Goal: Task Accomplishment & Management: Complete application form

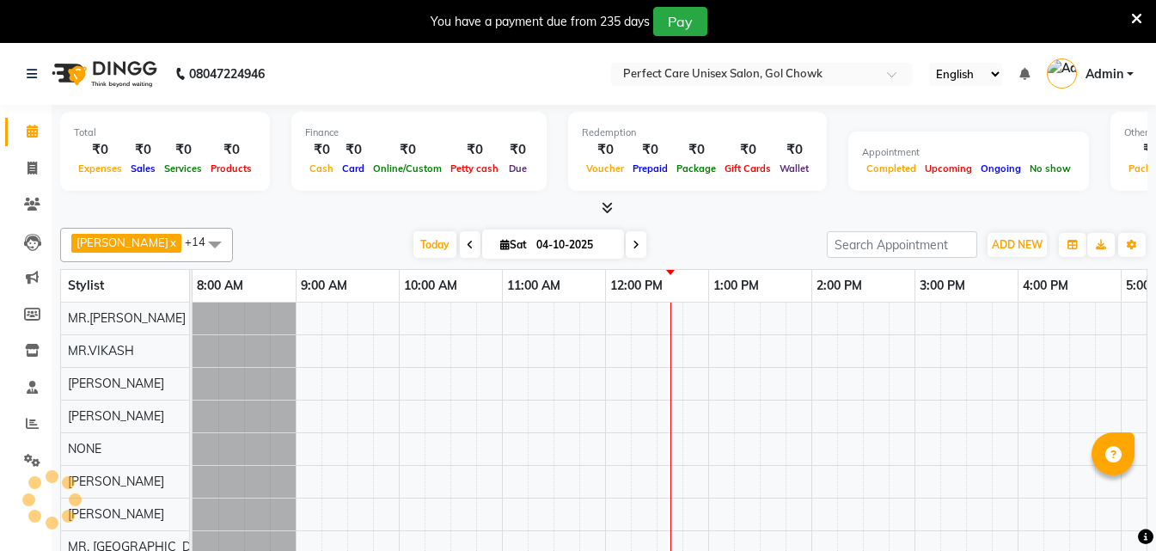
click at [1137, 13] on icon at bounding box center [1136, 18] width 11 height 15
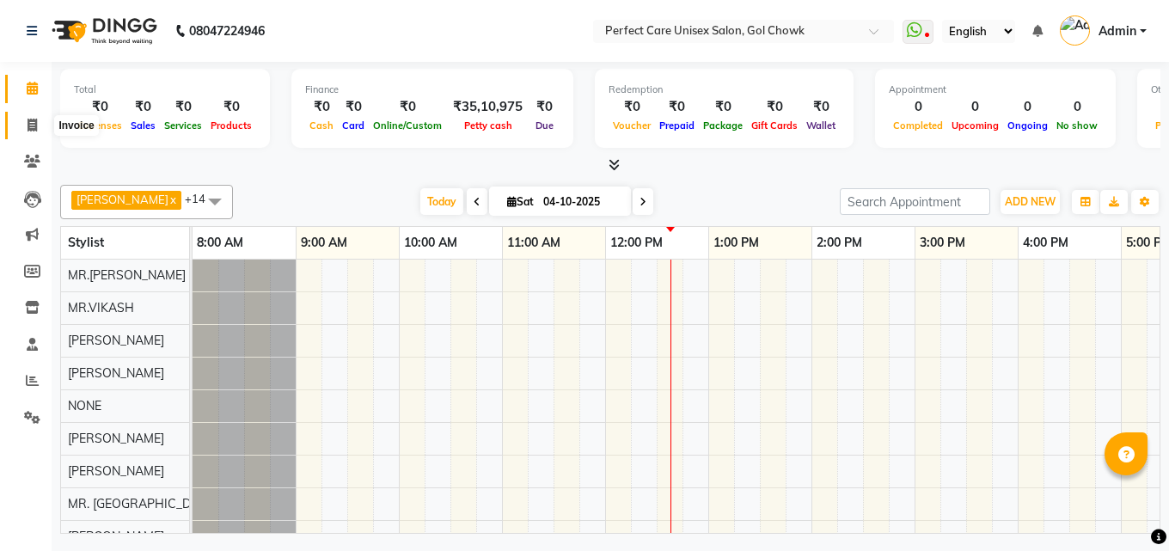
click at [35, 122] on icon at bounding box center [32, 125] width 9 height 13
select select "service"
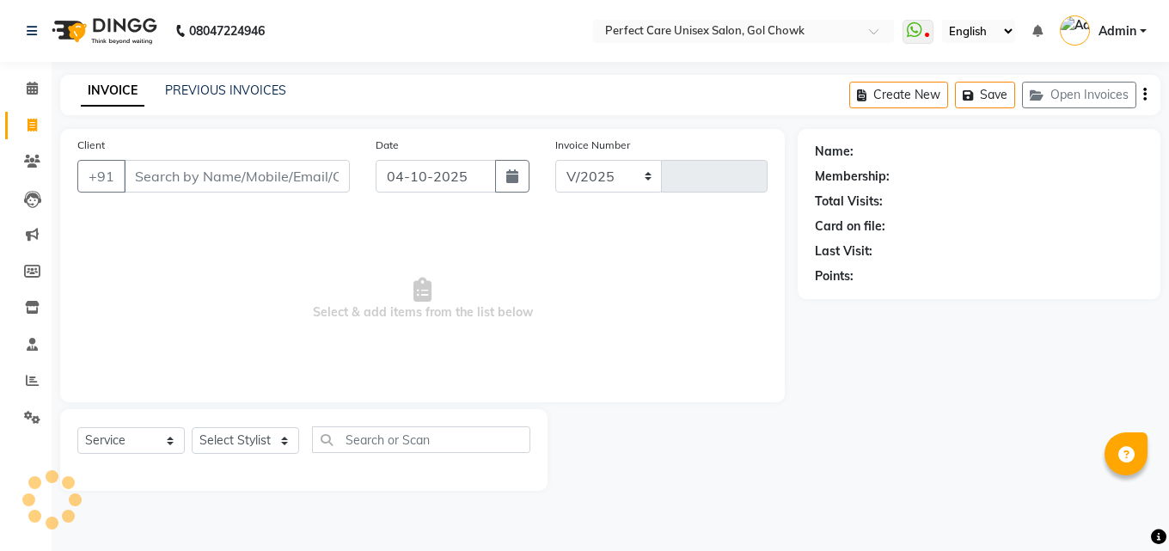
select select "4751"
type input "4490"
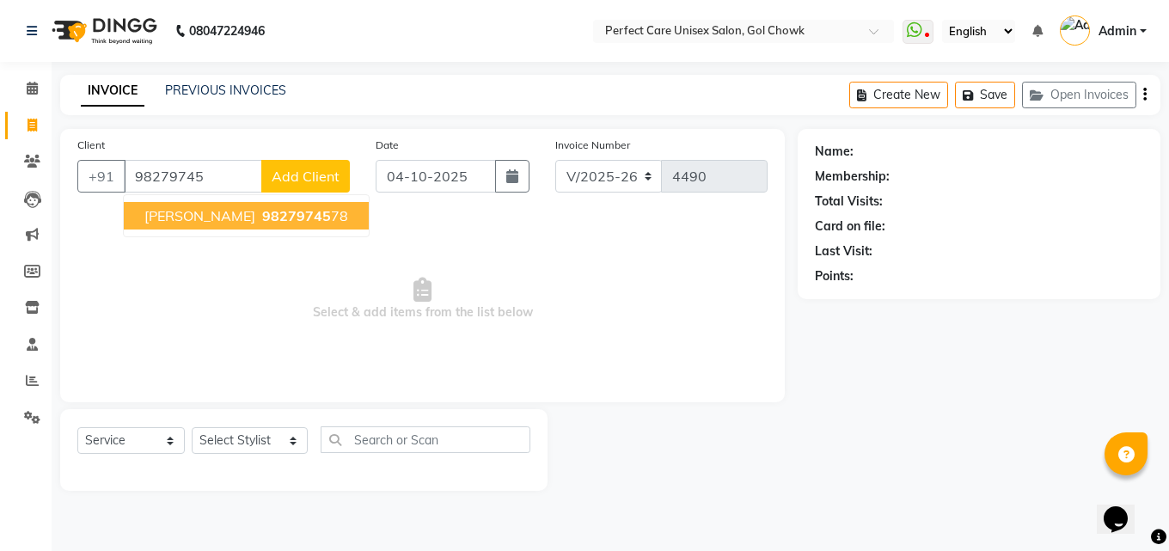
click at [262, 218] on span "98279745" at bounding box center [296, 215] width 69 height 17
type input "9827974578"
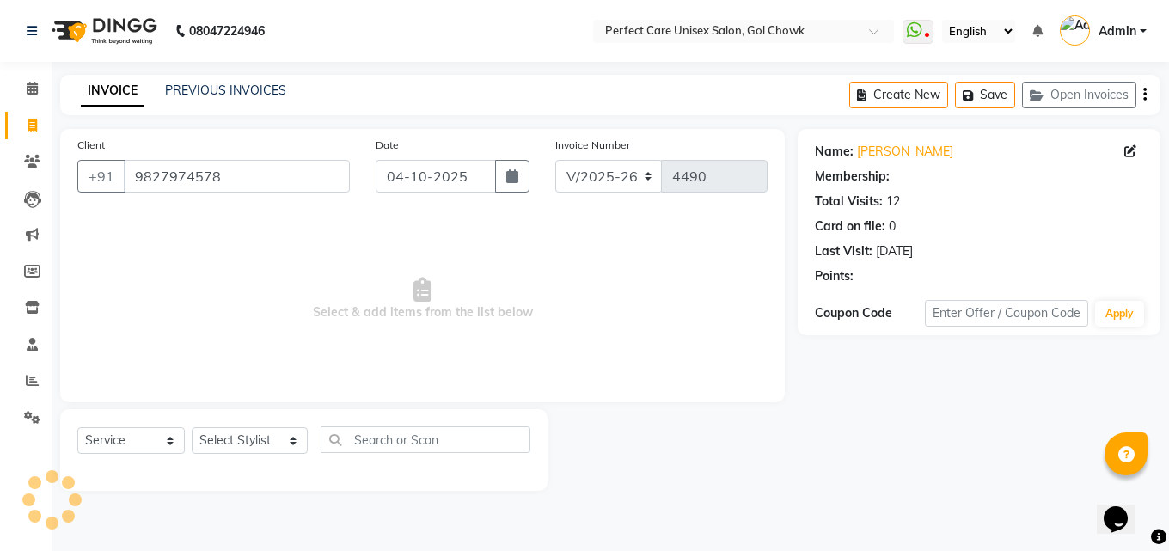
select select "1: Object"
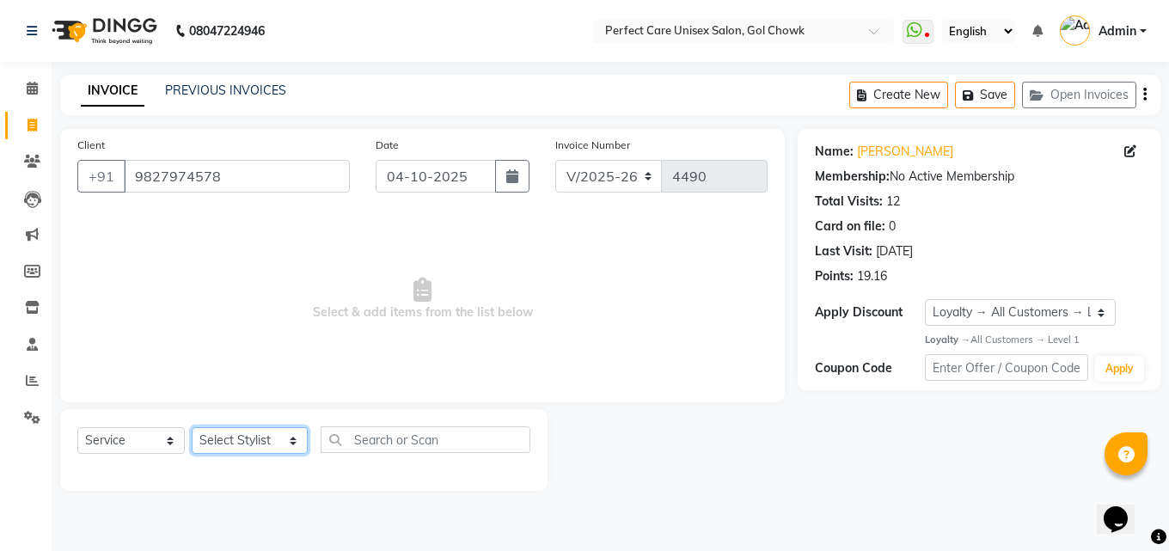
click at [222, 433] on select "Select Stylist MISS. [PERSON_NAME] [PERSON_NAME] MISS [PERSON_NAME] MISS [PERSO…" at bounding box center [250, 440] width 116 height 27
select select "86172"
click at [192, 427] on select "Select Stylist MISS. [PERSON_NAME] [PERSON_NAME] MISS [PERSON_NAME] MISS [PERSO…" at bounding box center [250, 440] width 116 height 27
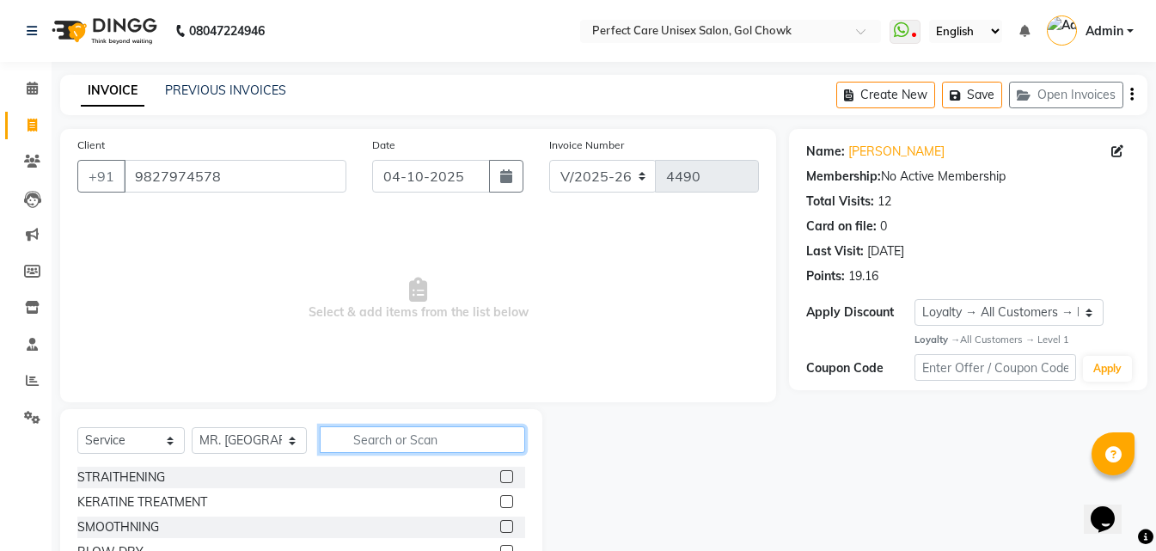
click at [394, 440] on input "text" at bounding box center [422, 439] width 205 height 27
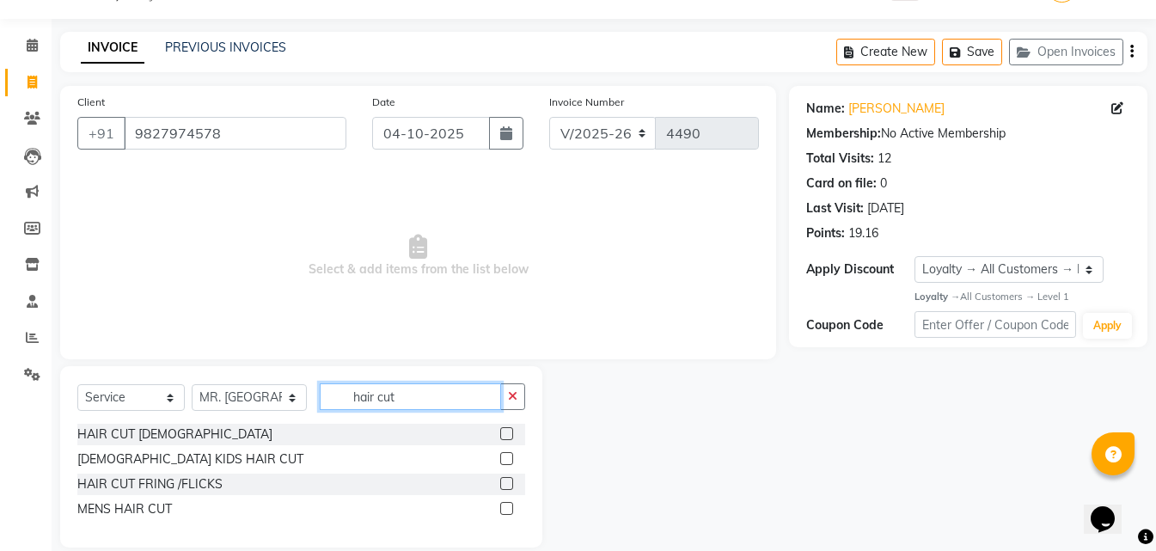
scroll to position [65, 0]
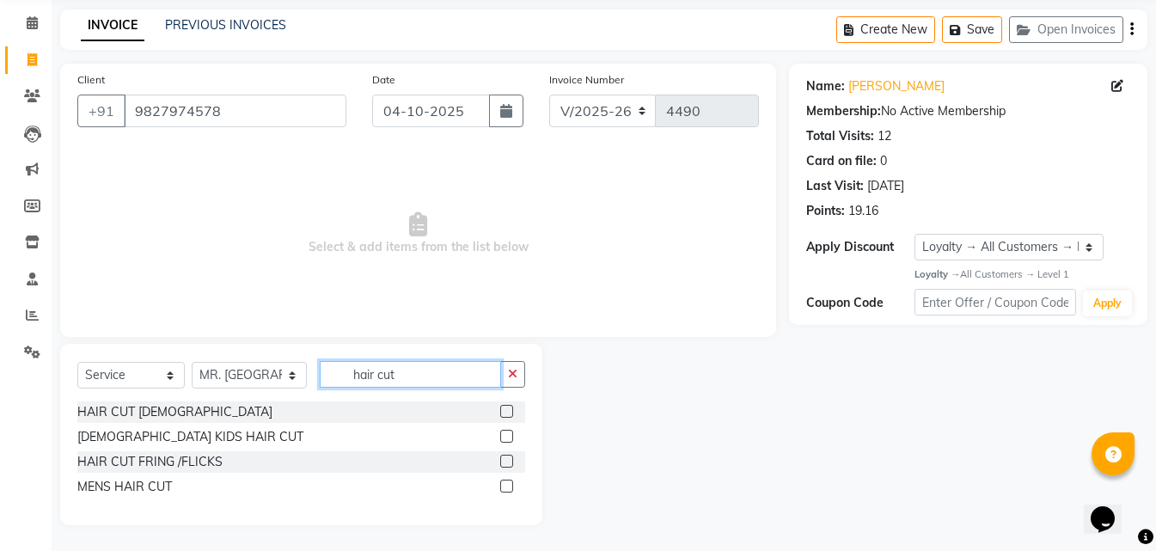
type input "hair cut"
click at [505, 481] on label at bounding box center [506, 486] width 13 height 13
click at [505, 481] on input "checkbox" at bounding box center [505, 486] width 11 height 11
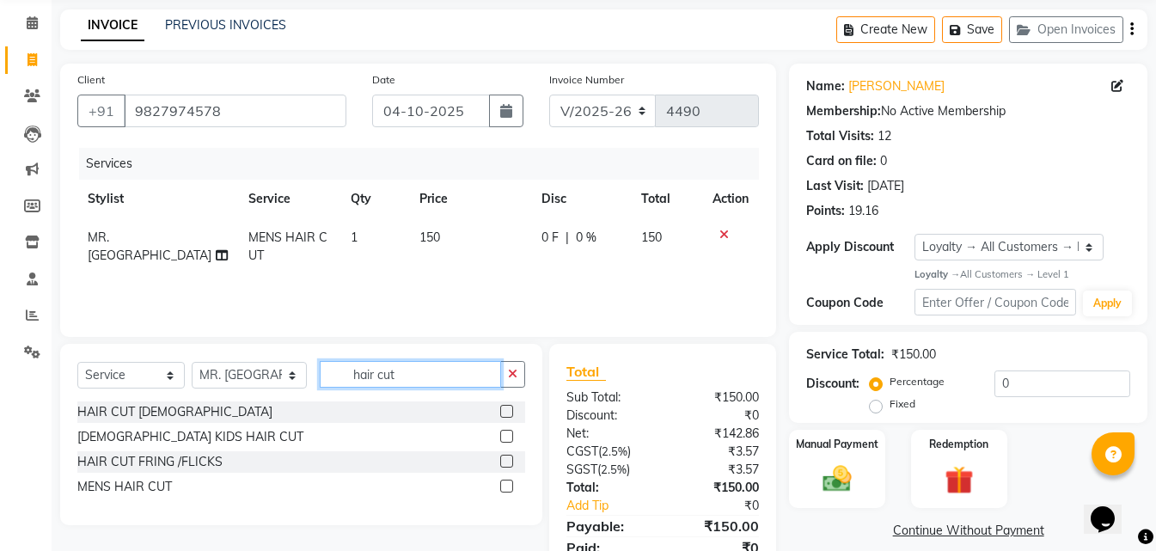
checkbox input "false"
drag, startPoint x: 430, startPoint y: 380, endPoint x: 275, endPoint y: 389, distance: 155.0
click at [275, 389] on div "Select Service Product Membership Package Voucher Prepaid Gift Card Select Styl…" at bounding box center [301, 381] width 448 height 40
type input "beard"
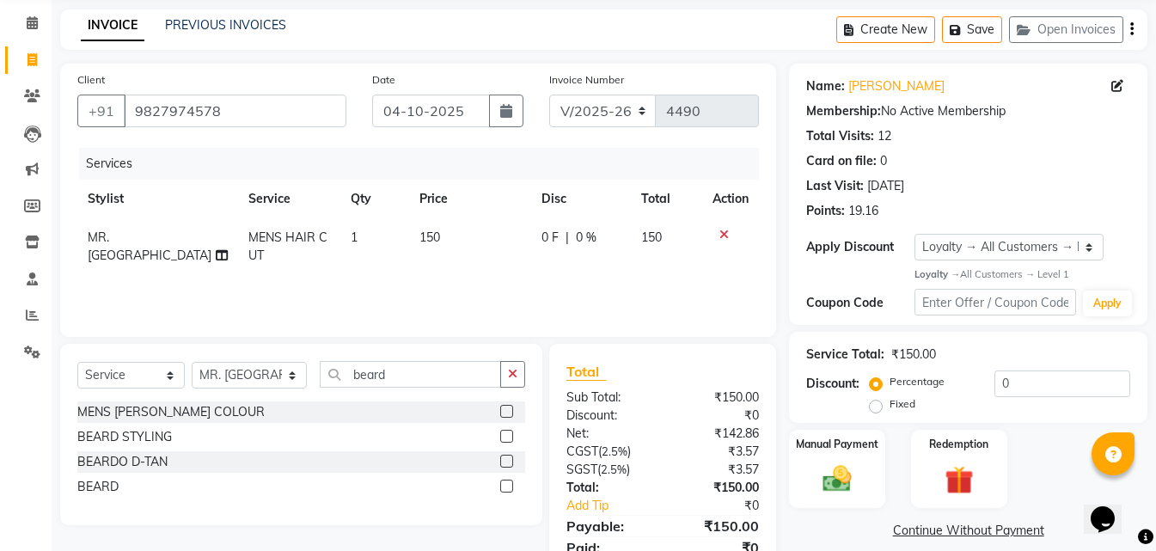
click at [507, 483] on label at bounding box center [506, 486] width 13 height 13
click at [507, 483] on input "checkbox" at bounding box center [505, 486] width 11 height 11
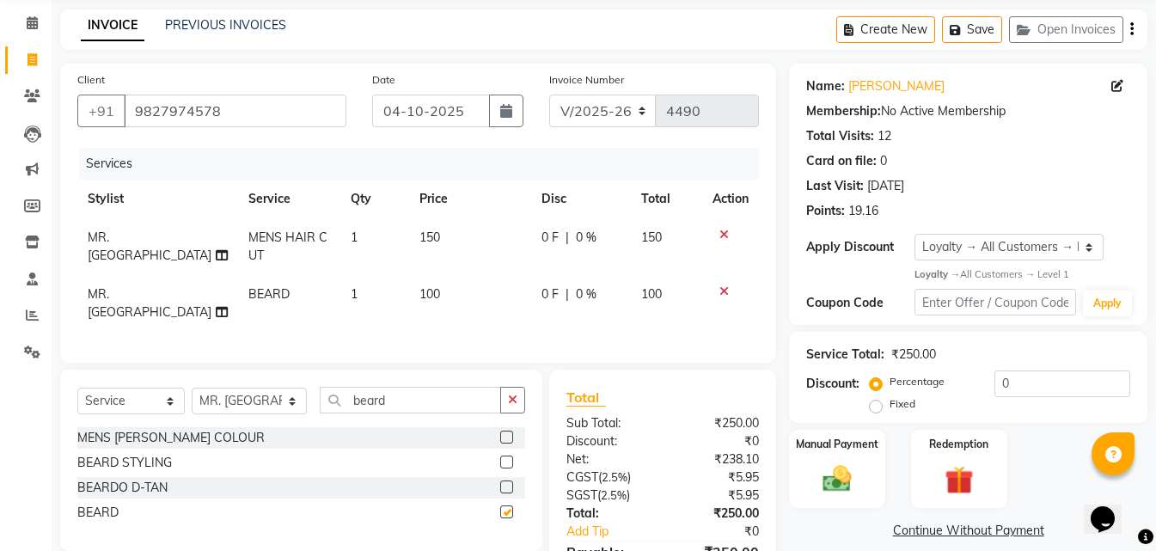
checkbox input "false"
click at [420, 230] on span "150" at bounding box center [430, 237] width 21 height 15
select select "86172"
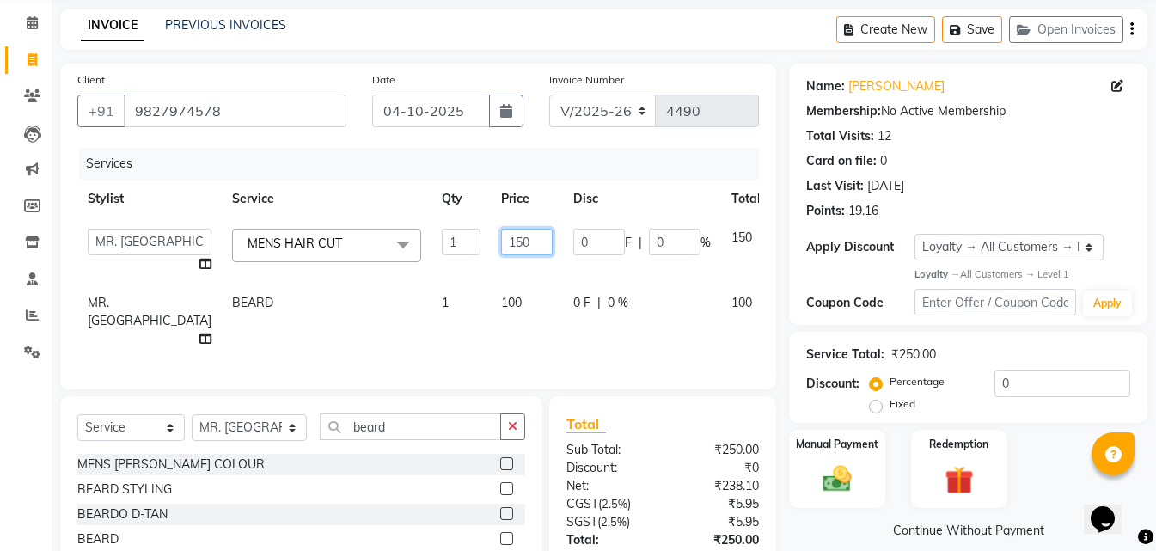
drag, startPoint x: 465, startPoint y: 244, endPoint x: 418, endPoint y: 245, distance: 47.3
click at [491, 245] on td "150" at bounding box center [527, 250] width 72 height 65
type input "200"
click at [469, 347] on div "Client [PHONE_NUMBER] Date [DATE] Invoice Number V/2025 V/[PHONE_NUMBER] Servic…" at bounding box center [418, 227] width 716 height 326
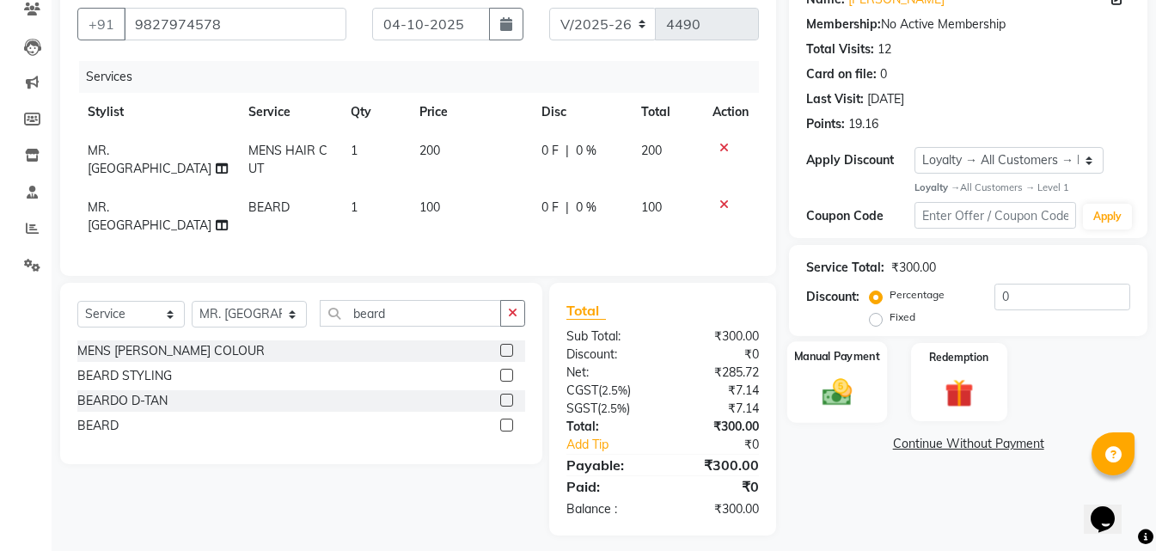
scroll to position [157, 0]
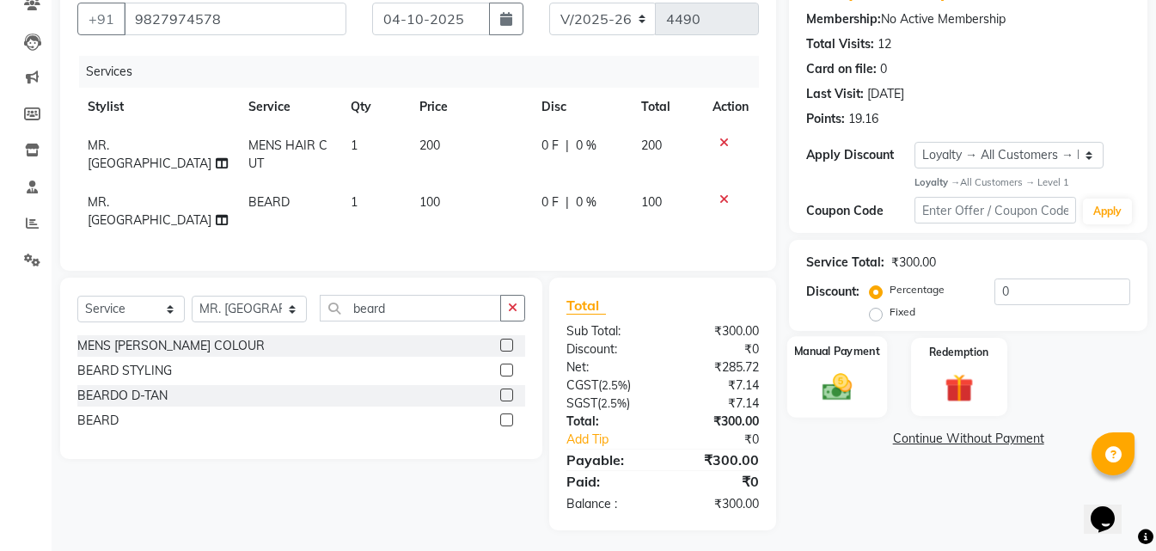
click at [835, 365] on div "Manual Payment" at bounding box center [838, 377] width 100 height 82
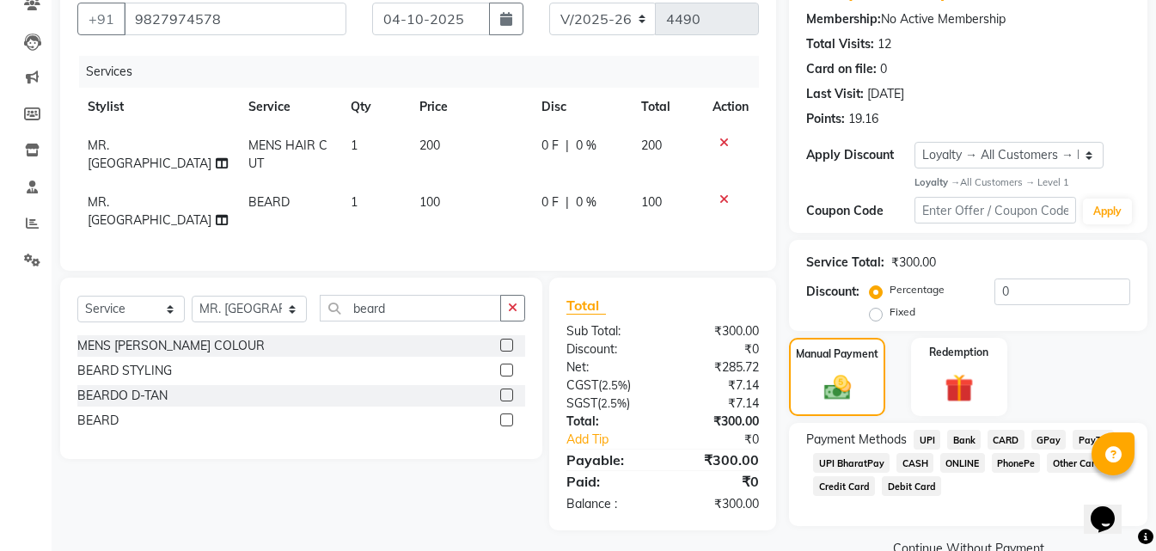
click at [922, 466] on span "CASH" at bounding box center [915, 463] width 37 height 20
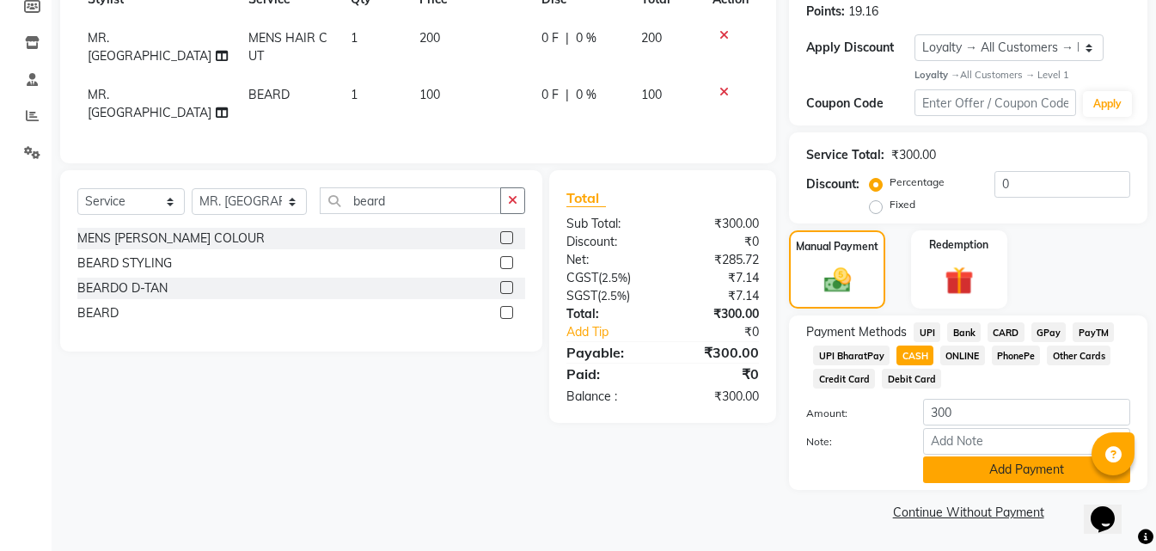
click at [994, 469] on button "Add Payment" at bounding box center [1026, 470] width 207 height 27
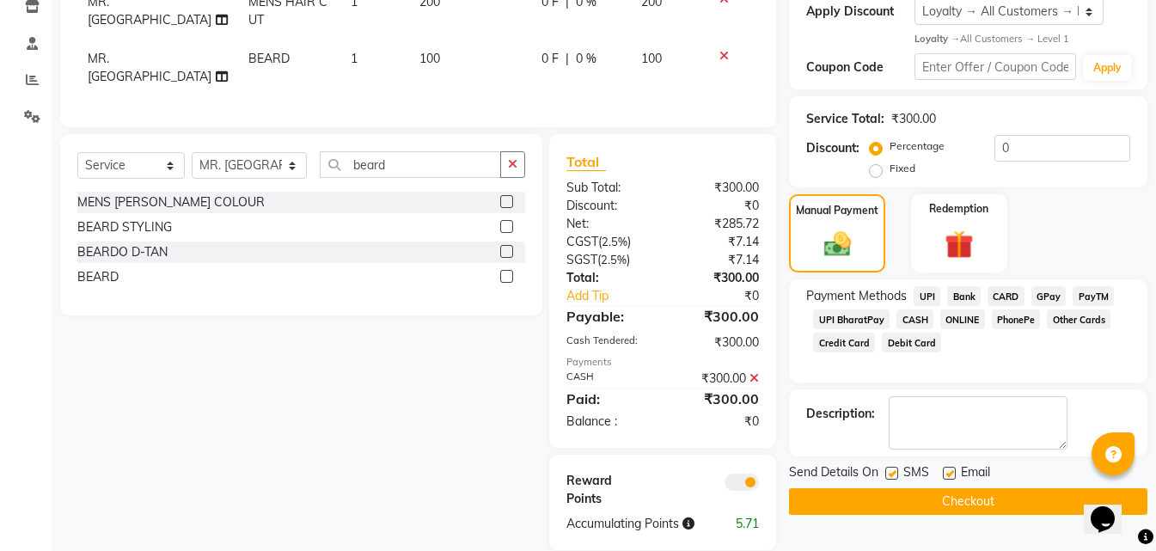
scroll to position [321, 0]
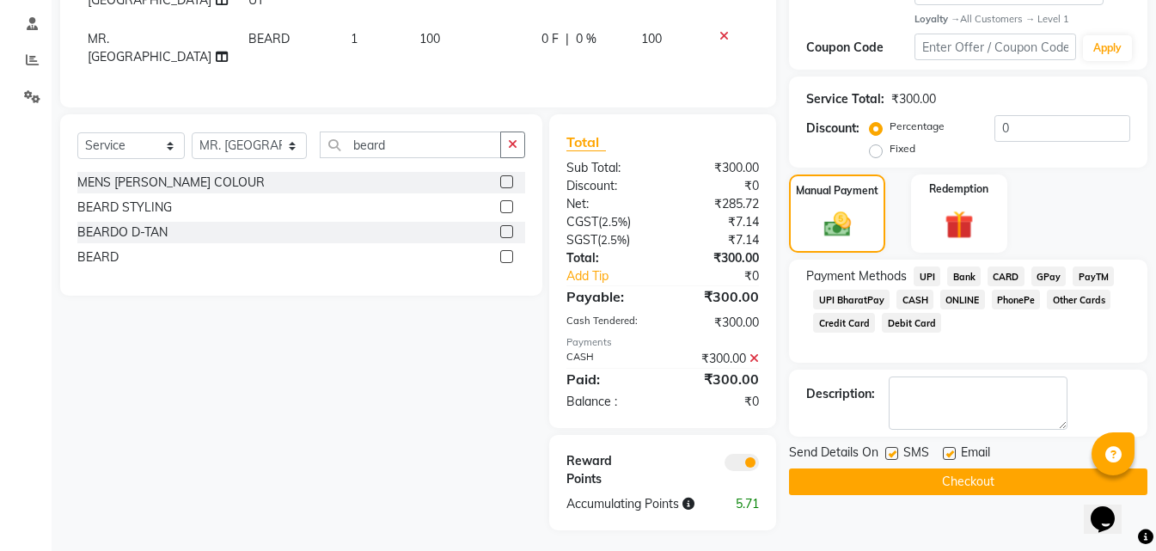
click at [944, 486] on button "Checkout" at bounding box center [968, 482] width 359 height 27
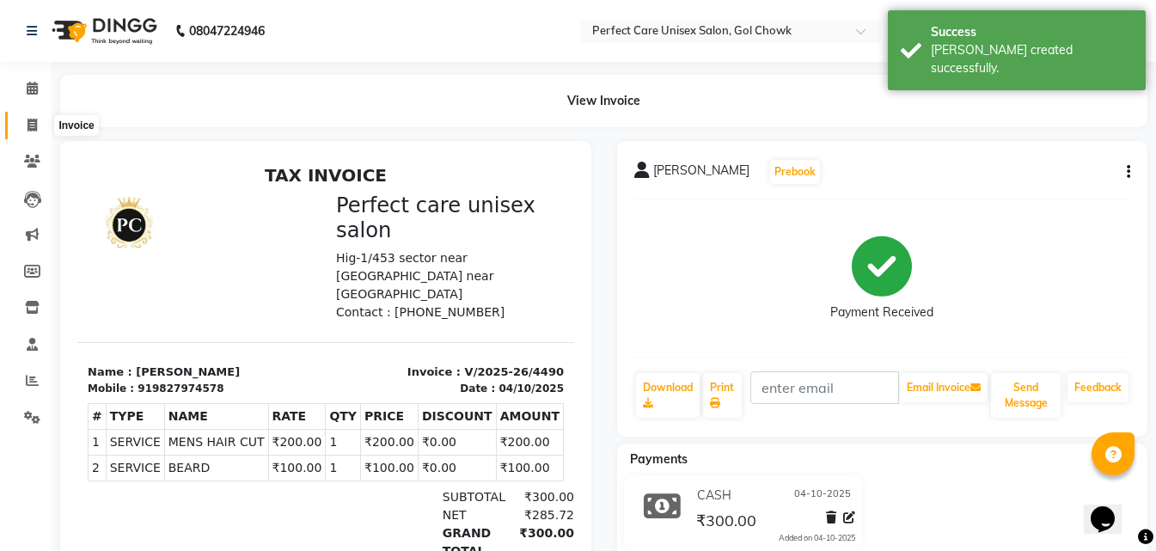
click at [40, 126] on span at bounding box center [32, 126] width 30 height 20
select select "service"
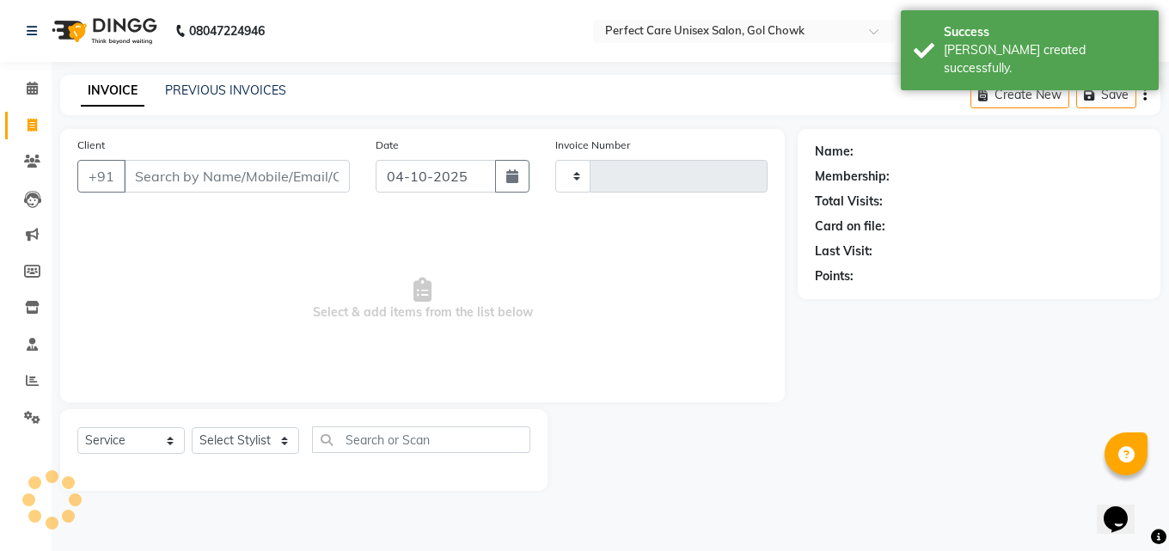
type input "4491"
select select "4751"
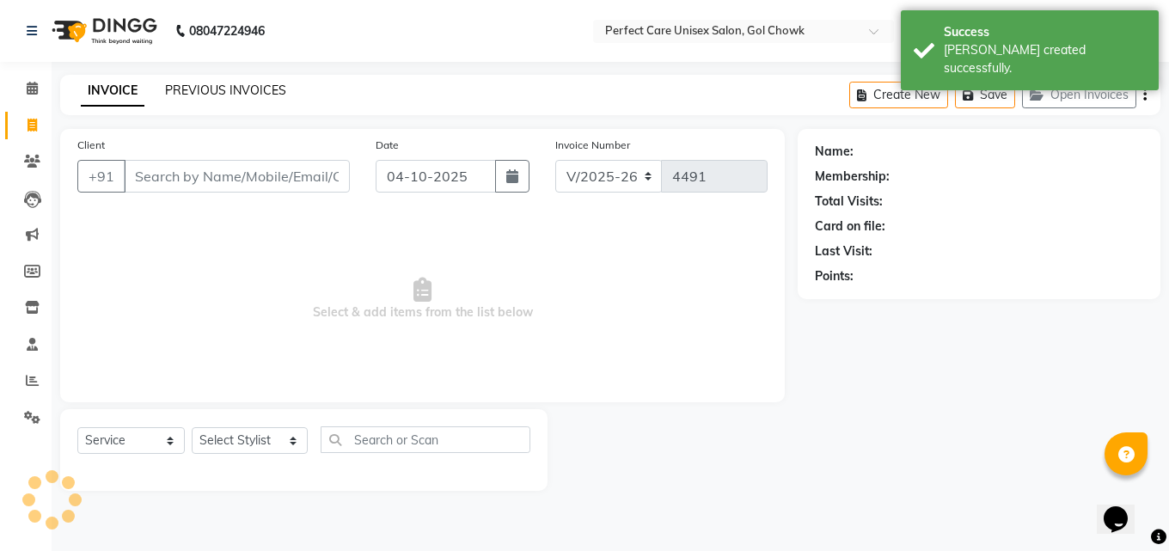
click at [259, 91] on link "PREVIOUS INVOICES" at bounding box center [225, 90] width 121 height 15
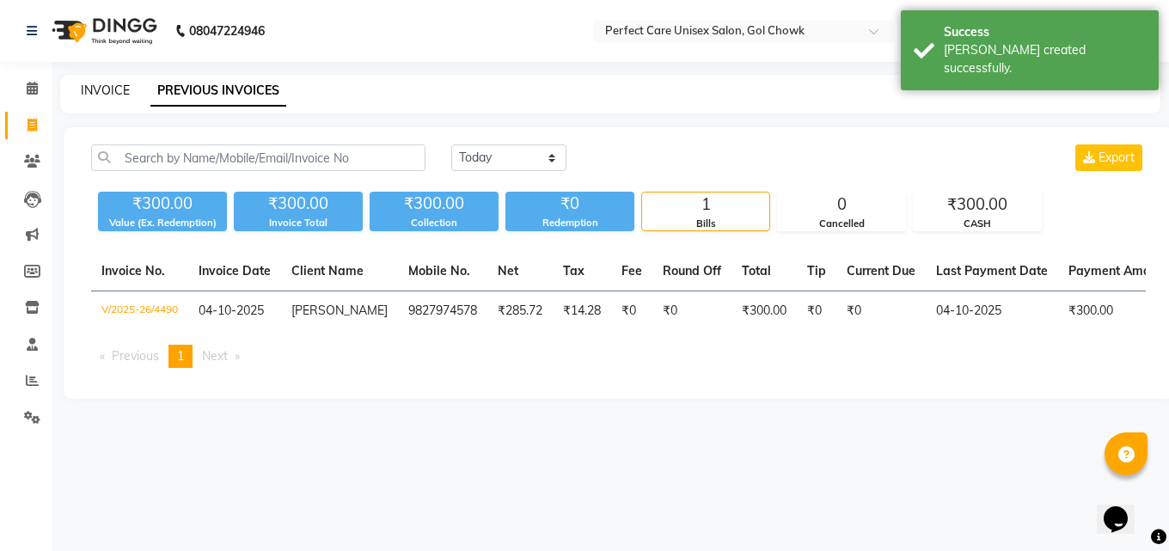
click at [86, 90] on link "INVOICE" at bounding box center [105, 90] width 49 height 15
select select "4751"
select select "service"
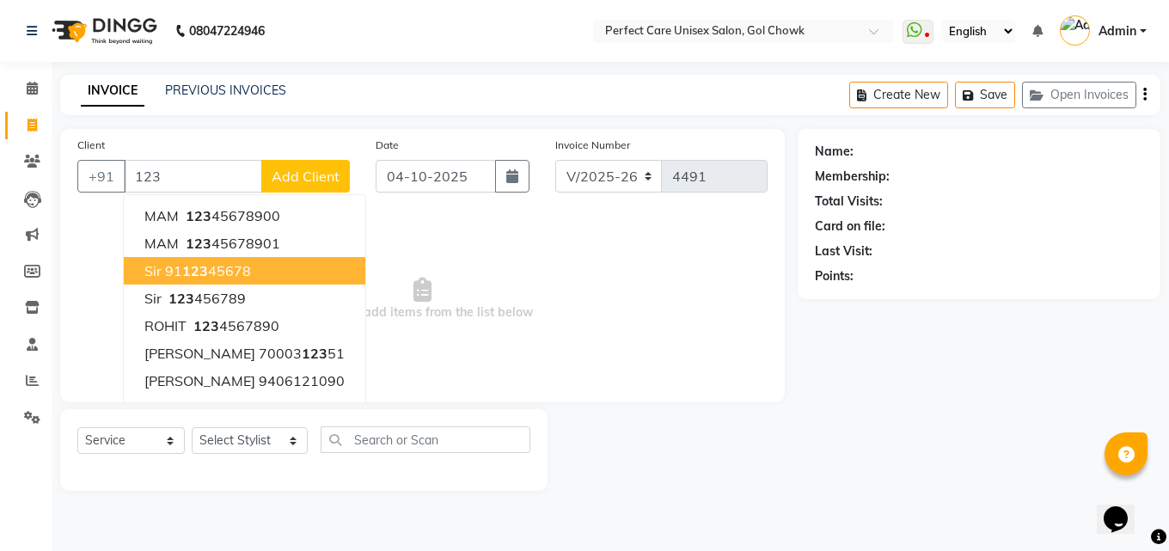
click at [178, 273] on ngb-highlight "91 123 45678" at bounding box center [208, 270] width 86 height 17
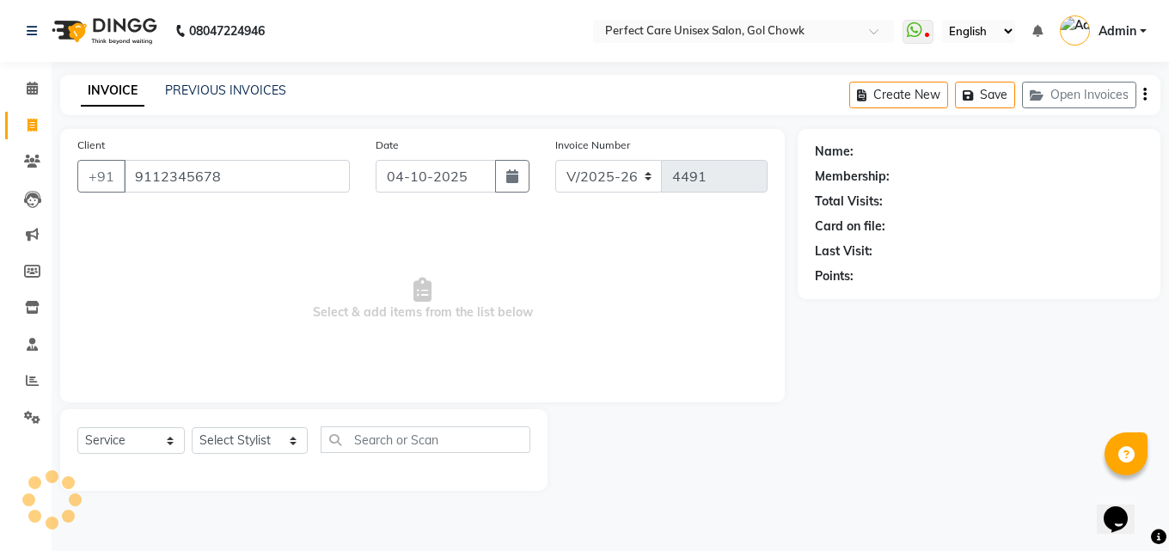
type input "9112345678"
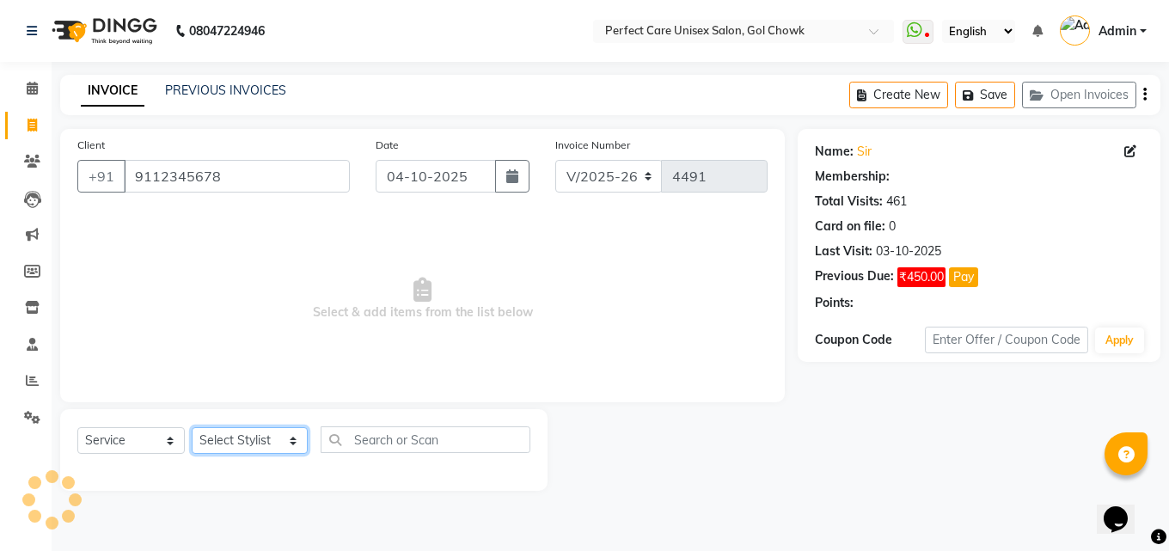
click at [242, 445] on select "Select Stylist MISS. [PERSON_NAME] [PERSON_NAME] MISS [PERSON_NAME] MISS [PERSO…" at bounding box center [250, 440] width 116 height 27
select select "1: Object"
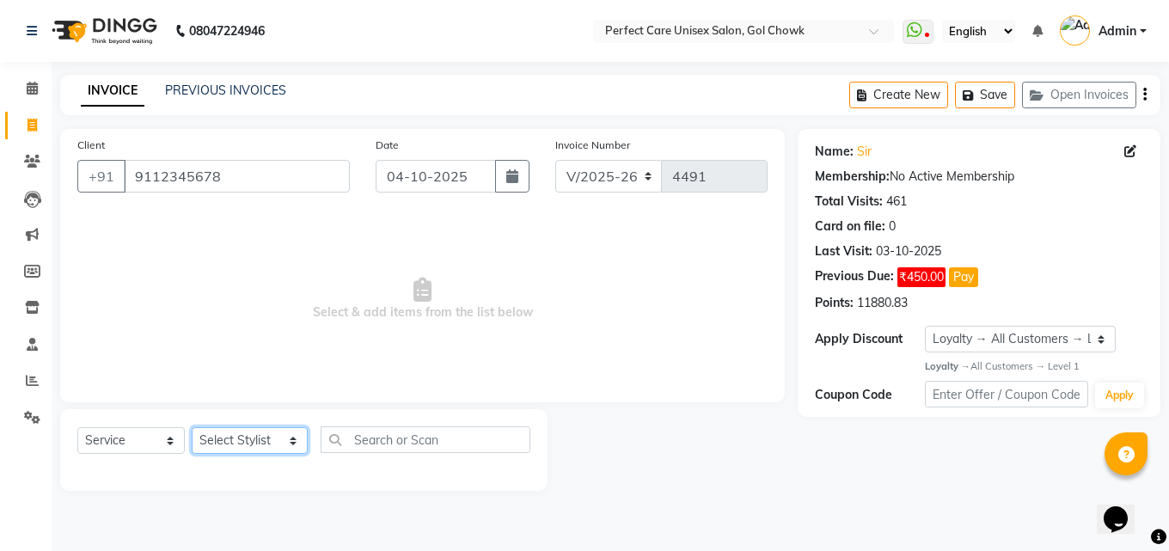
select select "28404"
click at [192, 427] on select "Select Stylist MISS. [PERSON_NAME] [PERSON_NAME] MISS [PERSON_NAME] MISS [PERSO…" at bounding box center [250, 440] width 116 height 27
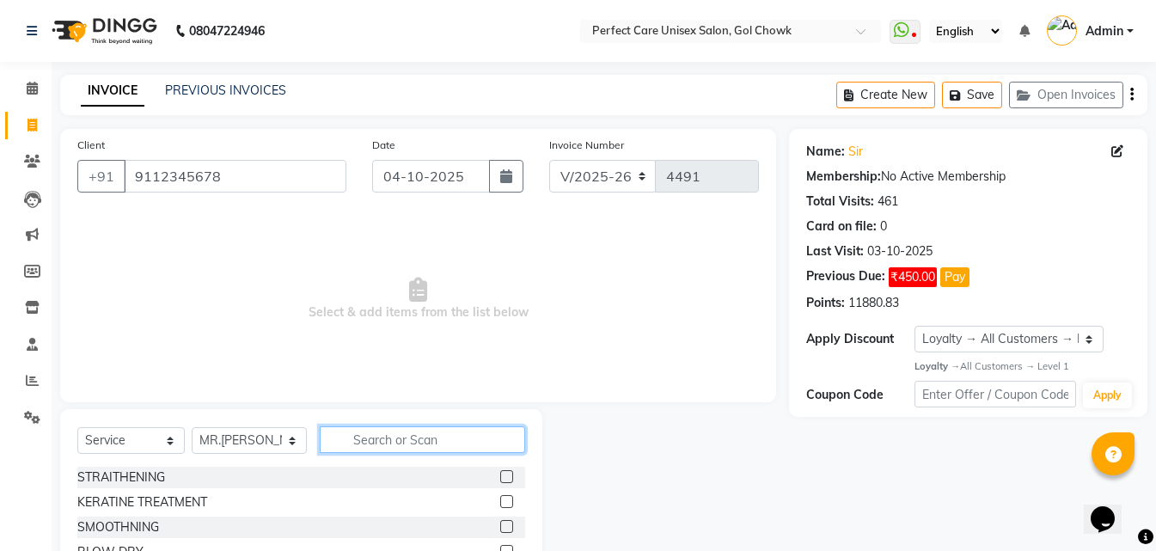
click at [372, 438] on input "text" at bounding box center [422, 439] width 205 height 27
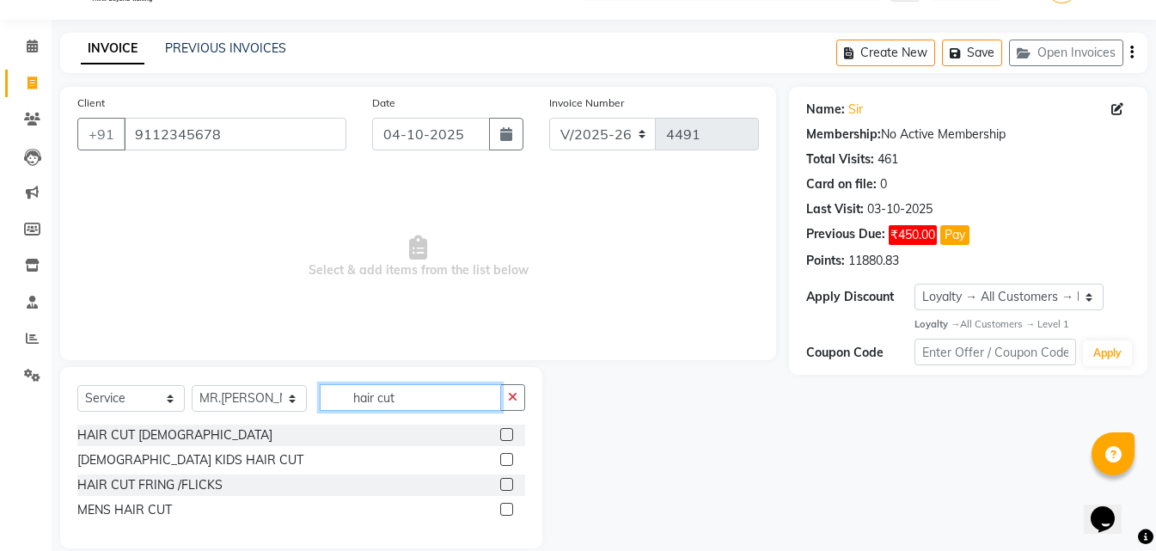
scroll to position [65, 0]
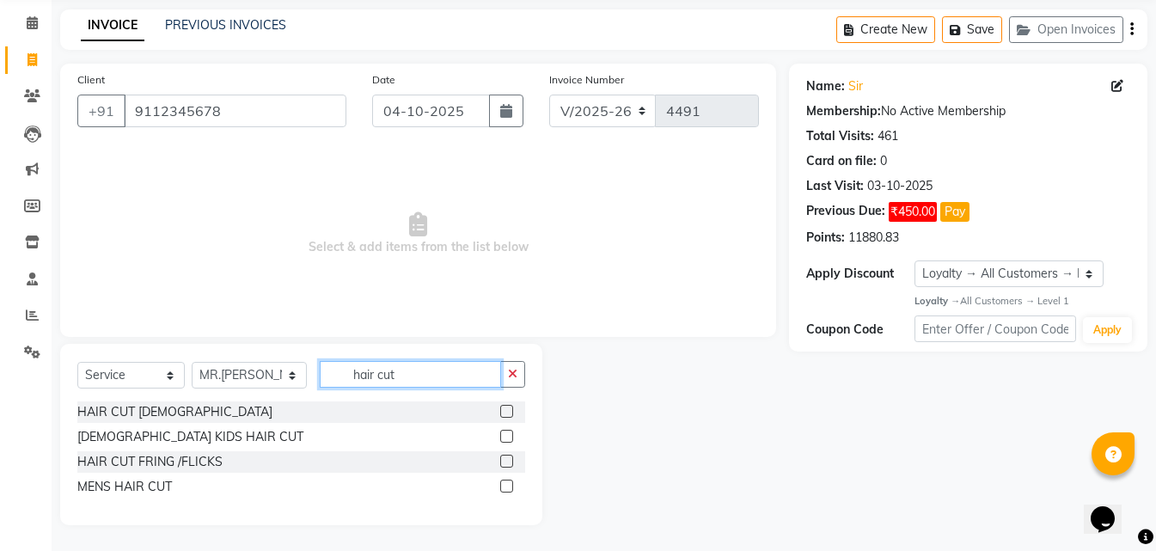
type input "hair cut"
click at [511, 487] on label at bounding box center [506, 486] width 13 height 13
click at [511, 487] on input "checkbox" at bounding box center [505, 486] width 11 height 11
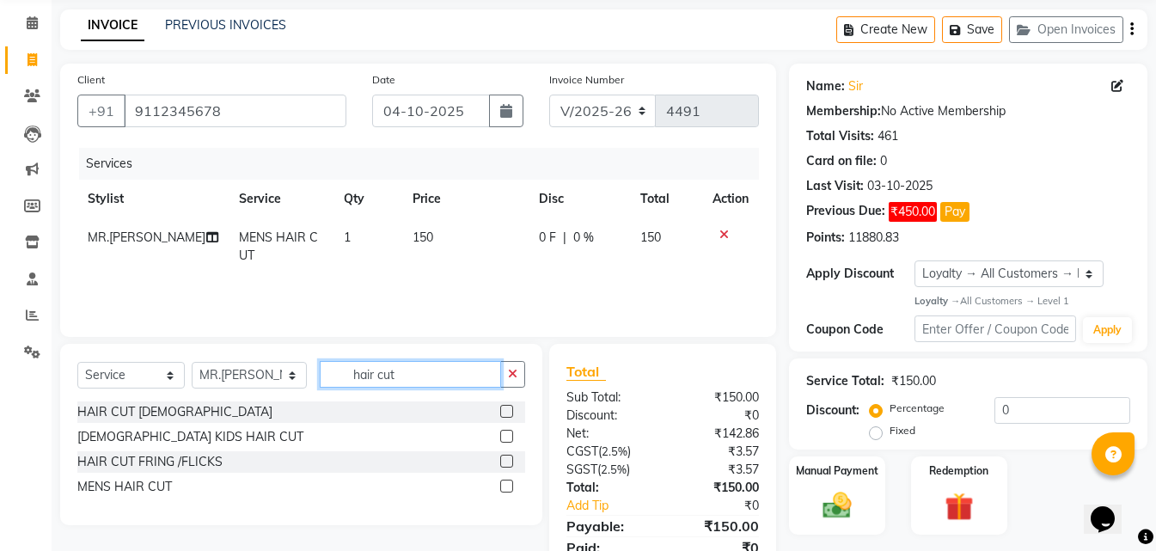
checkbox input "false"
drag, startPoint x: 429, startPoint y: 376, endPoint x: 311, endPoint y: 368, distance: 118.0
click at [311, 368] on div "Select Service Product Membership Package Voucher Prepaid Gift Card Select Styl…" at bounding box center [301, 381] width 448 height 40
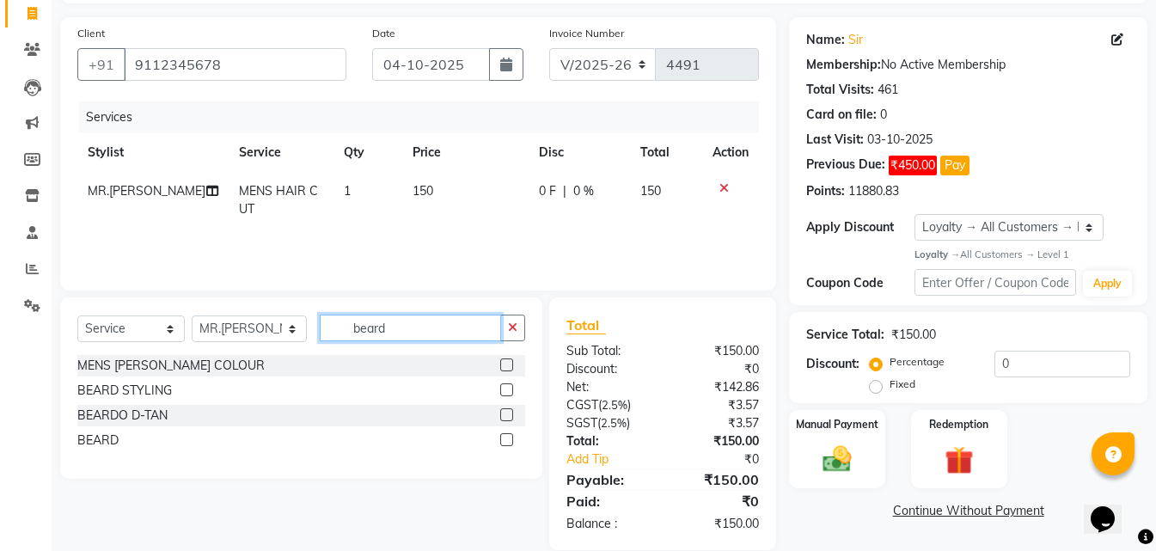
scroll to position [137, 0]
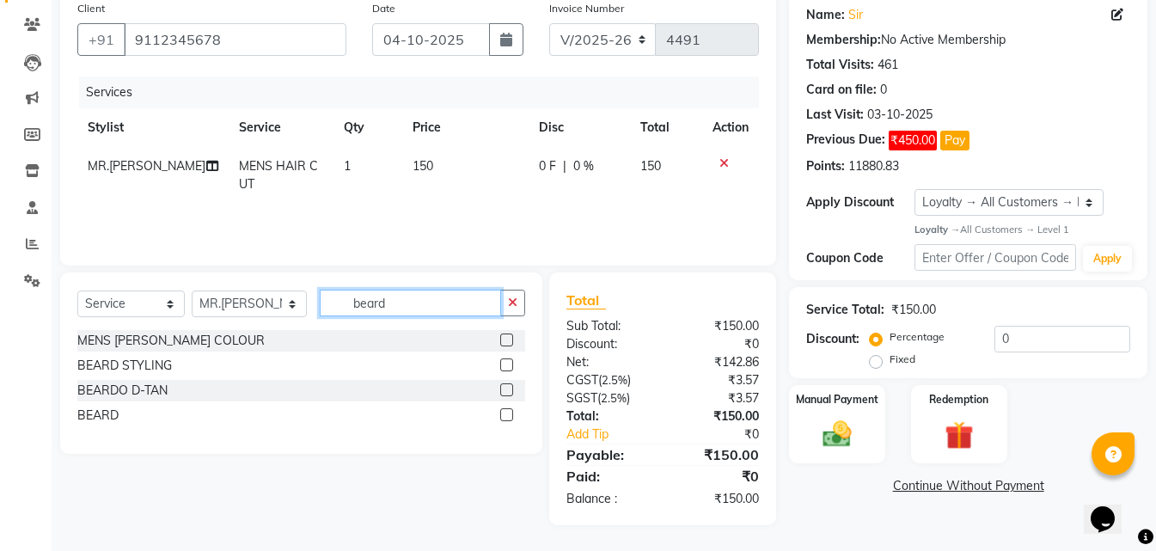
type input "beard"
click at [507, 420] on label at bounding box center [506, 414] width 13 height 13
click at [507, 420] on input "checkbox" at bounding box center [505, 415] width 11 height 11
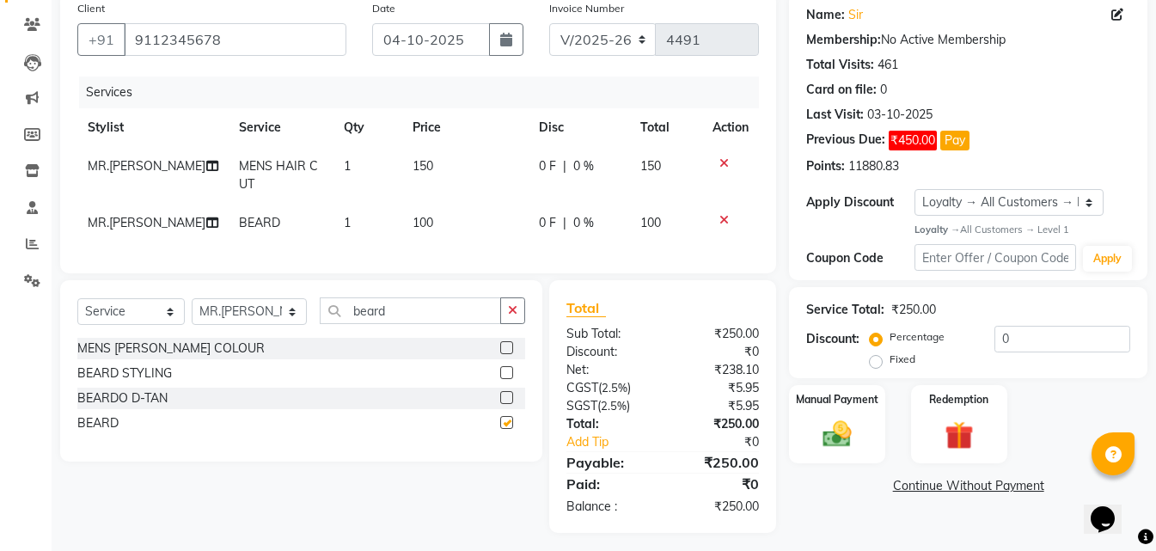
checkbox input "false"
click at [435, 175] on td "150" at bounding box center [465, 175] width 126 height 57
select select "28404"
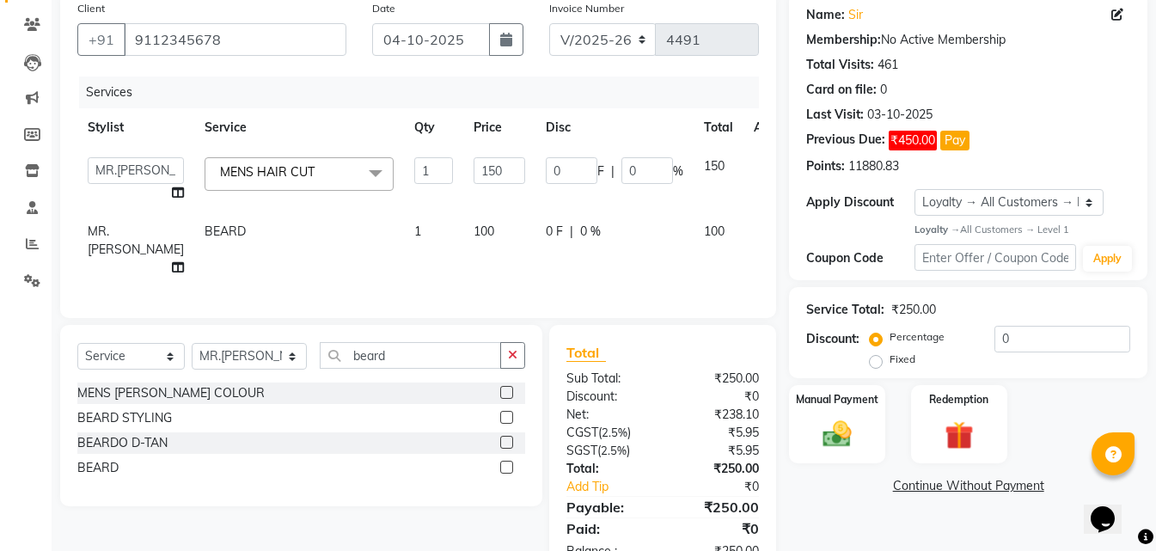
click at [761, 163] on icon at bounding box center [765, 163] width 9 height 12
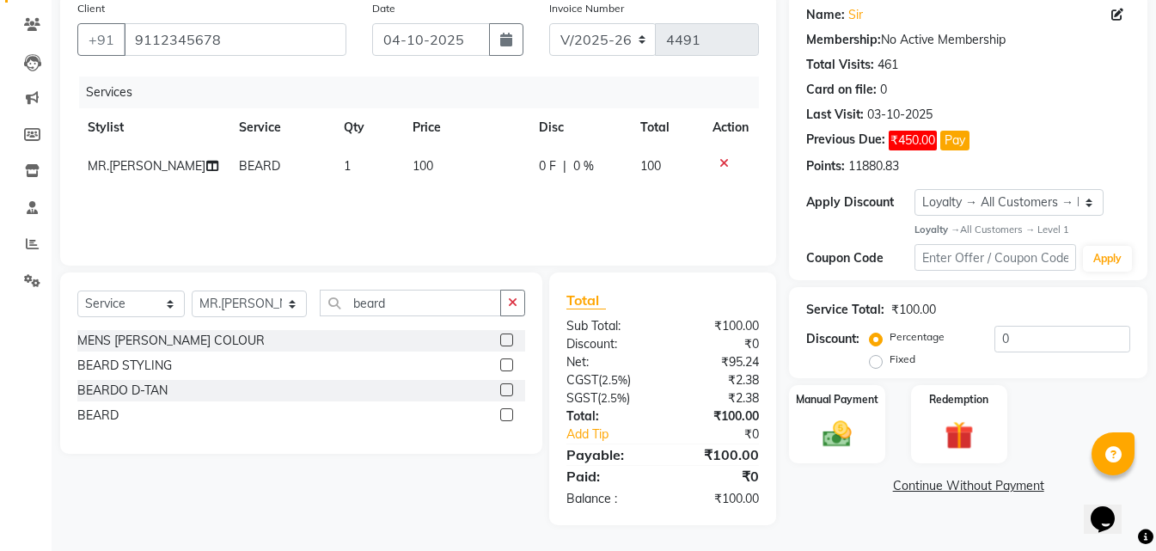
click at [722, 166] on icon at bounding box center [724, 163] width 9 height 12
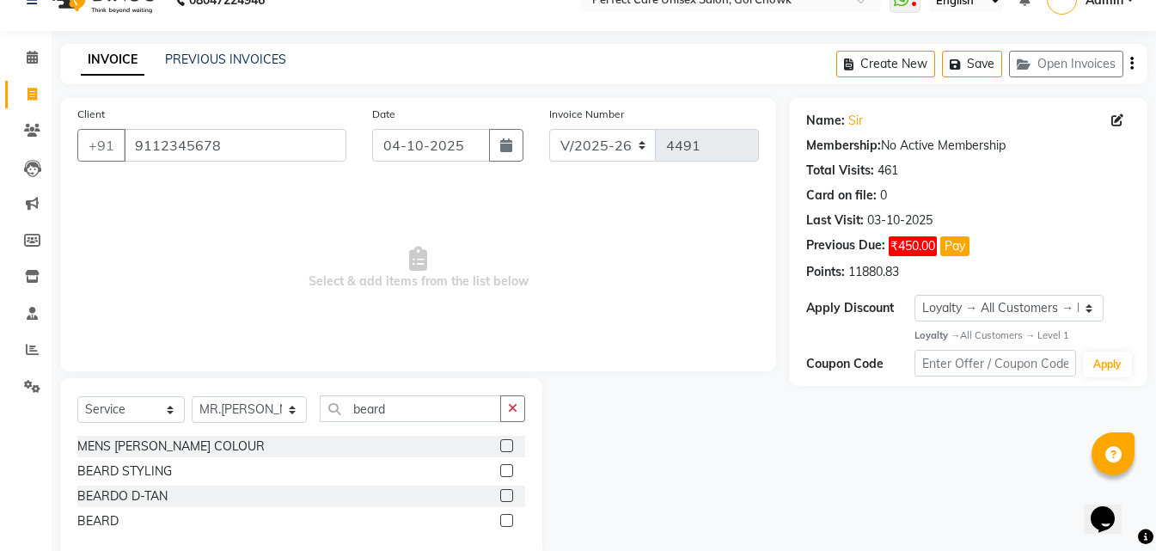
scroll to position [0, 0]
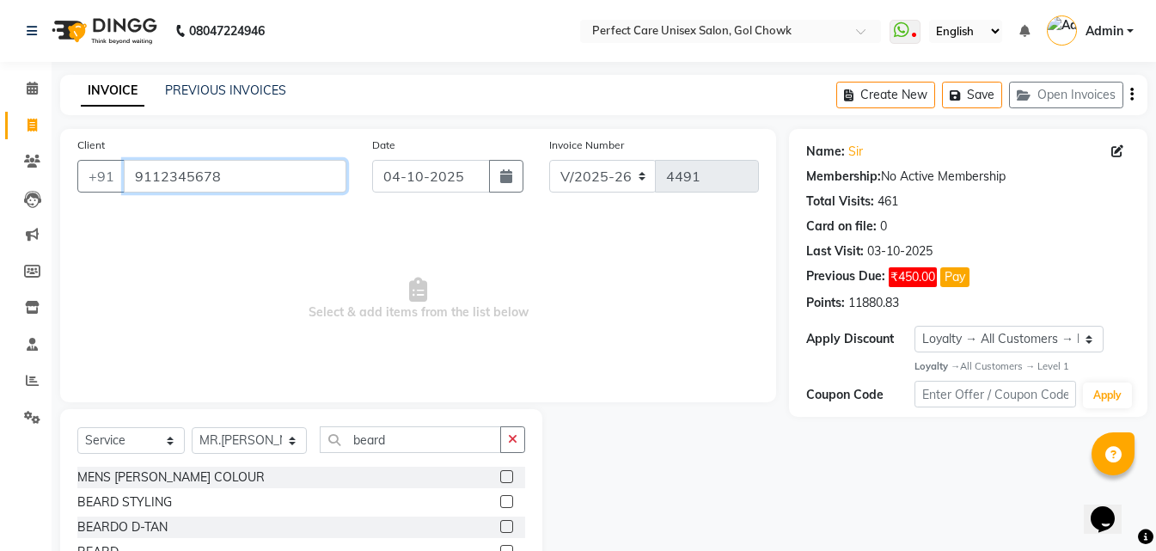
click at [184, 183] on input "9112345678" at bounding box center [235, 176] width 223 height 33
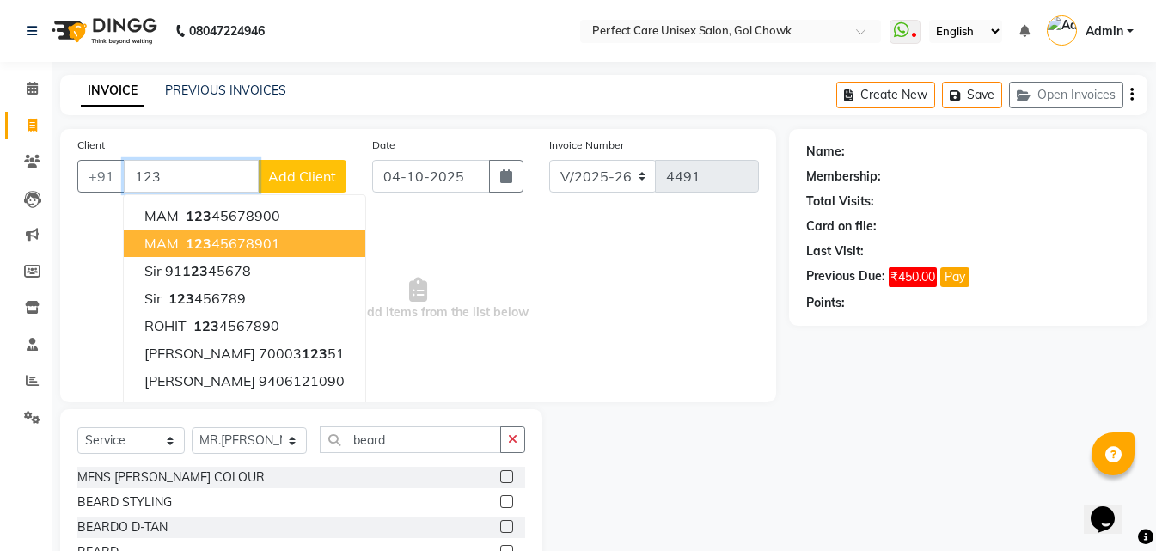
click at [193, 252] on button "MAM 123 45678901" at bounding box center [245, 244] width 242 height 28
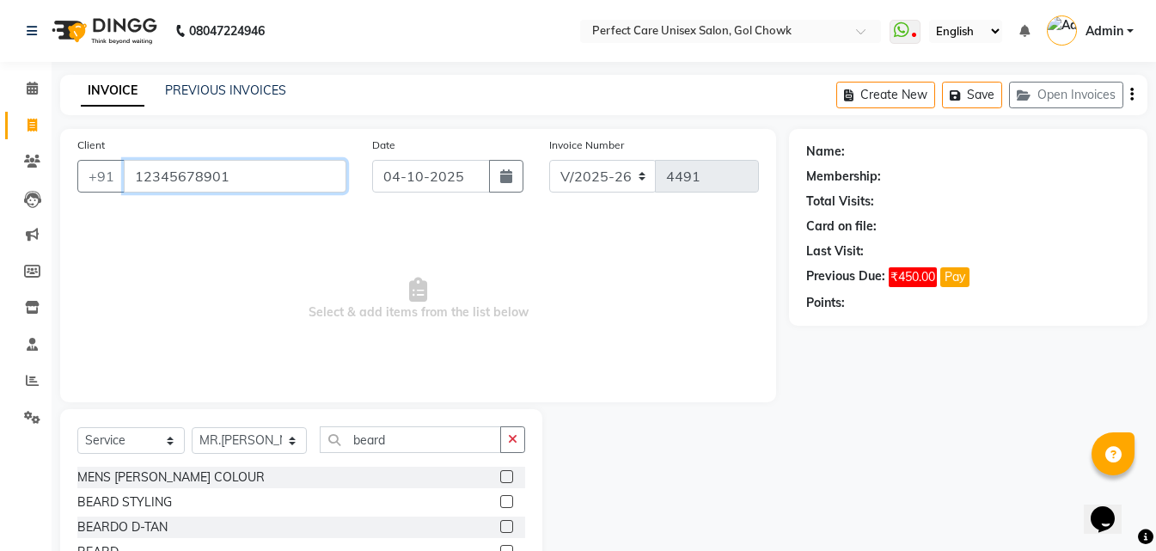
type input "12345678901"
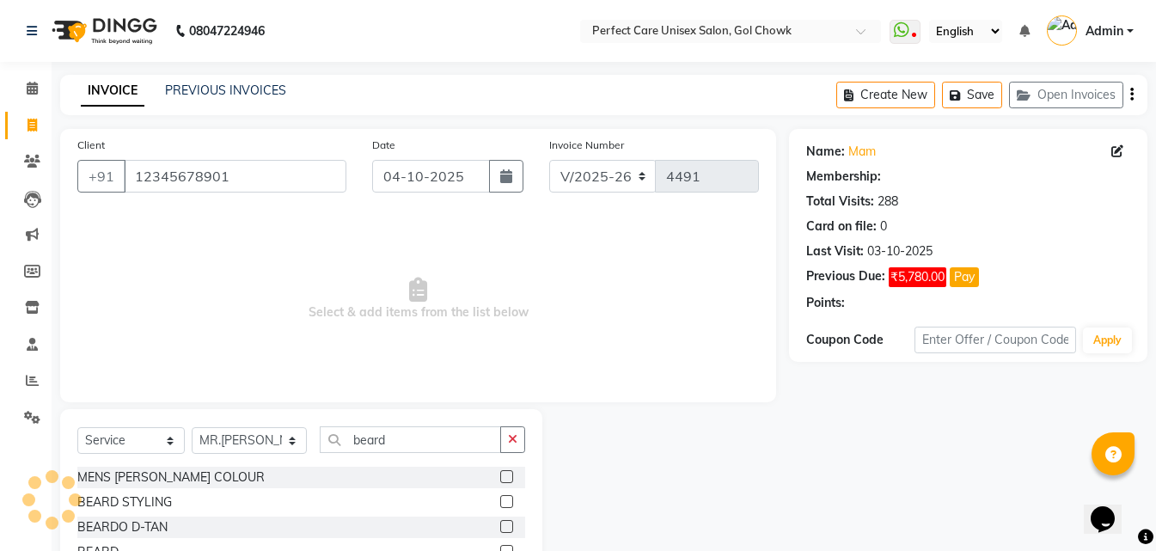
select select "1: Object"
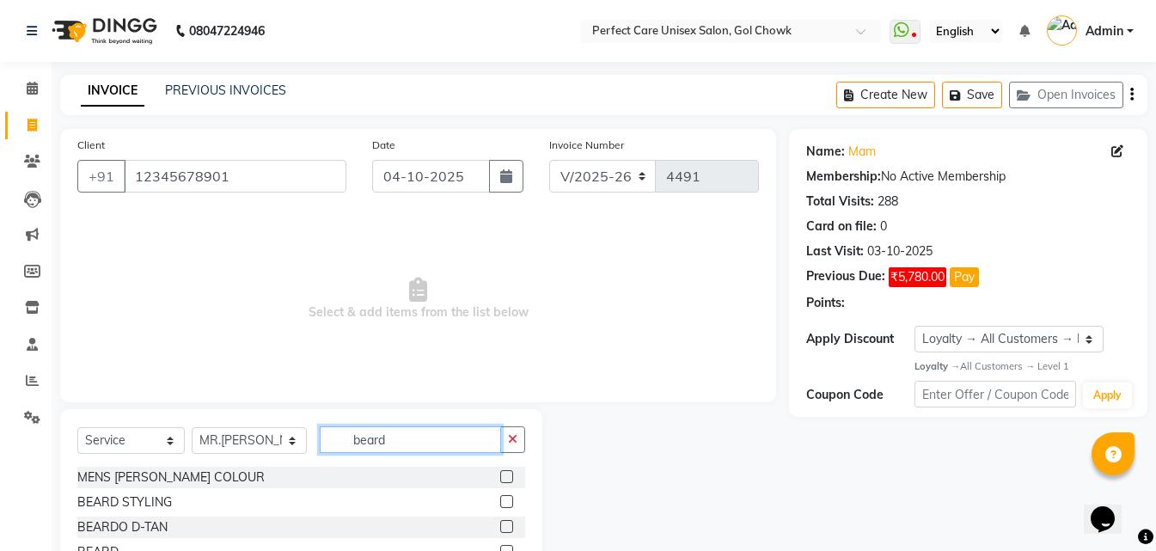
drag, startPoint x: 392, startPoint y: 444, endPoint x: 309, endPoint y: 446, distance: 83.4
click at [309, 446] on div "Select Service Product Membership Package Voucher Prepaid Gift Card Select Styl…" at bounding box center [301, 446] width 448 height 40
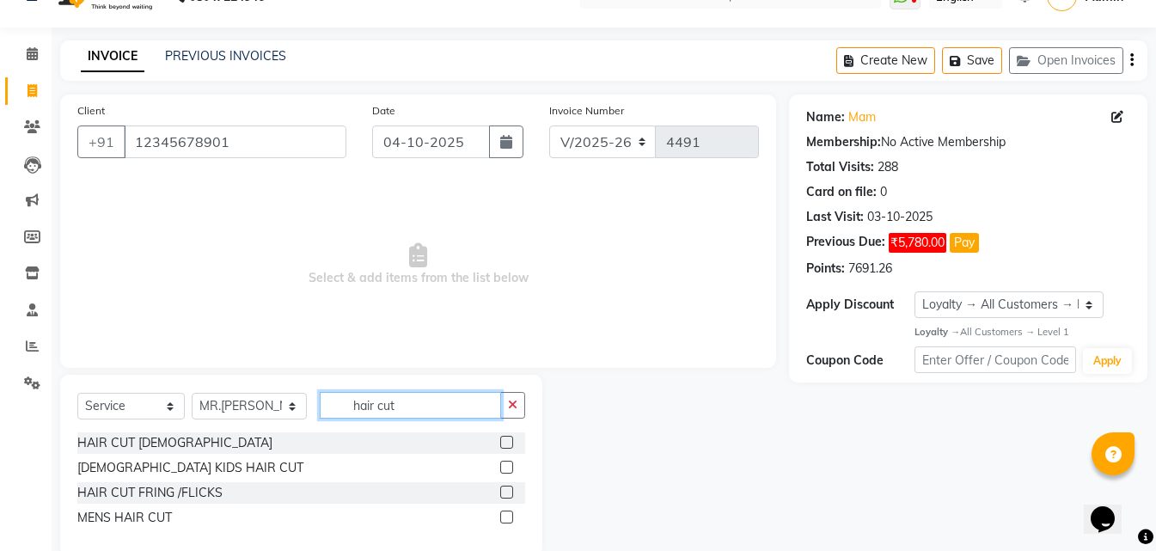
scroll to position [65, 0]
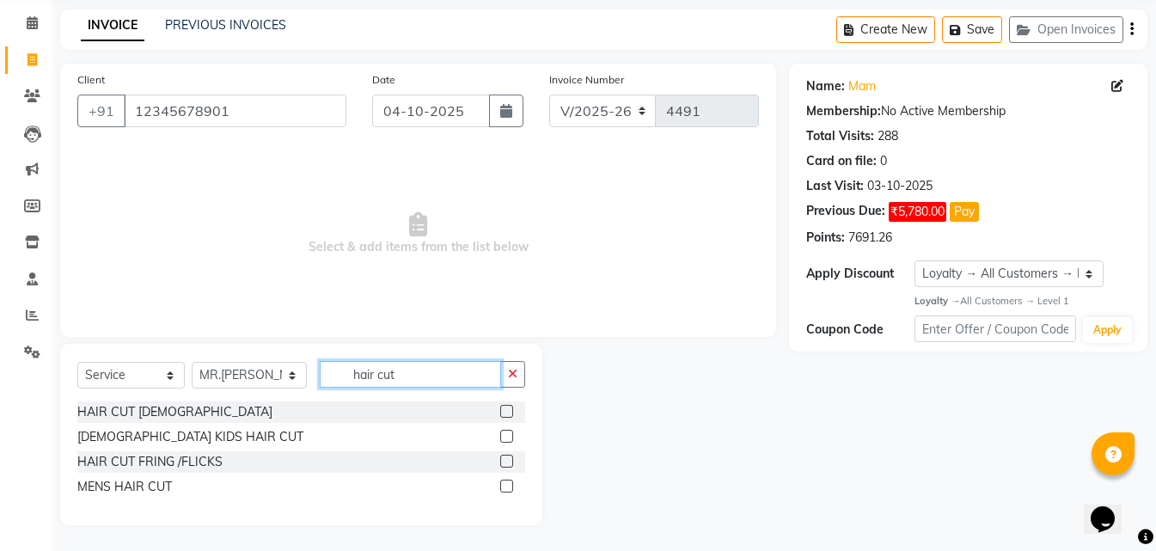
type input "hair cut"
click at [501, 408] on label at bounding box center [506, 411] width 13 height 13
click at [501, 408] on input "checkbox" at bounding box center [505, 412] width 11 height 11
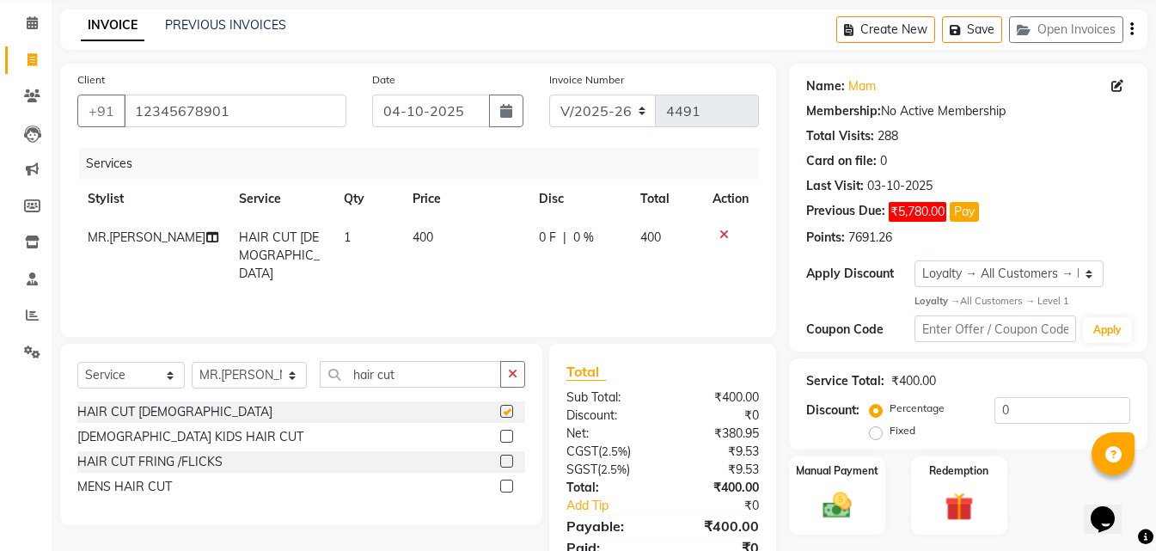
checkbox input "false"
click at [415, 235] on span "400" at bounding box center [423, 237] width 21 height 15
select select "28404"
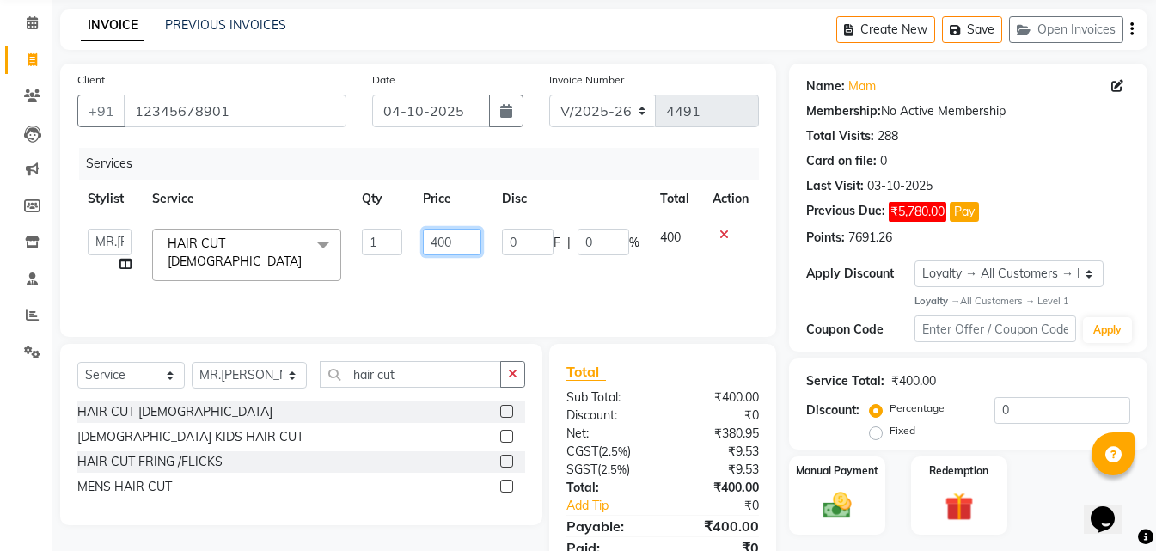
drag, startPoint x: 463, startPoint y: 242, endPoint x: 427, endPoint y: 249, distance: 36.8
click at [427, 249] on input "400" at bounding box center [452, 242] width 58 height 27
type input "300"
click at [454, 268] on td "300" at bounding box center [452, 254] width 79 height 73
select select "28404"
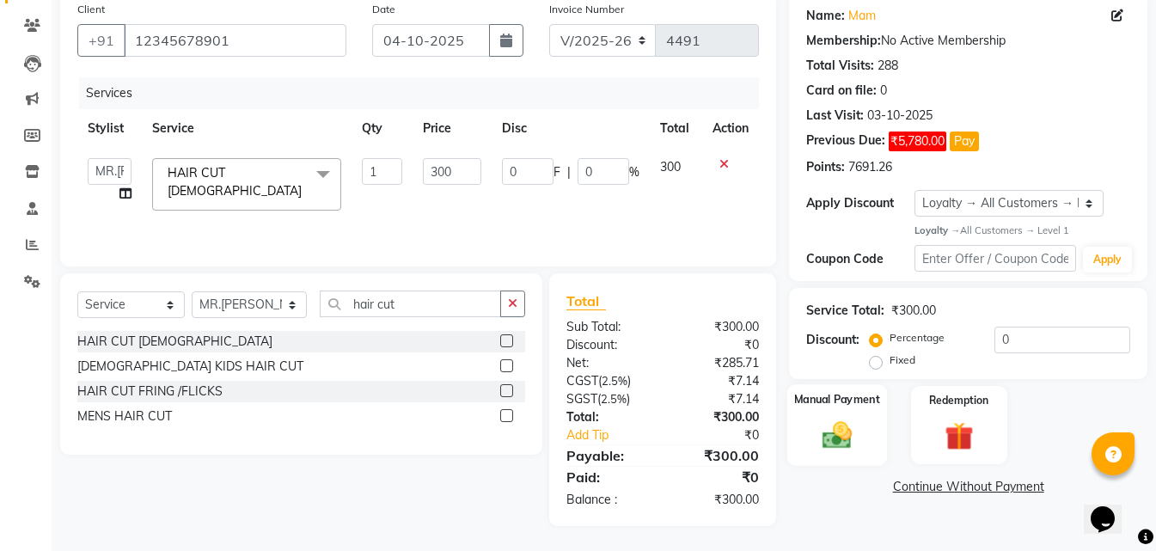
scroll to position [137, 0]
click at [833, 395] on label "Manual Payment" at bounding box center [837, 399] width 86 height 16
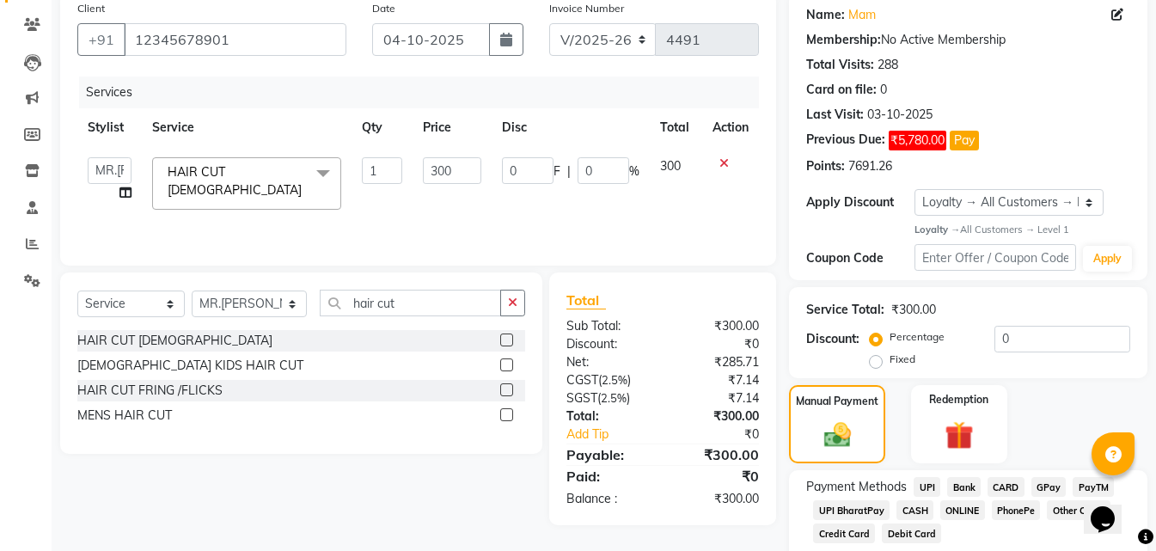
click at [970, 507] on span "ONLINE" at bounding box center [963, 510] width 45 height 20
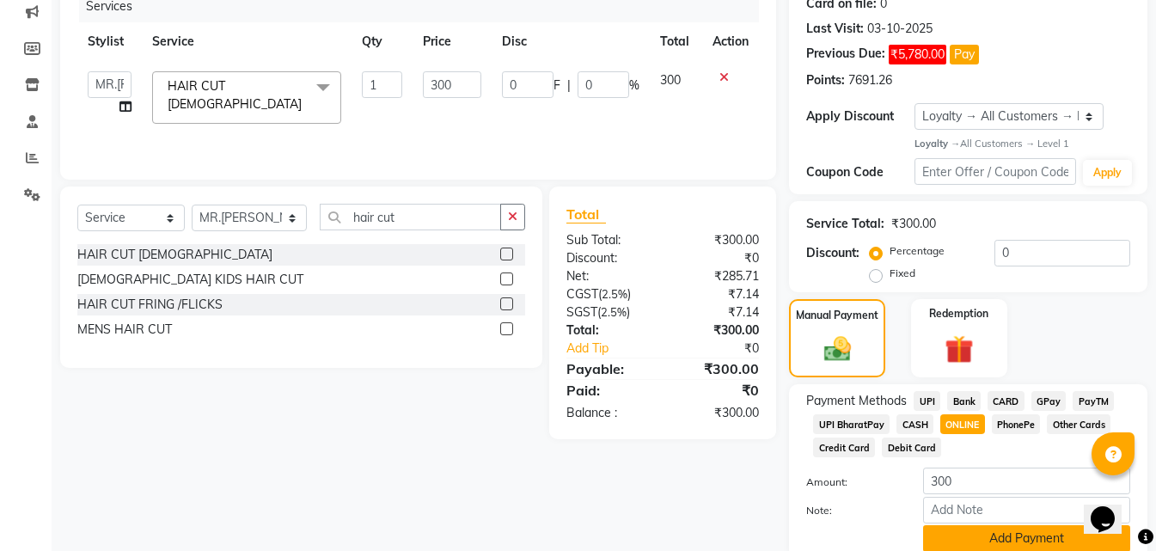
click at [960, 532] on button "Add Payment" at bounding box center [1026, 538] width 207 height 27
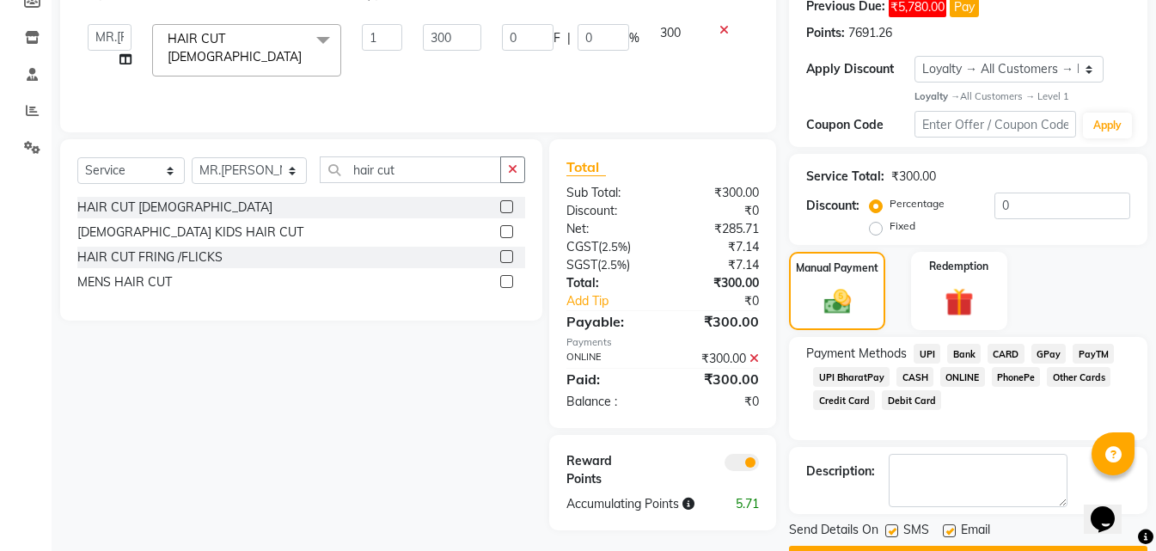
scroll to position [317, 0]
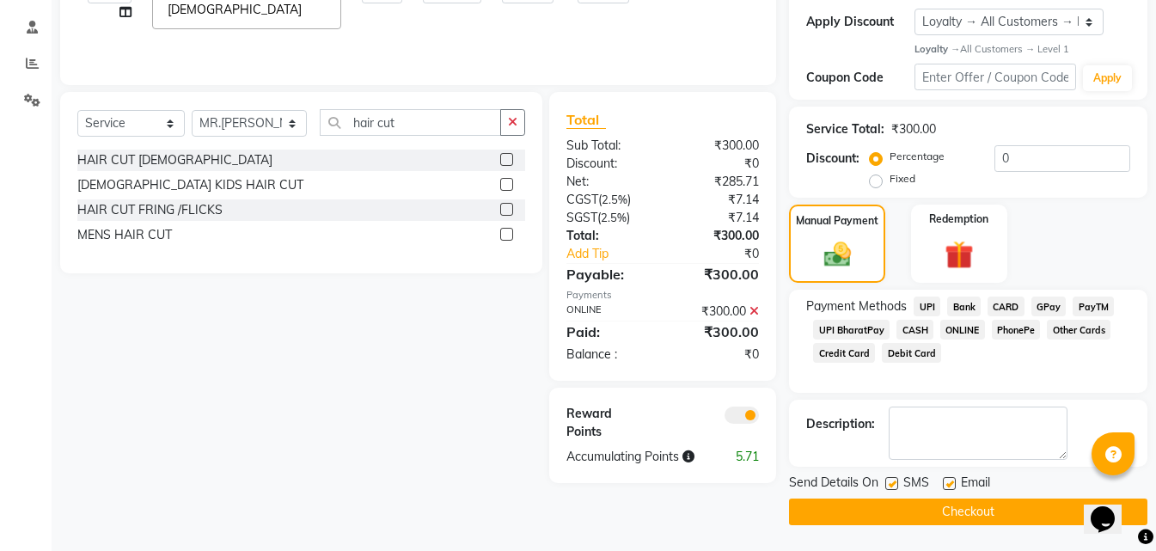
click at [911, 504] on button "Checkout" at bounding box center [968, 512] width 359 height 27
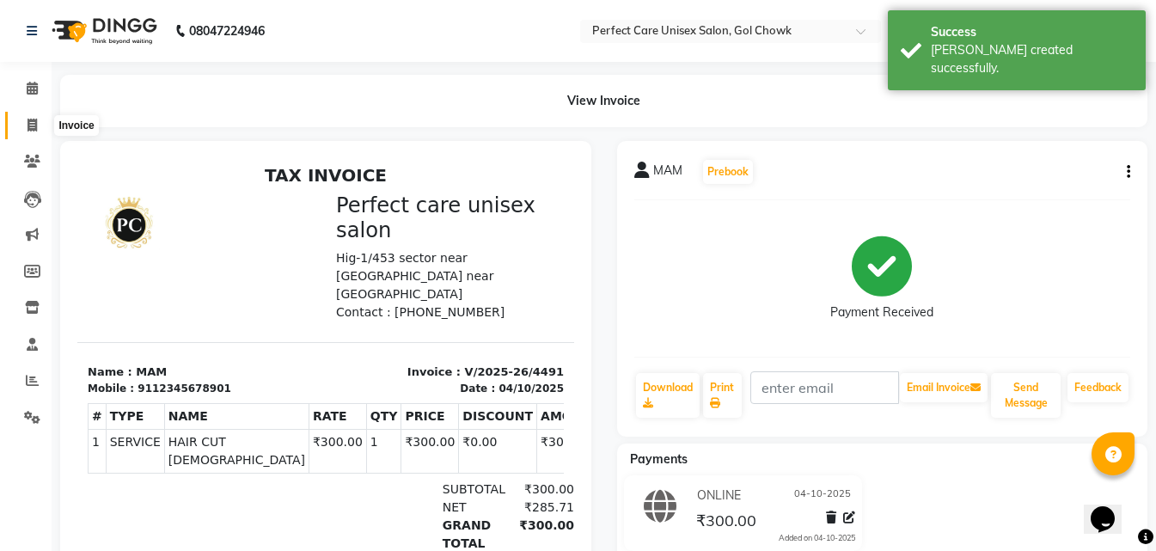
click at [36, 127] on icon at bounding box center [32, 125] width 9 height 13
select select "service"
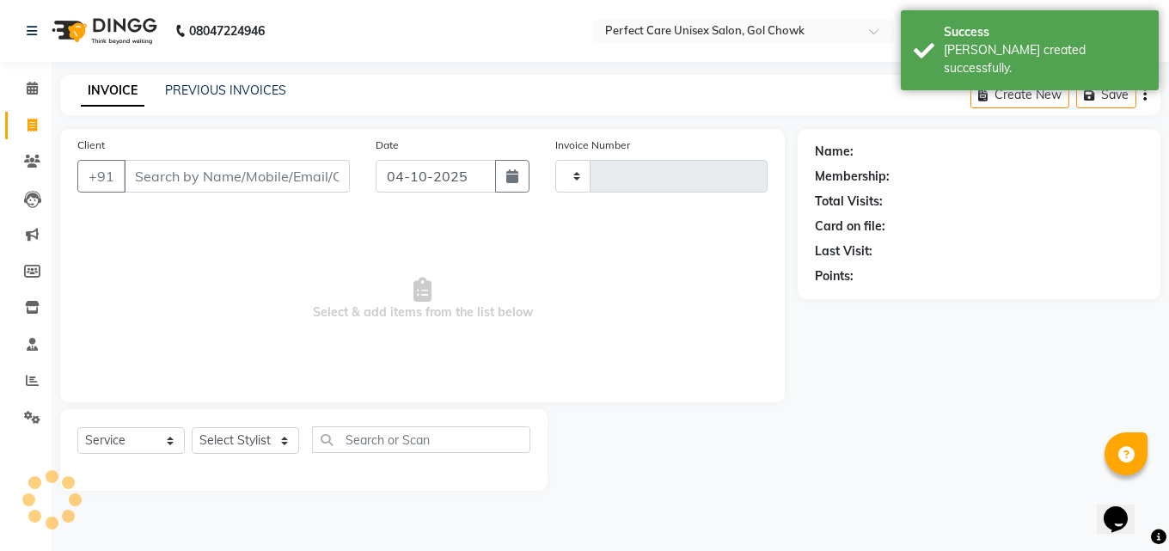
type input "4492"
select select "4751"
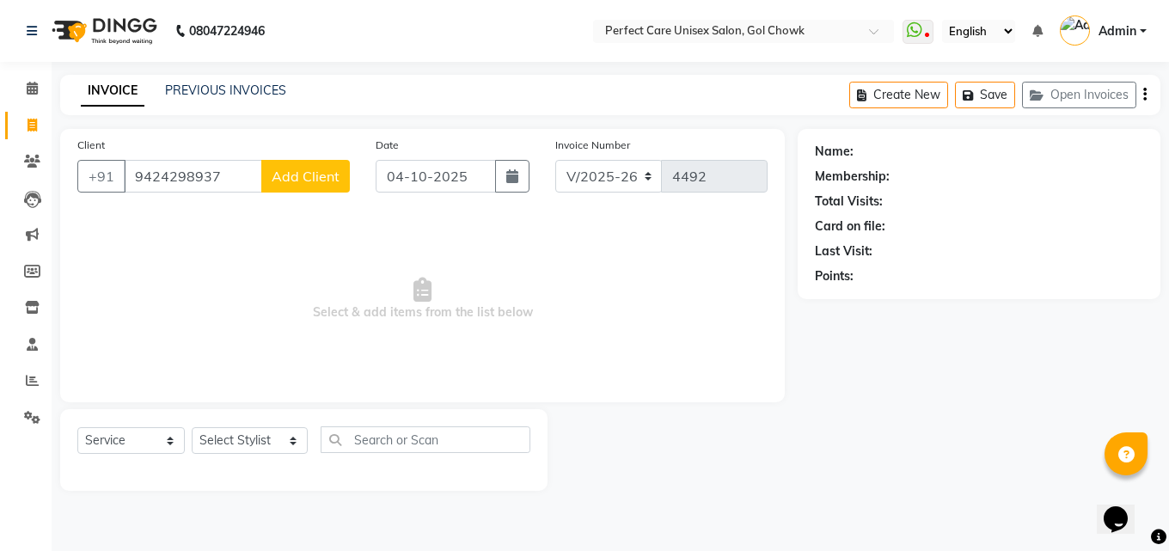
type input "9424298937"
click at [306, 168] on span "Add Client" at bounding box center [306, 176] width 68 height 17
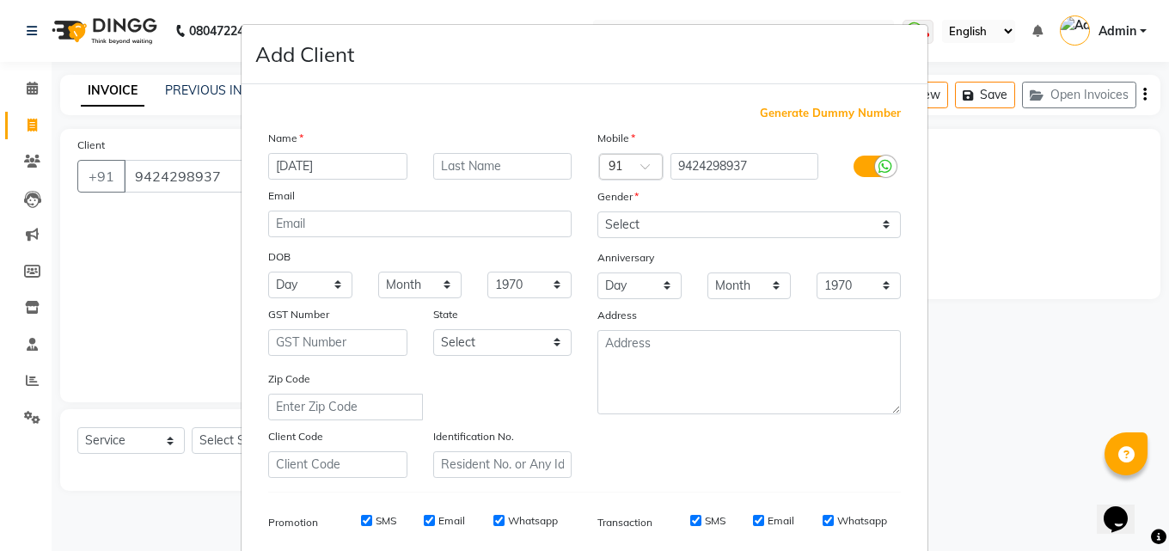
type input "[DATE]"
drag, startPoint x: 693, startPoint y: 226, endPoint x: 684, endPoint y: 234, distance: 11.6
click at [693, 226] on select "Select [DEMOGRAPHIC_DATA] [DEMOGRAPHIC_DATA] Other Prefer Not To Say" at bounding box center [750, 225] width 304 height 27
select select "[DEMOGRAPHIC_DATA]"
click at [598, 212] on select "Select [DEMOGRAPHIC_DATA] [DEMOGRAPHIC_DATA] Other Prefer Not To Say" at bounding box center [750, 225] width 304 height 27
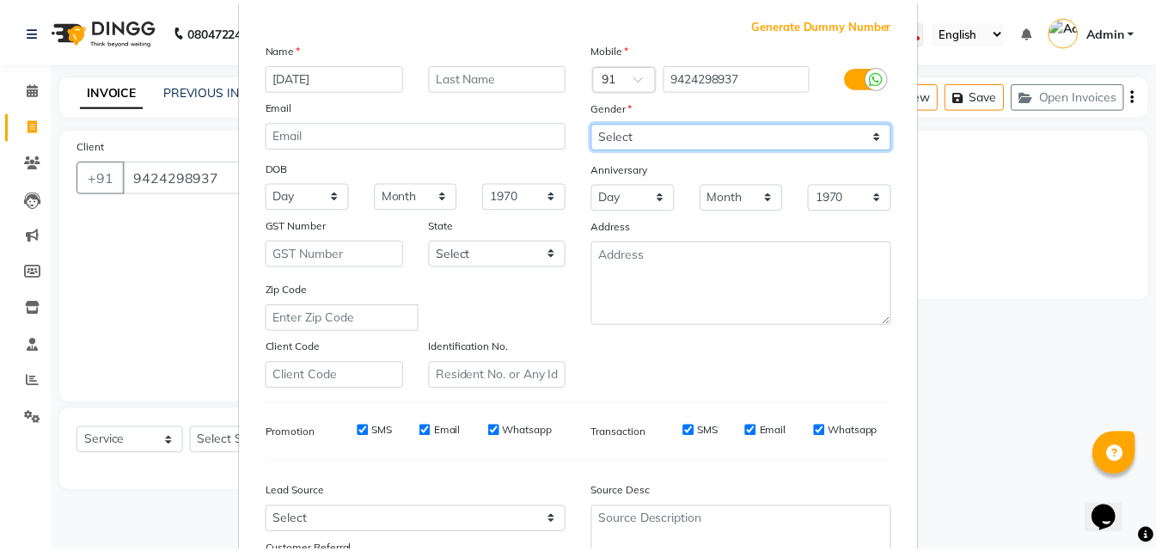
scroll to position [242, 0]
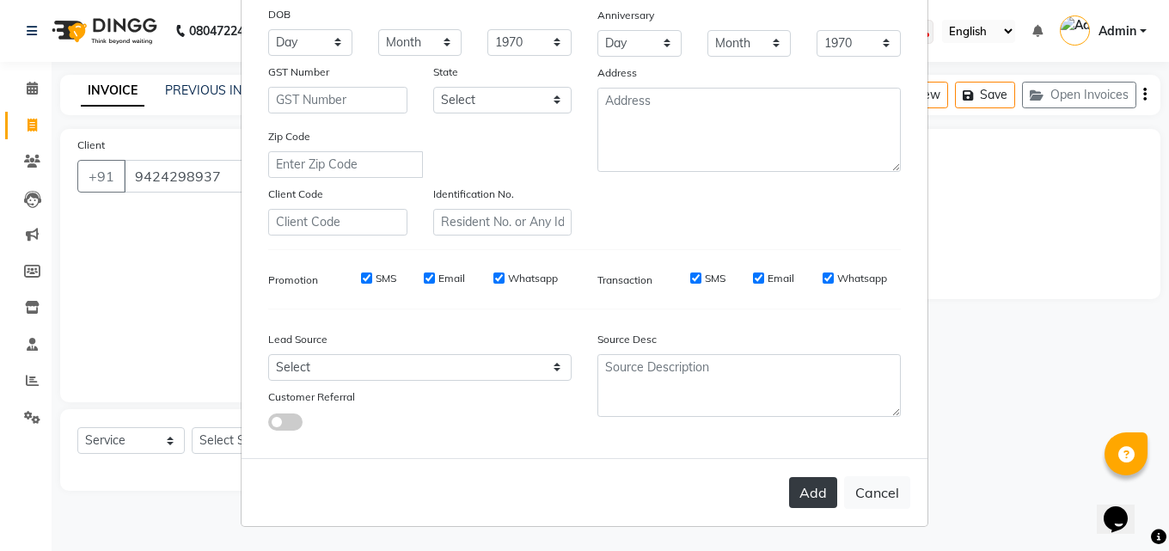
click at [801, 506] on button "Add" at bounding box center [813, 492] width 48 height 31
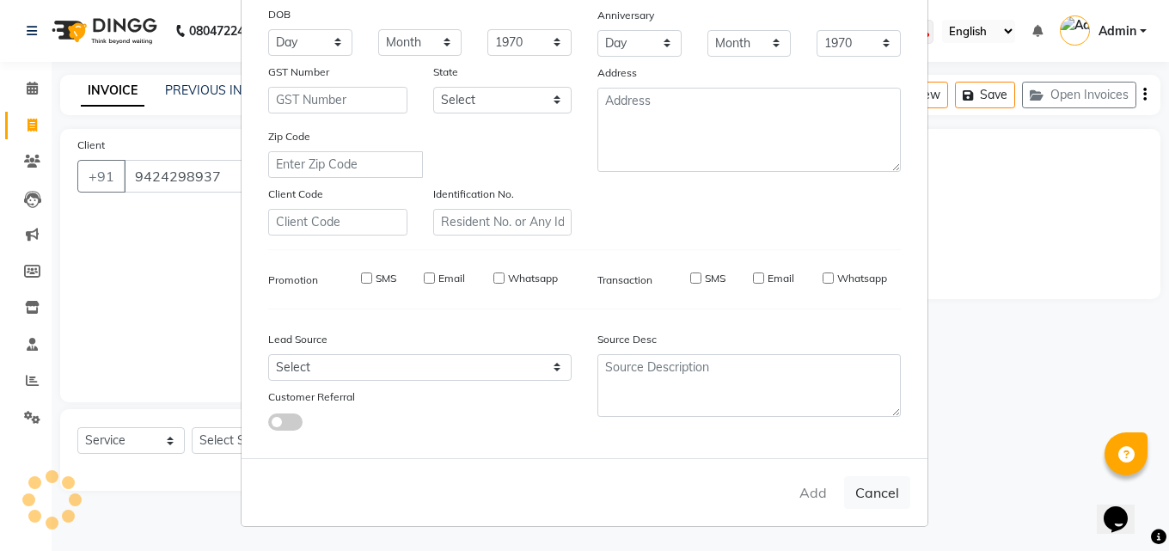
select select
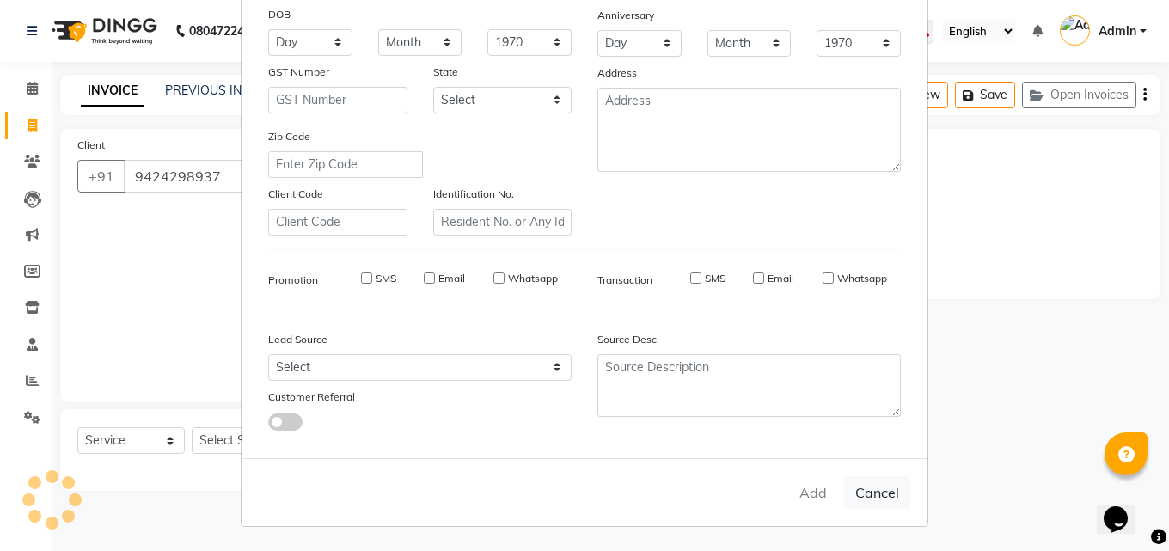
select select
checkbox input "false"
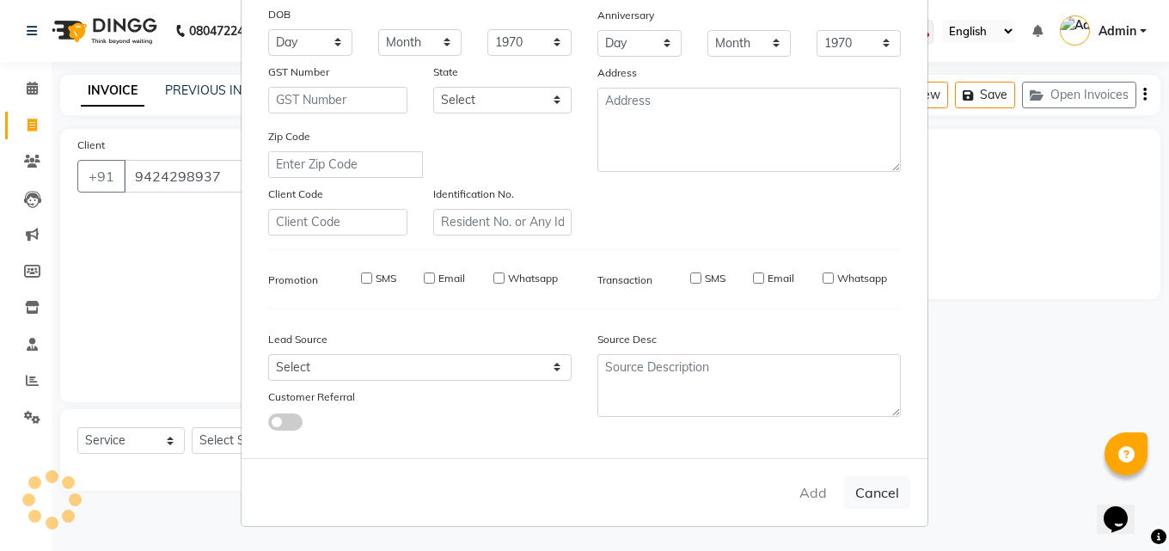
checkbox input "false"
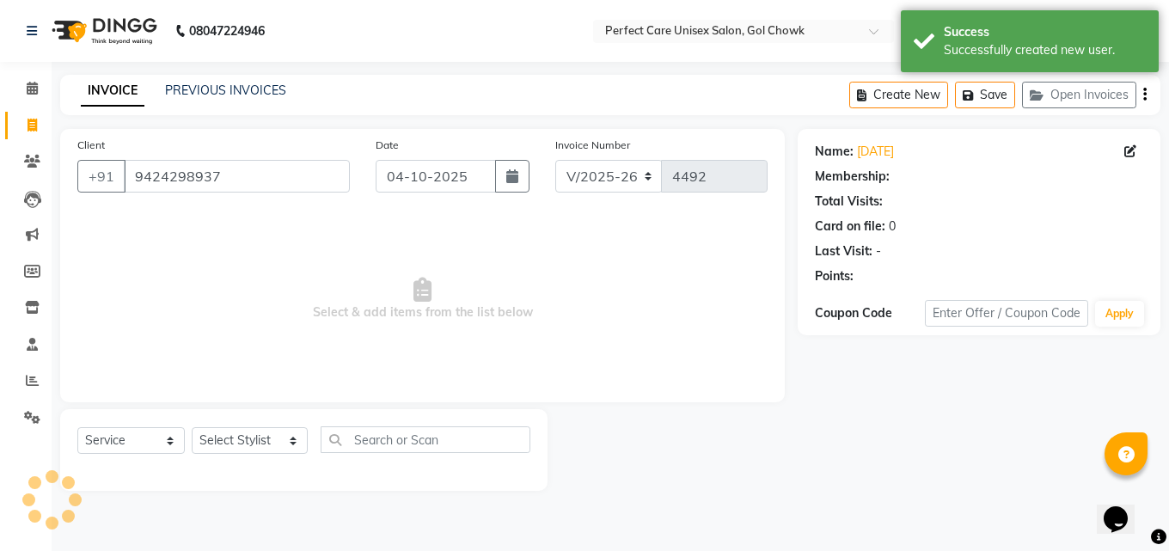
select select "1: Object"
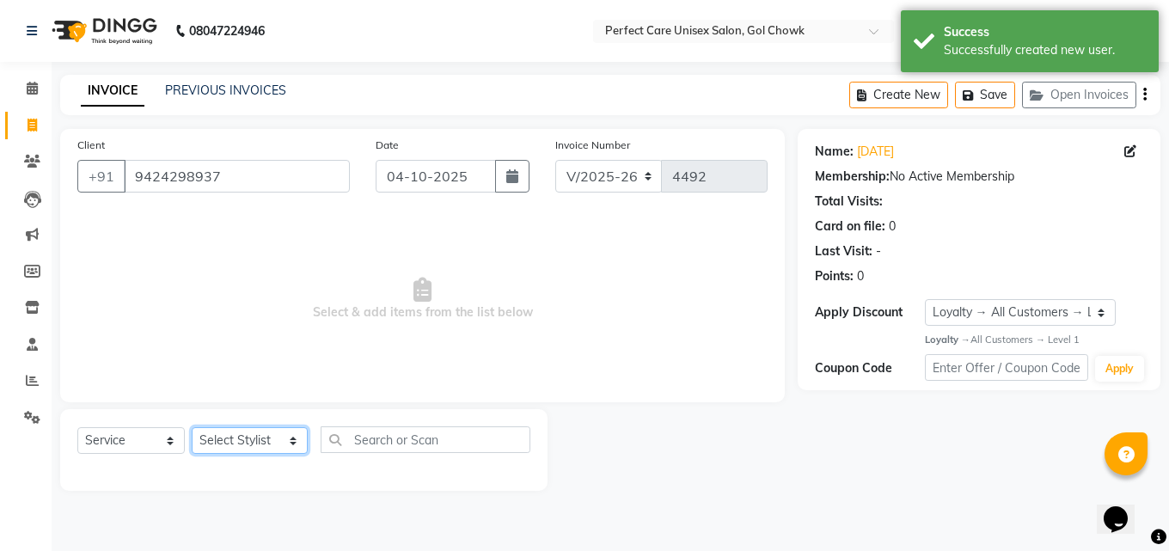
click at [253, 445] on select "Select Stylist MISS. [PERSON_NAME] [PERSON_NAME] MISS [PERSON_NAME] MISS [PERSO…" at bounding box center [250, 440] width 116 height 27
select select "86172"
click at [192, 427] on select "Select Stylist MISS. [PERSON_NAME] [PERSON_NAME] MISS [PERSON_NAME] MISS [PERSO…" at bounding box center [250, 440] width 116 height 27
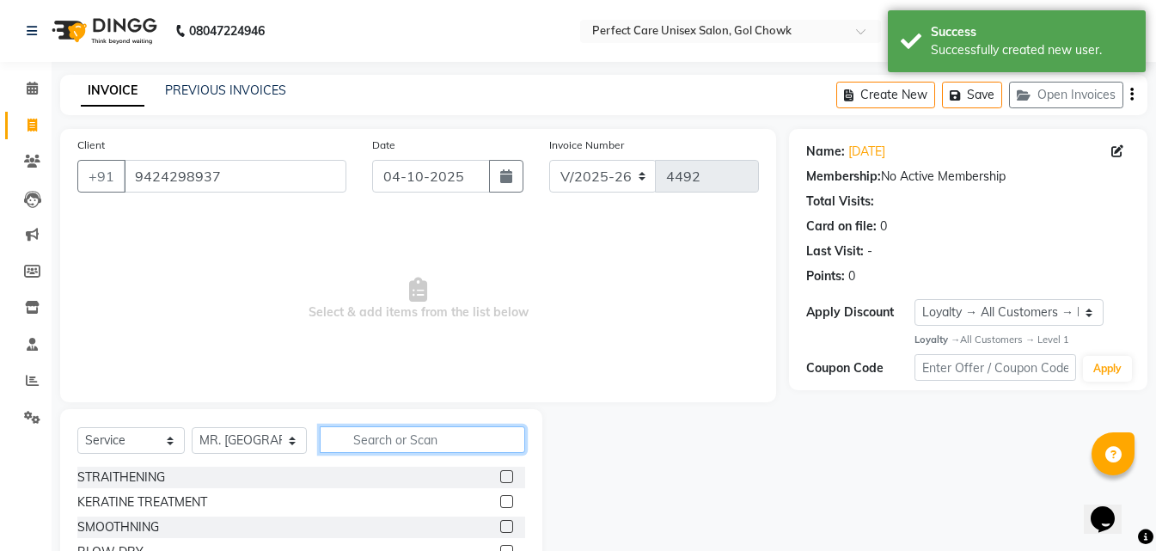
click at [389, 438] on input "text" at bounding box center [422, 439] width 205 height 27
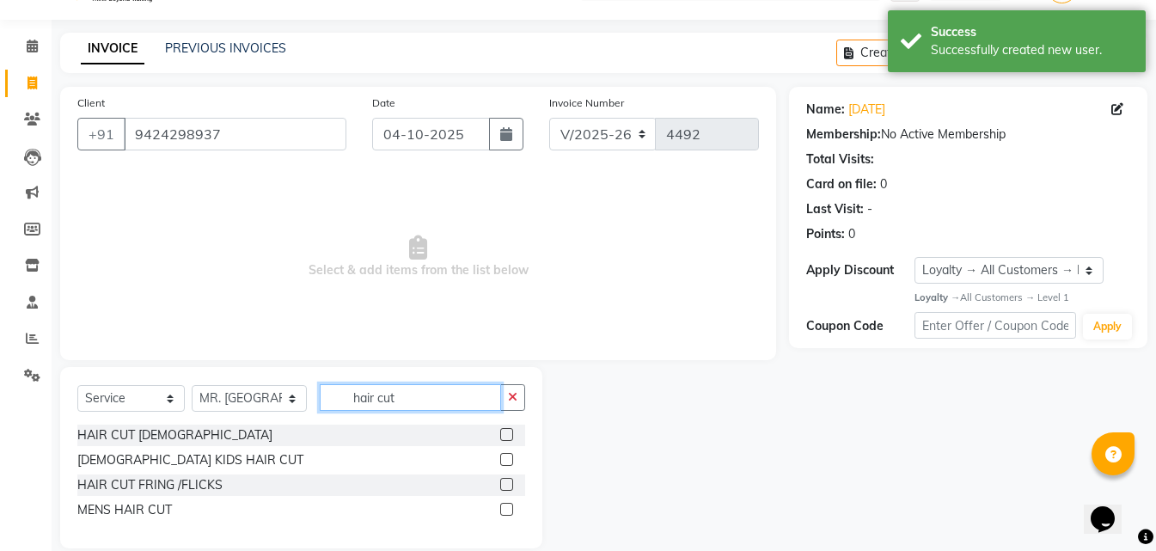
scroll to position [65, 0]
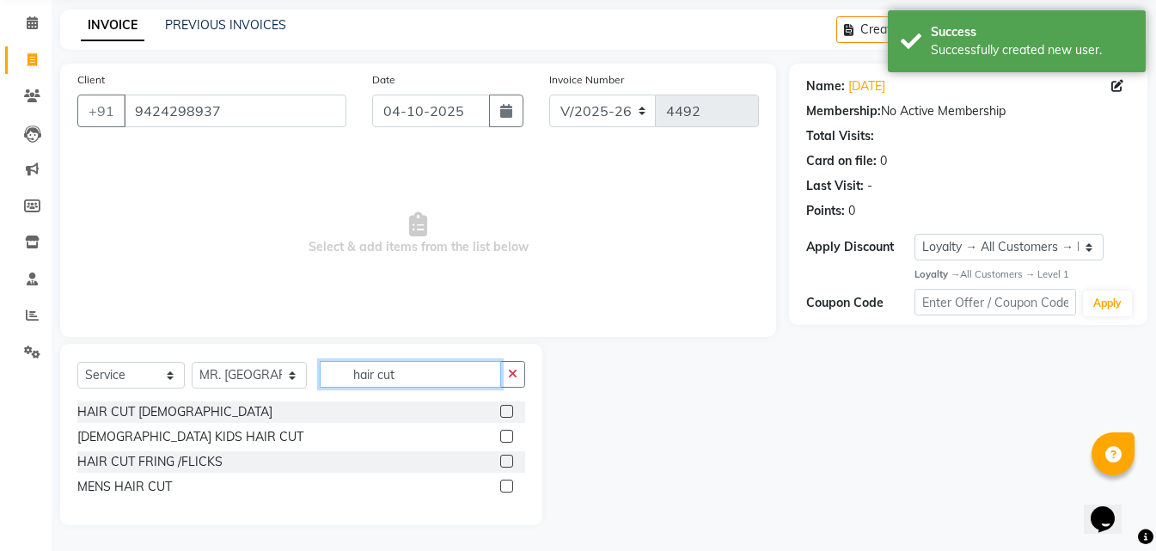
type input "hair cut"
click at [505, 487] on label at bounding box center [506, 486] width 13 height 13
click at [505, 487] on input "checkbox" at bounding box center [505, 486] width 11 height 11
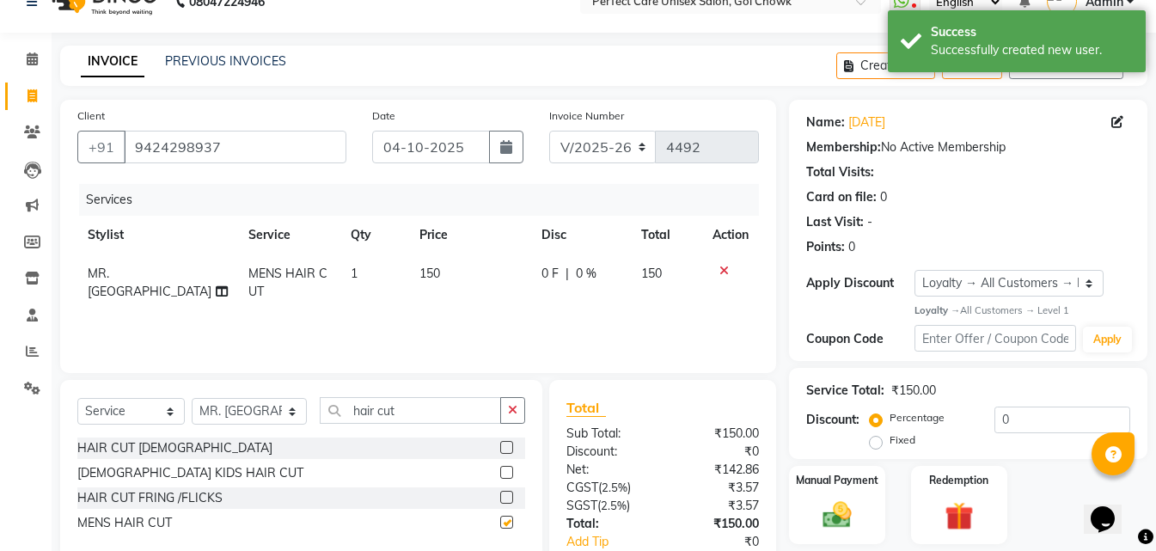
scroll to position [0, 0]
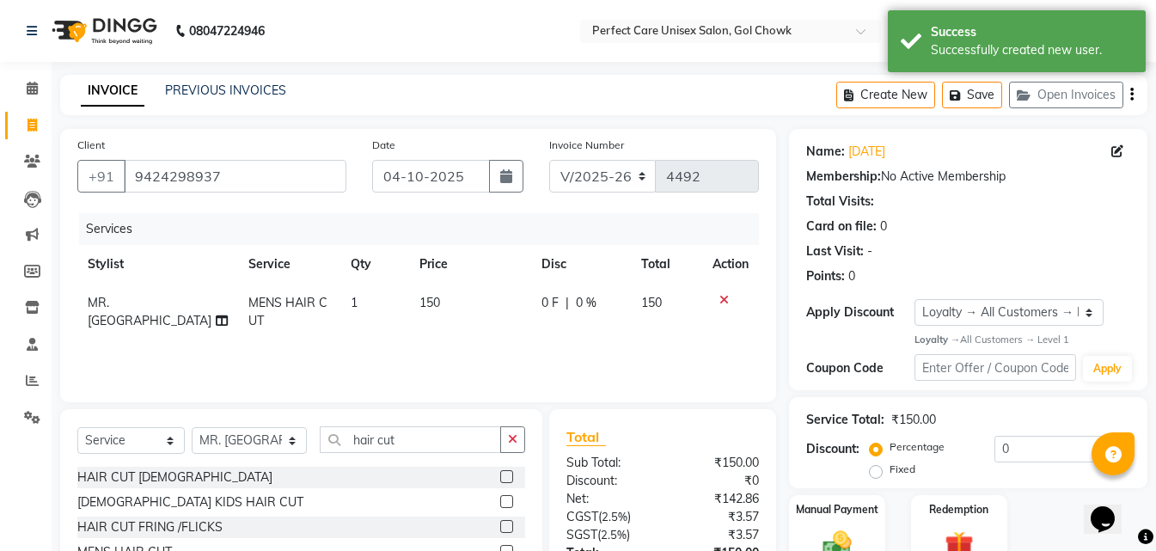
checkbox input "false"
click at [181, 186] on input "9424298937" at bounding box center [235, 176] width 223 height 33
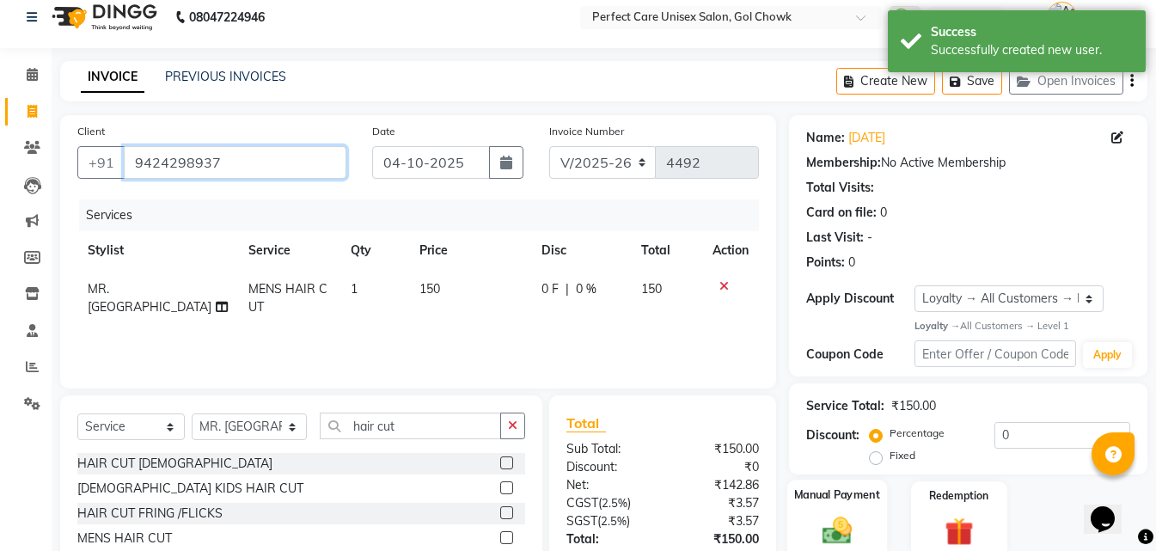
scroll to position [137, 0]
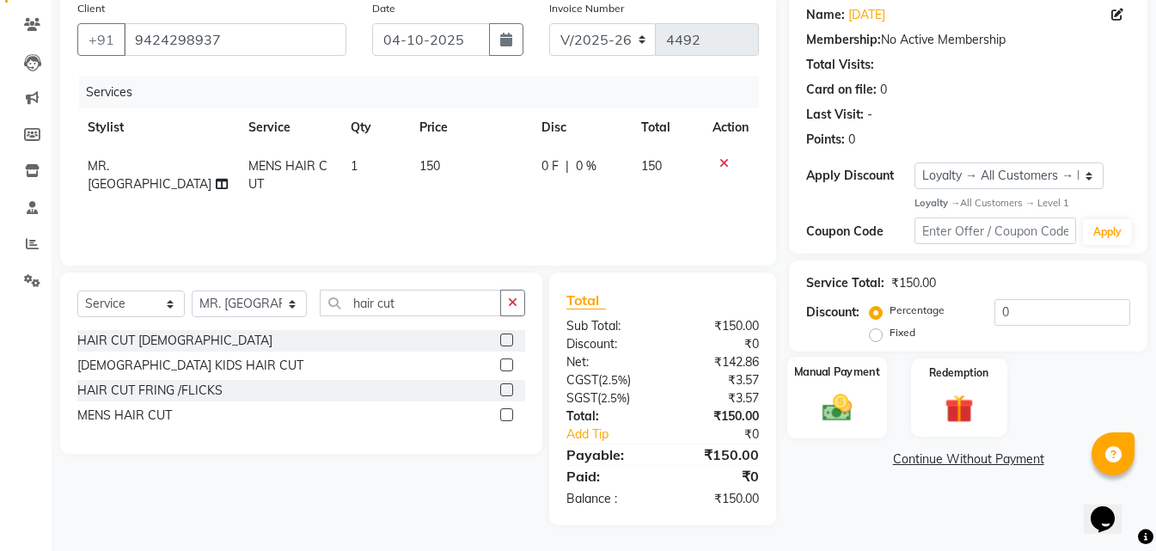
click at [844, 414] on img at bounding box center [837, 408] width 48 height 34
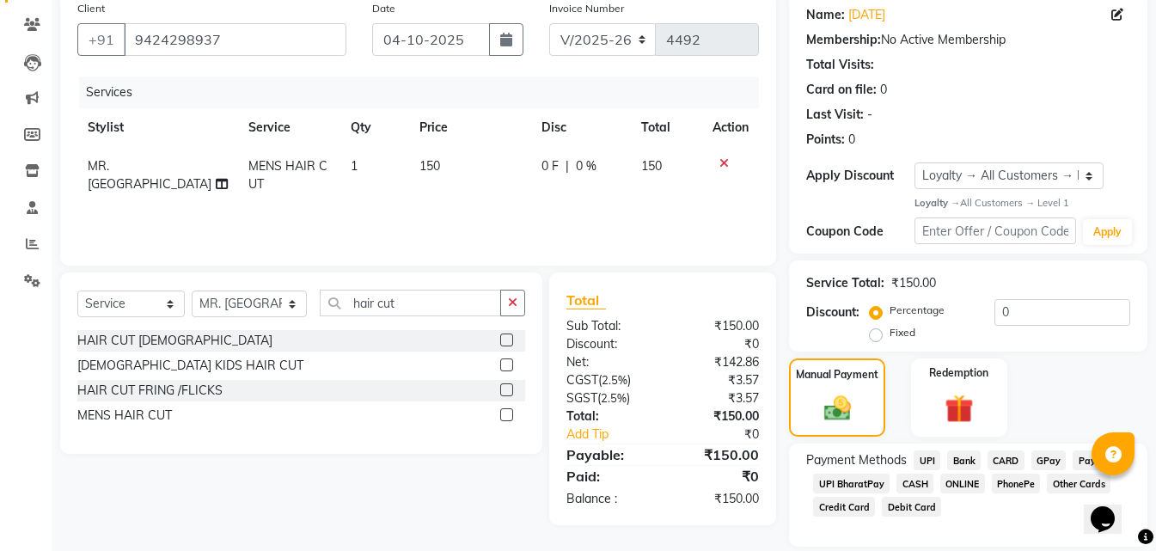
click at [956, 481] on span "ONLINE" at bounding box center [963, 484] width 45 height 20
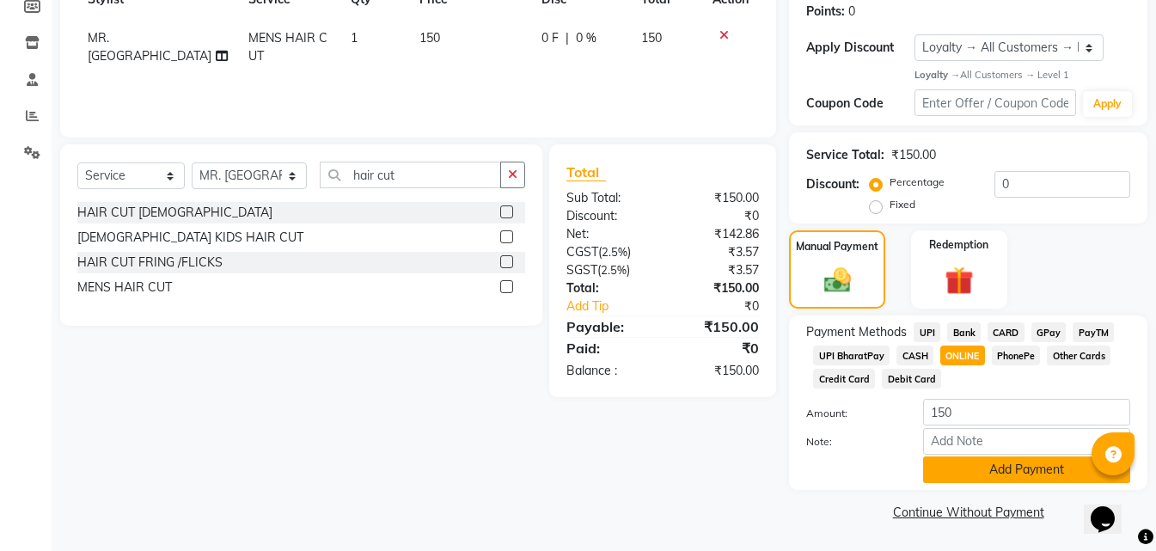
click at [967, 470] on button "Add Payment" at bounding box center [1026, 470] width 207 height 27
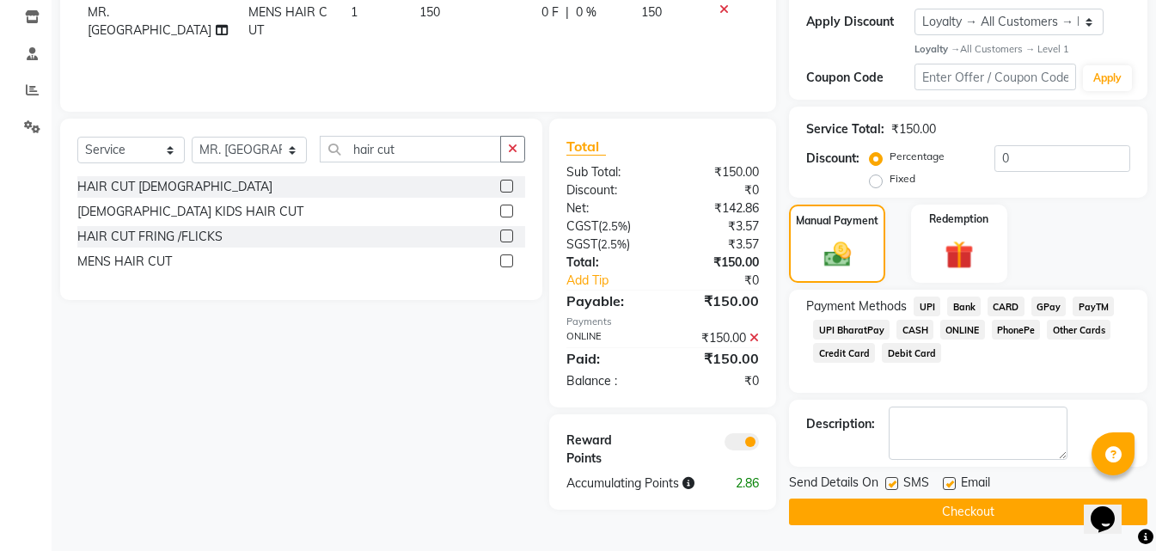
click at [925, 510] on button "Checkout" at bounding box center [968, 512] width 359 height 27
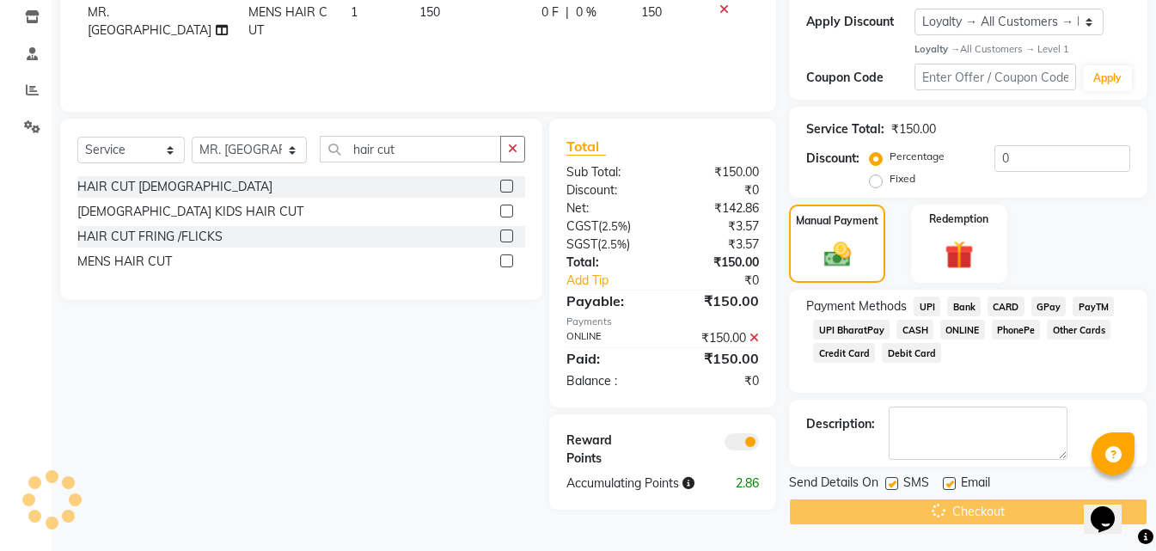
scroll to position [216, 0]
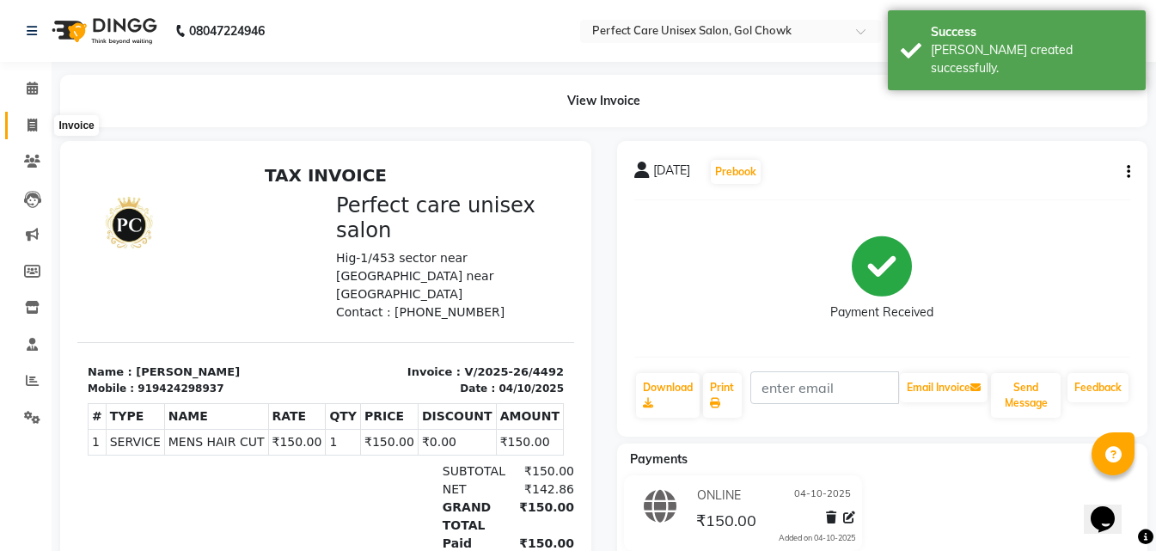
click at [32, 126] on icon at bounding box center [32, 125] width 9 height 13
select select "service"
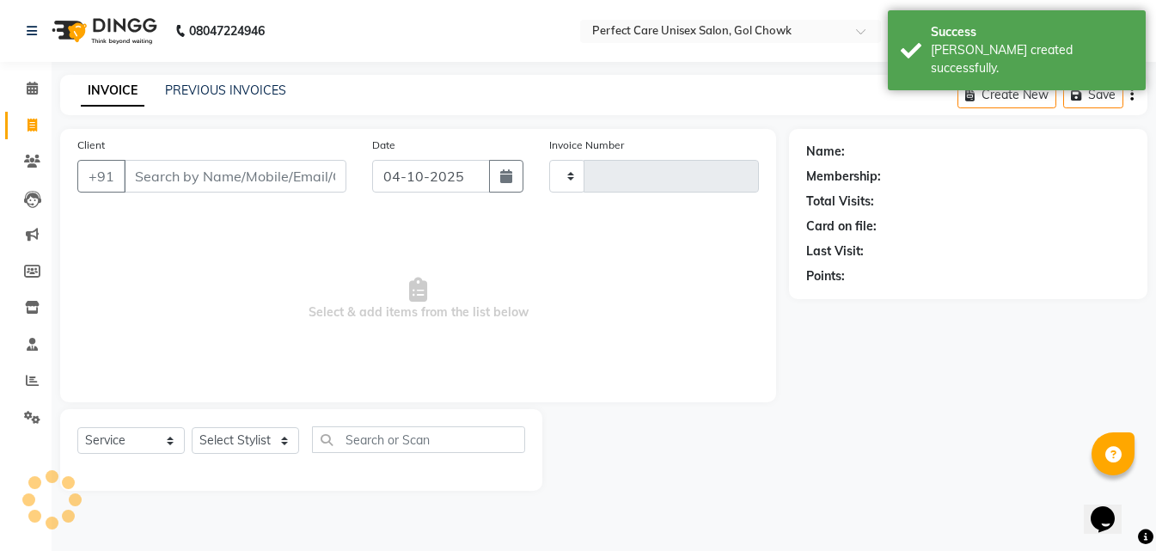
type input "4493"
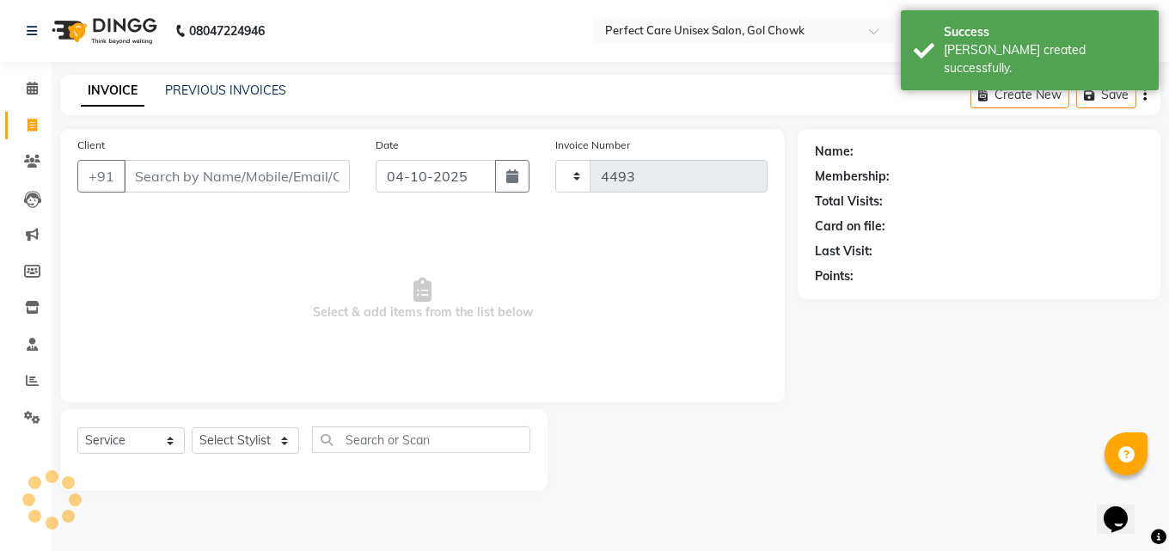
select select "4751"
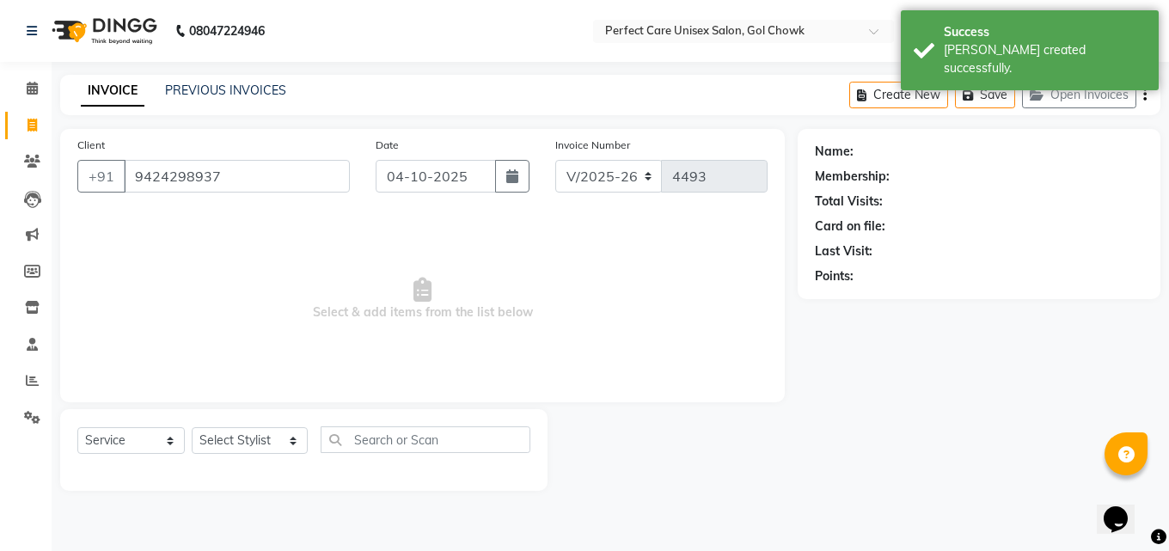
type input "9424298937"
select select "1: Object"
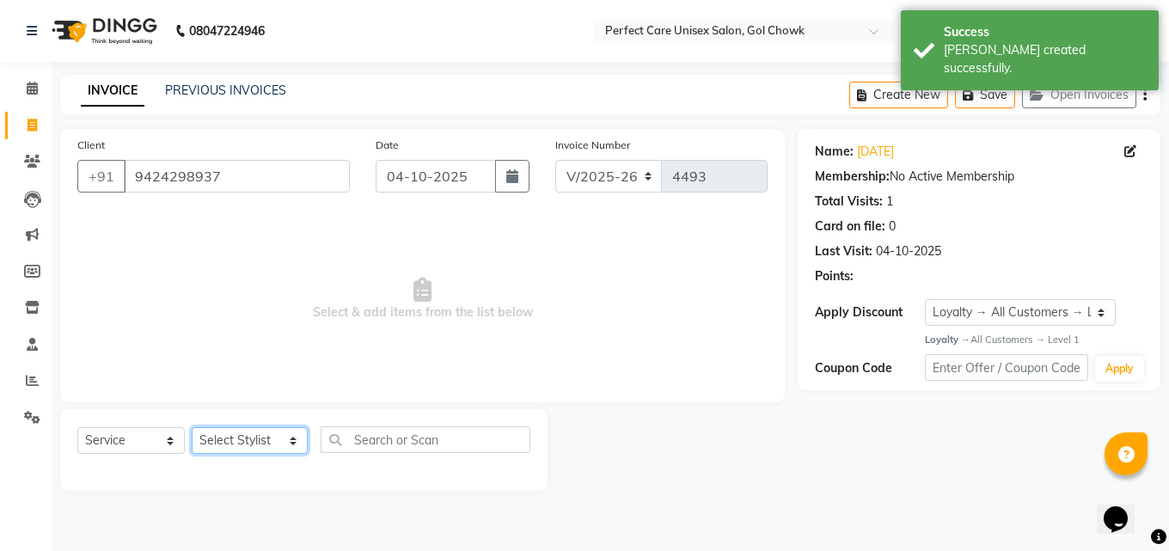
click at [249, 442] on select "Select Stylist MISS. [PERSON_NAME] [PERSON_NAME] MISS [PERSON_NAME] MISS [PERSO…" at bounding box center [250, 440] width 116 height 27
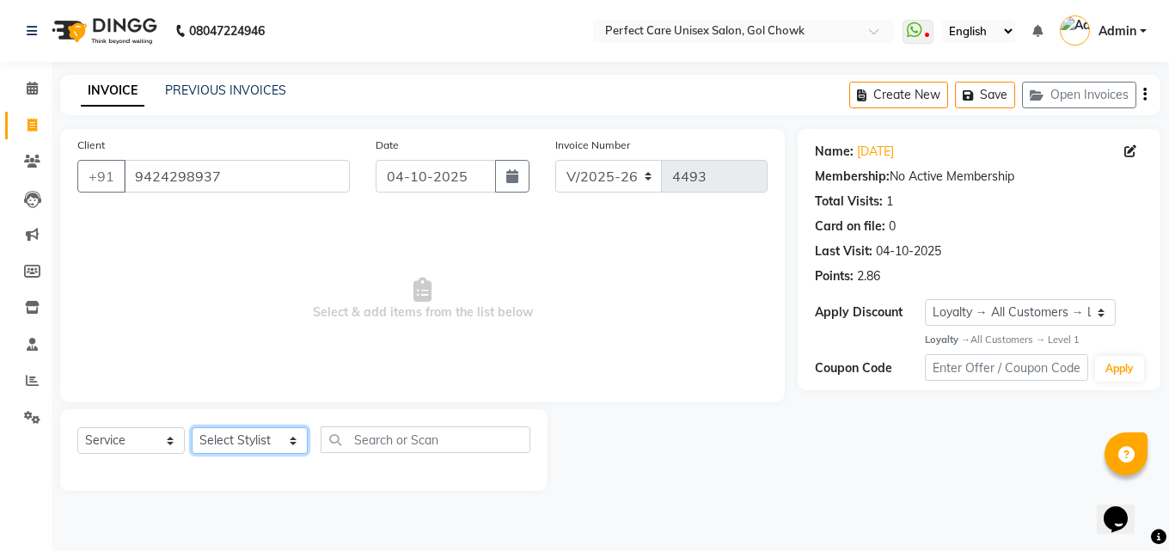
select select "32649"
click at [192, 427] on select "Select Stylist MISS. [PERSON_NAME] [PERSON_NAME] MISS [PERSON_NAME] MISS [PERSO…" at bounding box center [250, 440] width 116 height 27
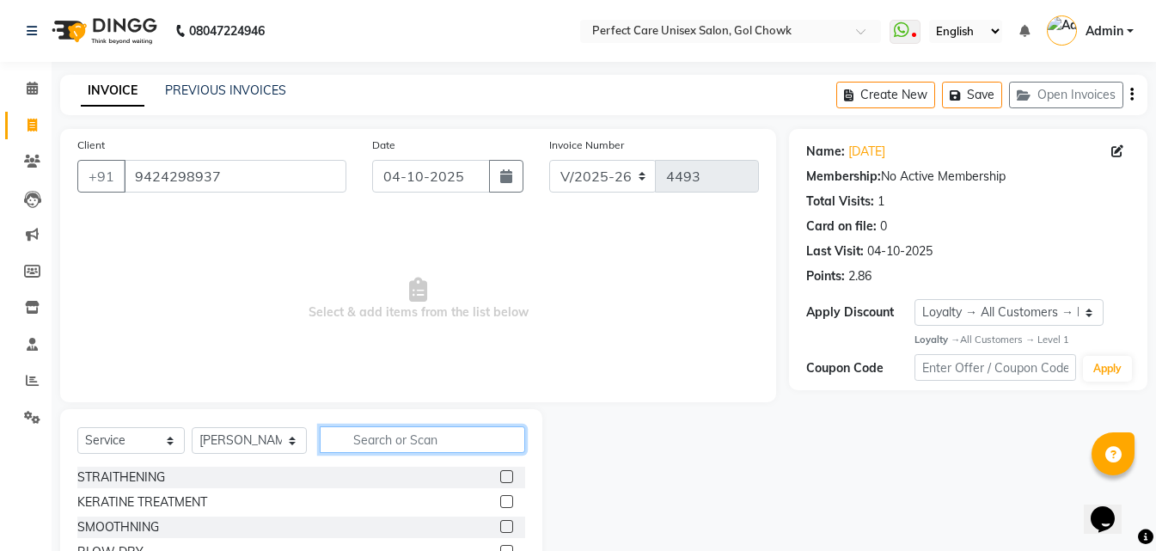
click at [353, 445] on input "text" at bounding box center [422, 439] width 205 height 27
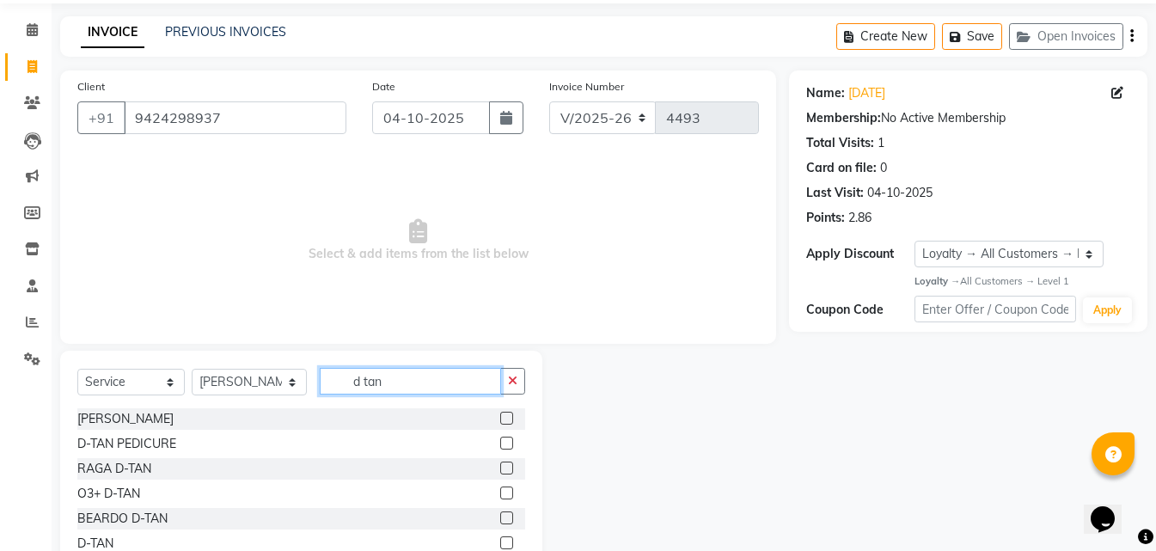
scroll to position [138, 0]
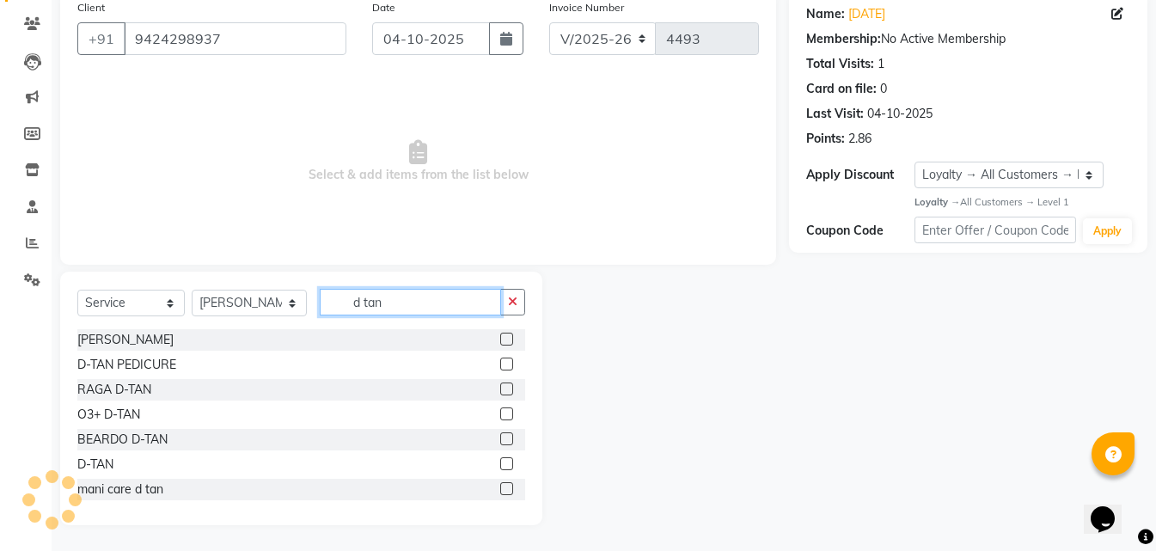
type input "d tan"
click at [500, 389] on label at bounding box center [506, 389] width 13 height 13
click at [500, 389] on input "checkbox" at bounding box center [505, 389] width 11 height 11
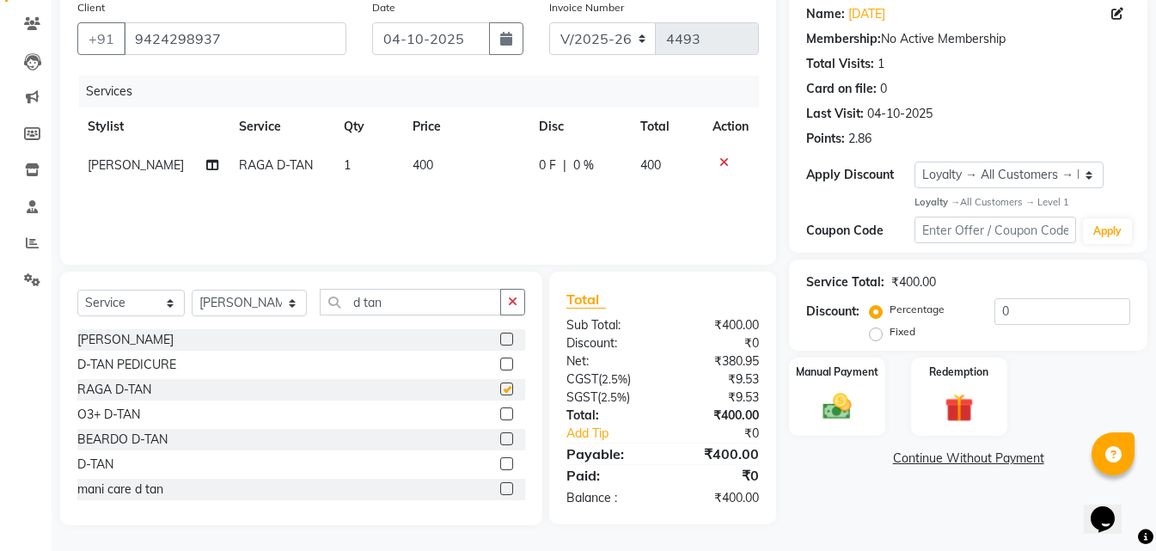
checkbox input "false"
click at [888, 406] on div "Manual Payment Redemption" at bounding box center [968, 397] width 384 height 78
click at [854, 414] on img at bounding box center [837, 407] width 48 height 34
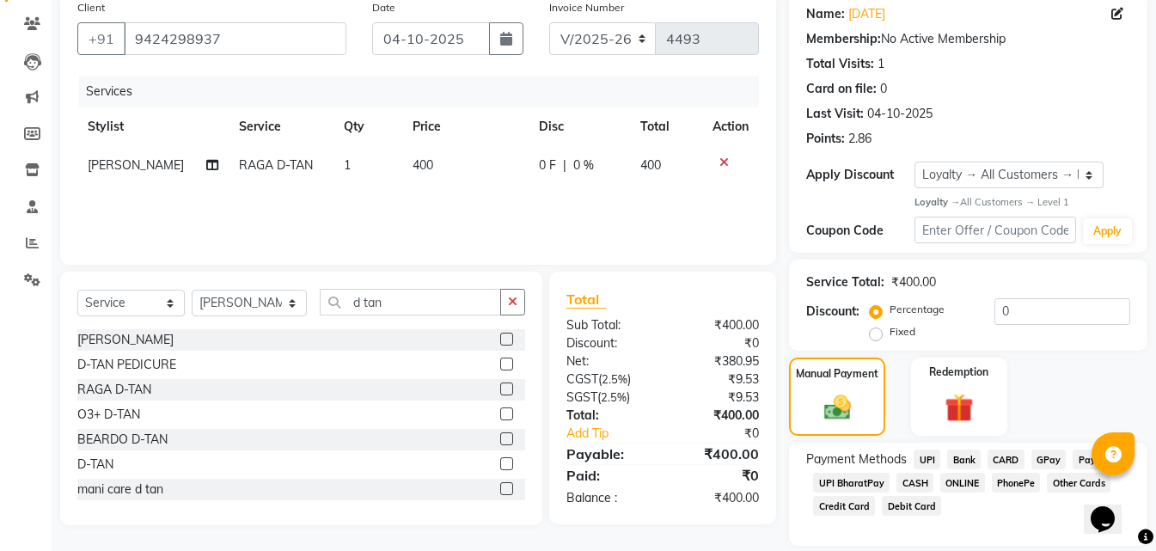
click at [953, 487] on span "ONLINE" at bounding box center [963, 483] width 45 height 20
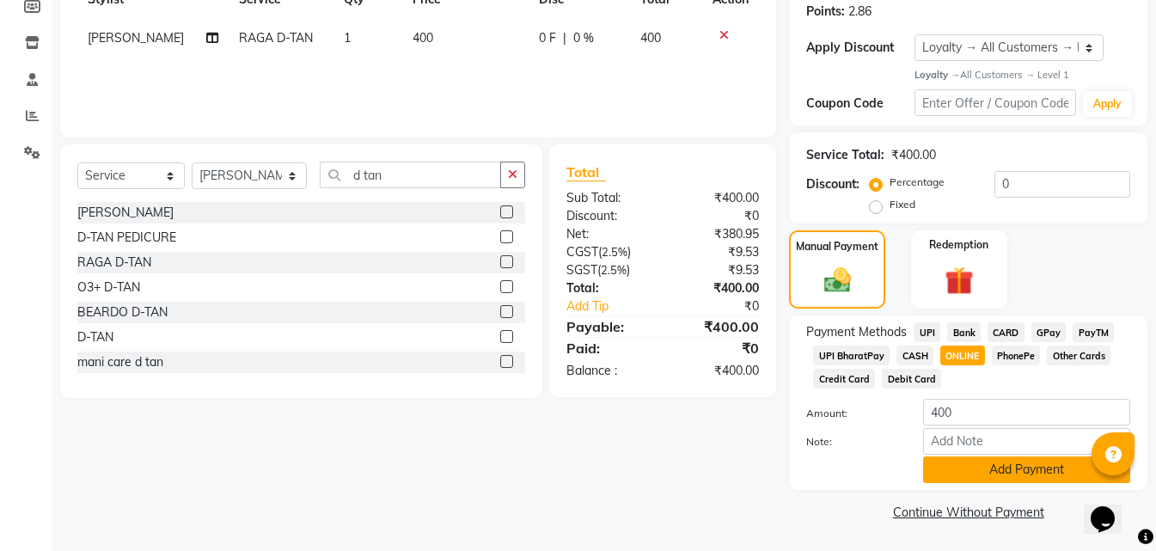
click at [966, 468] on button "Add Payment" at bounding box center [1026, 470] width 207 height 27
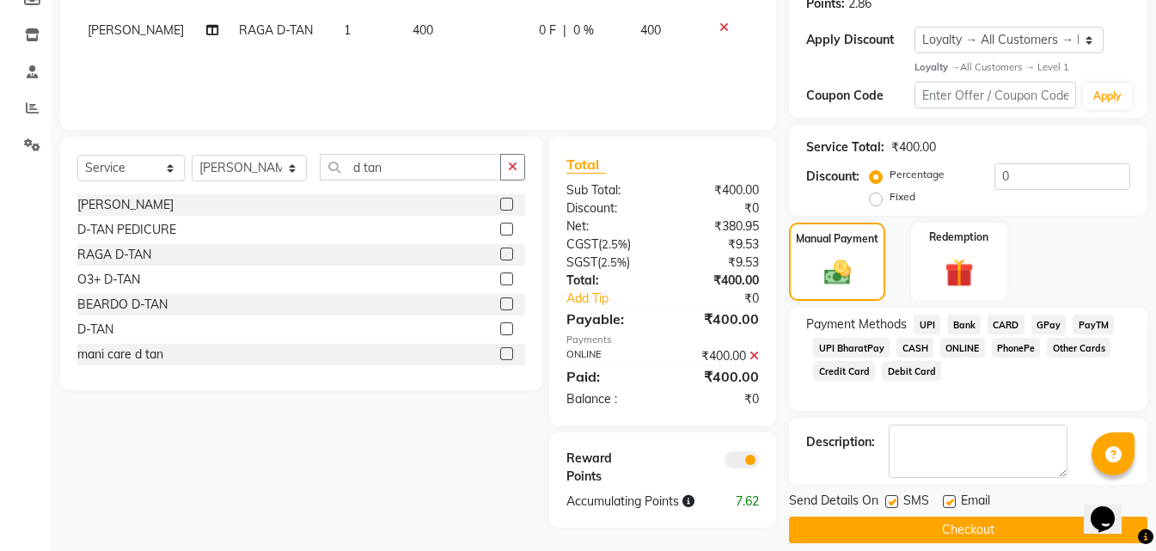
scroll to position [291, 0]
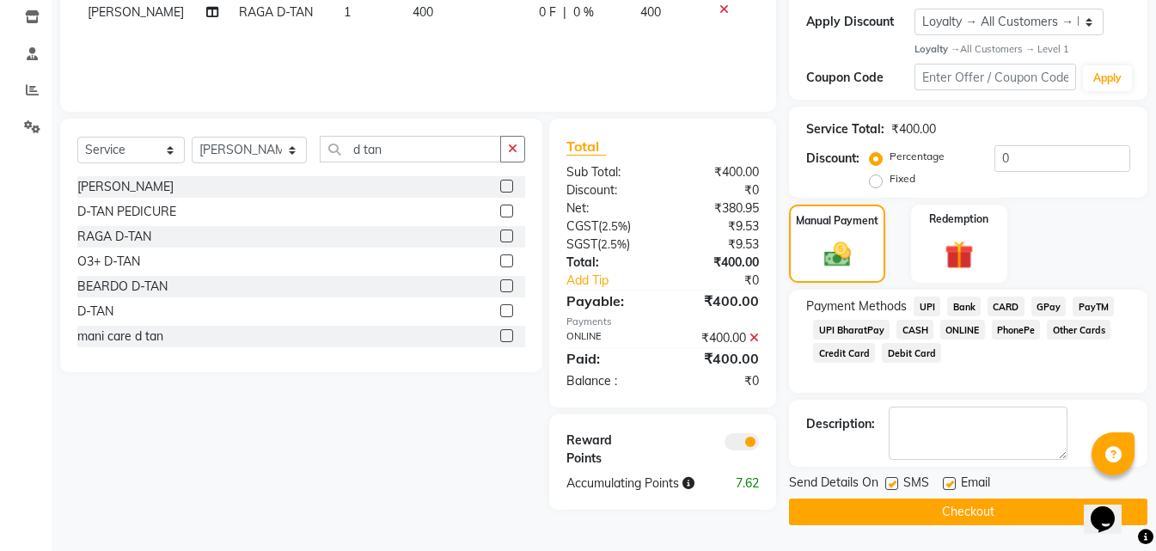
click at [892, 515] on button "Checkout" at bounding box center [968, 512] width 359 height 27
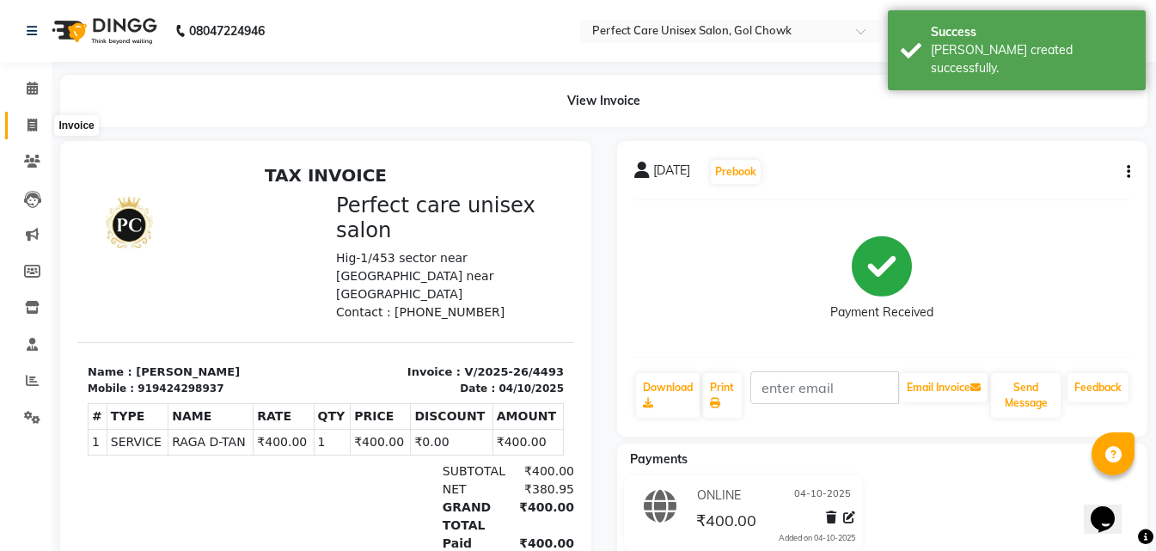
click at [30, 124] on icon at bounding box center [32, 125] width 9 height 13
select select "service"
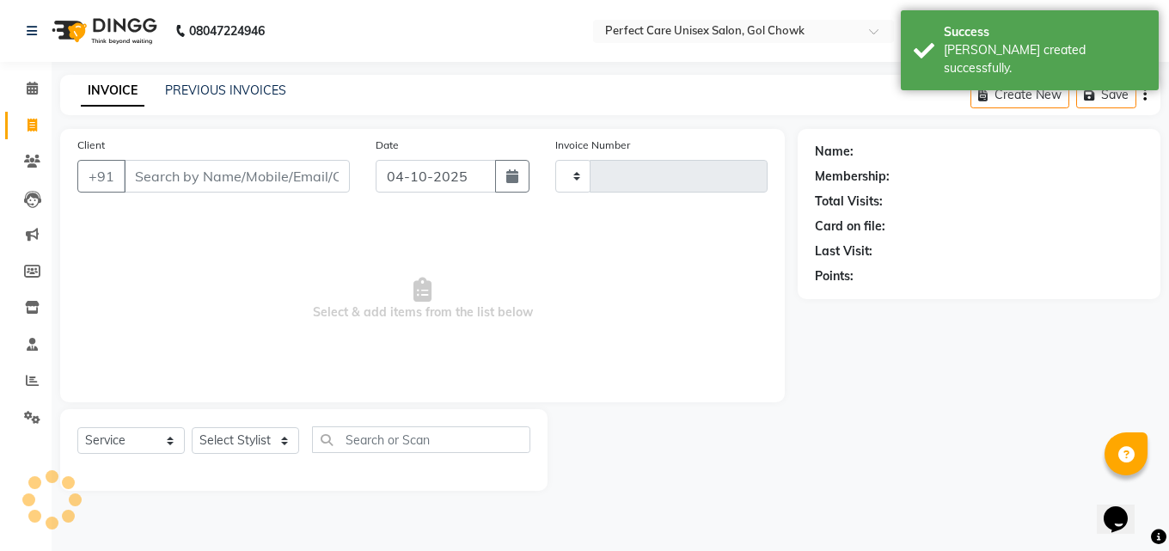
type input "4494"
select select "4751"
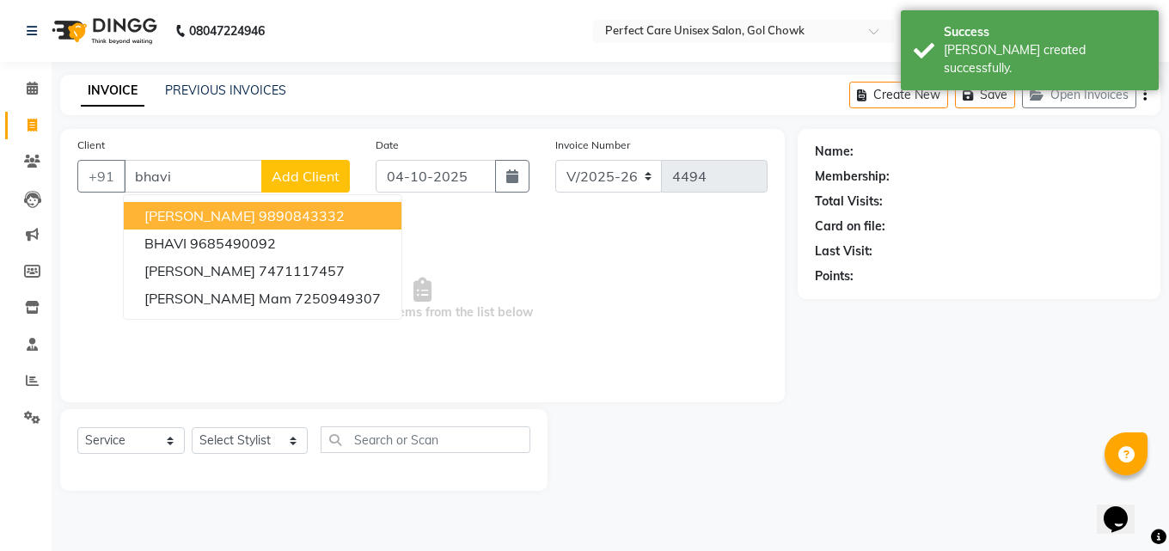
click at [304, 218] on ngb-highlight "9890843332" at bounding box center [302, 215] width 86 height 17
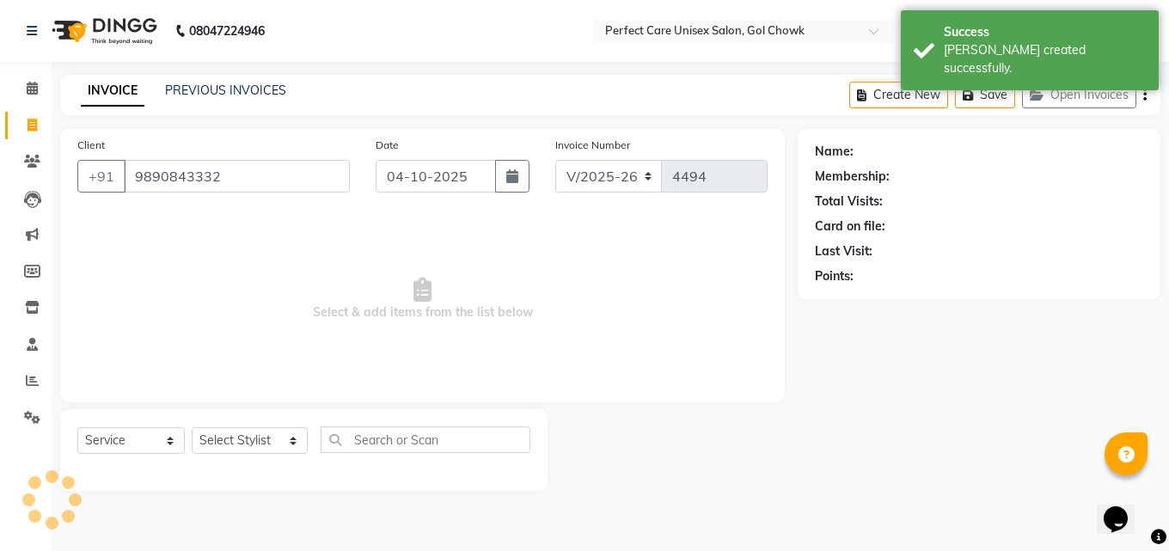
type input "9890843332"
select select "1: Object"
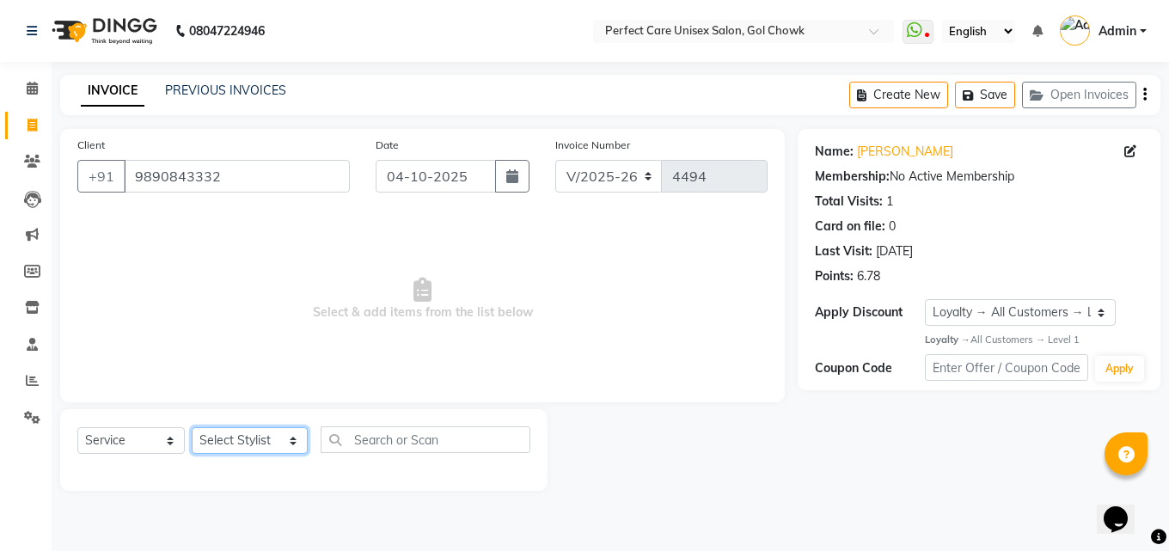
click at [248, 438] on select "Select Stylist MISS. [PERSON_NAME] [PERSON_NAME] MISS [PERSON_NAME] MISS [PERSO…" at bounding box center [250, 440] width 116 height 27
select select "78640"
click at [192, 427] on select "Select Stylist MISS. [PERSON_NAME] [PERSON_NAME] MISS [PERSON_NAME] MISS [PERSO…" at bounding box center [250, 440] width 116 height 27
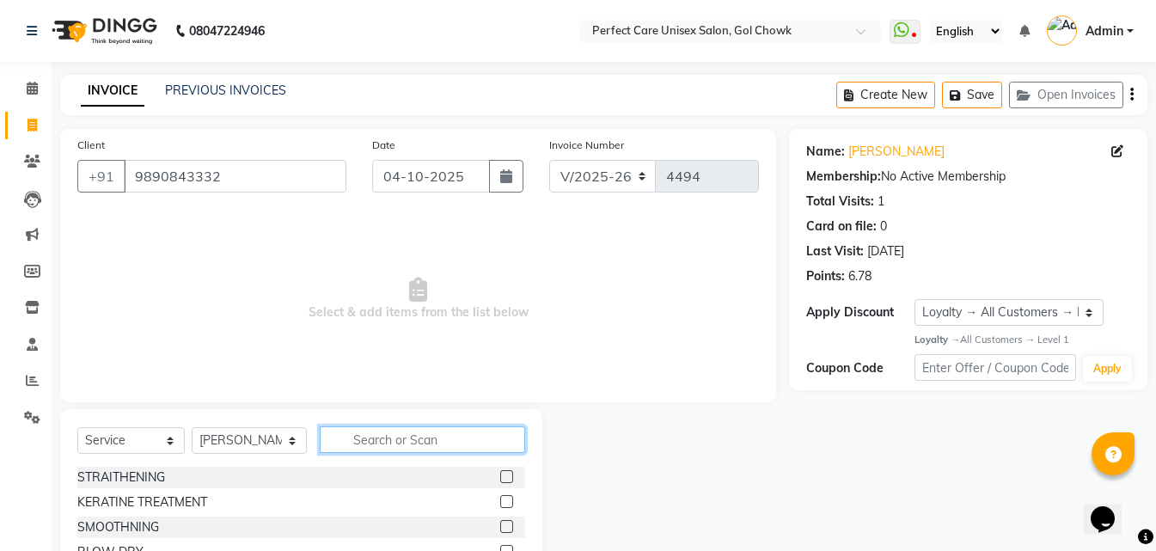
click at [369, 449] on input "text" at bounding box center [422, 439] width 205 height 27
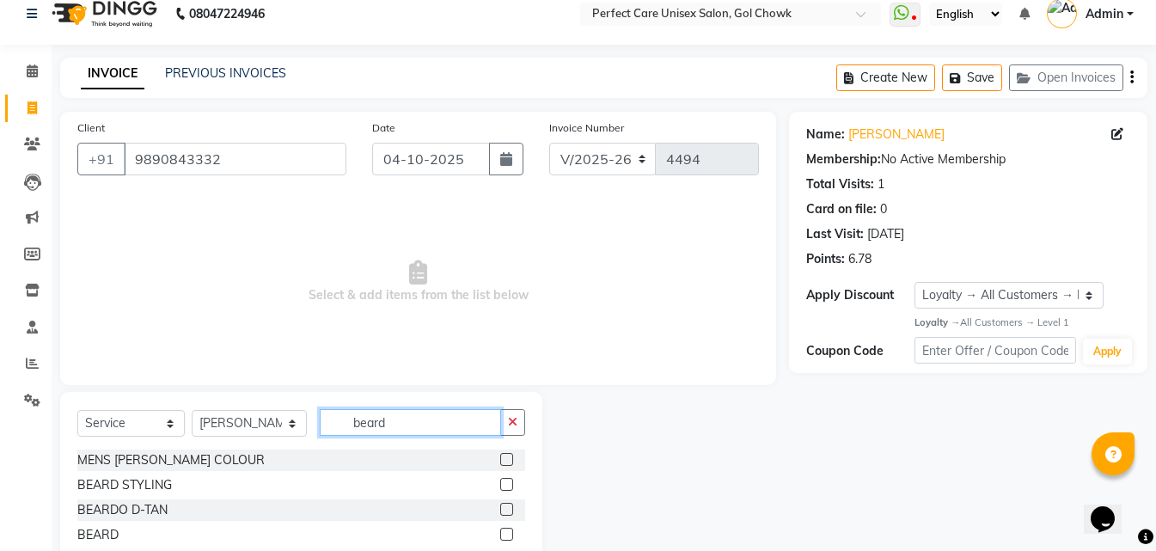
scroll to position [65, 0]
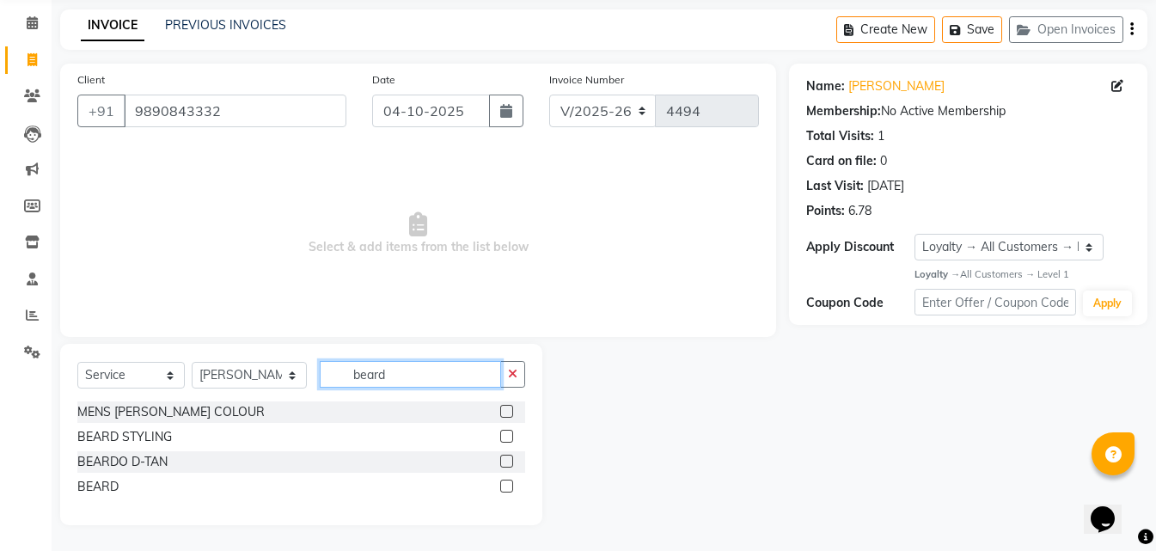
type input "beard"
click at [506, 484] on label at bounding box center [506, 486] width 13 height 13
click at [506, 484] on input "checkbox" at bounding box center [505, 486] width 11 height 11
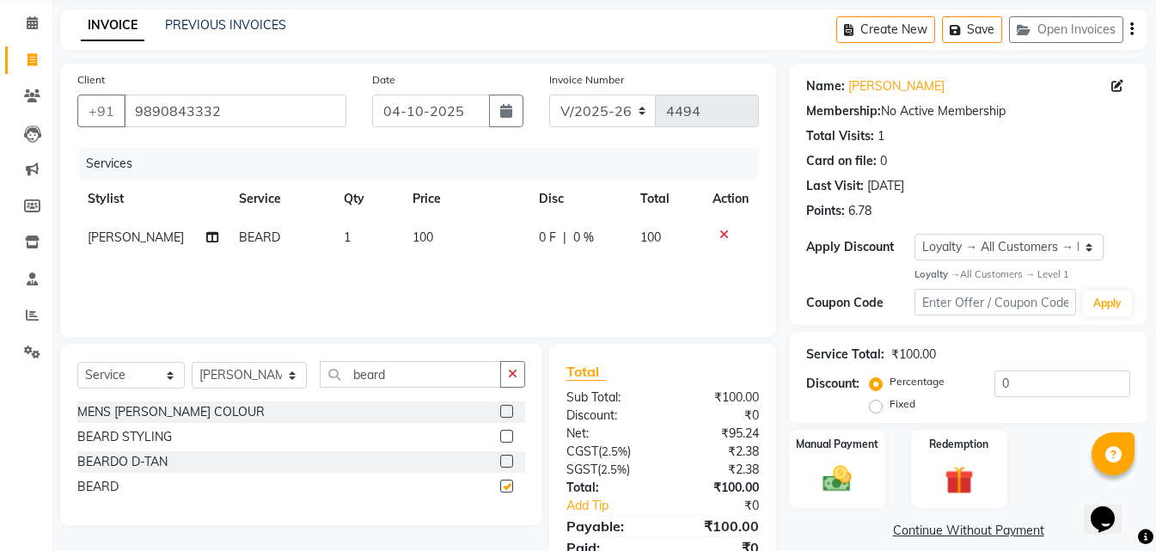
checkbox input "false"
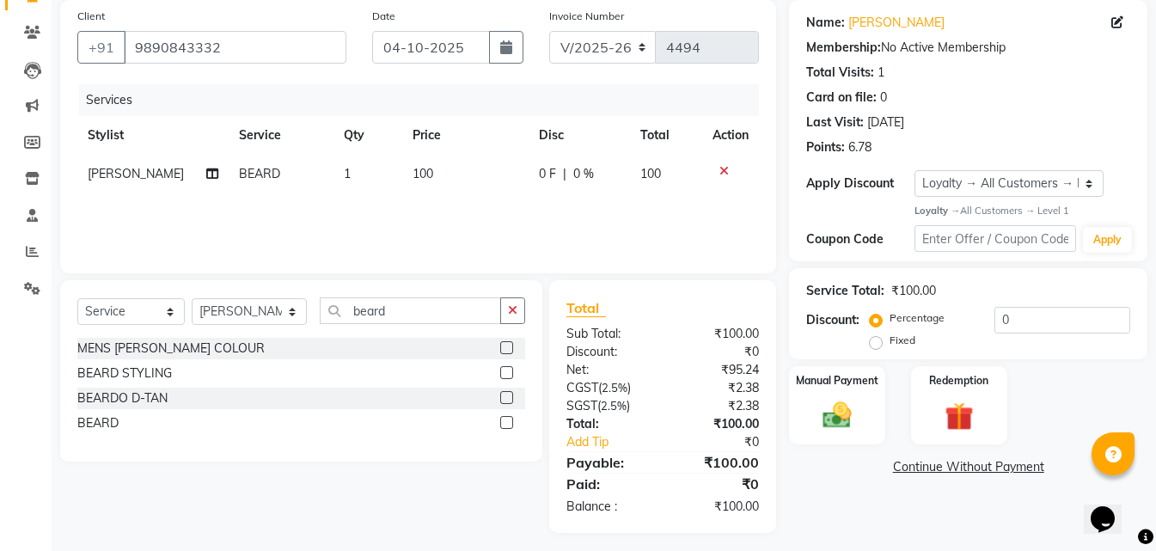
scroll to position [137, 0]
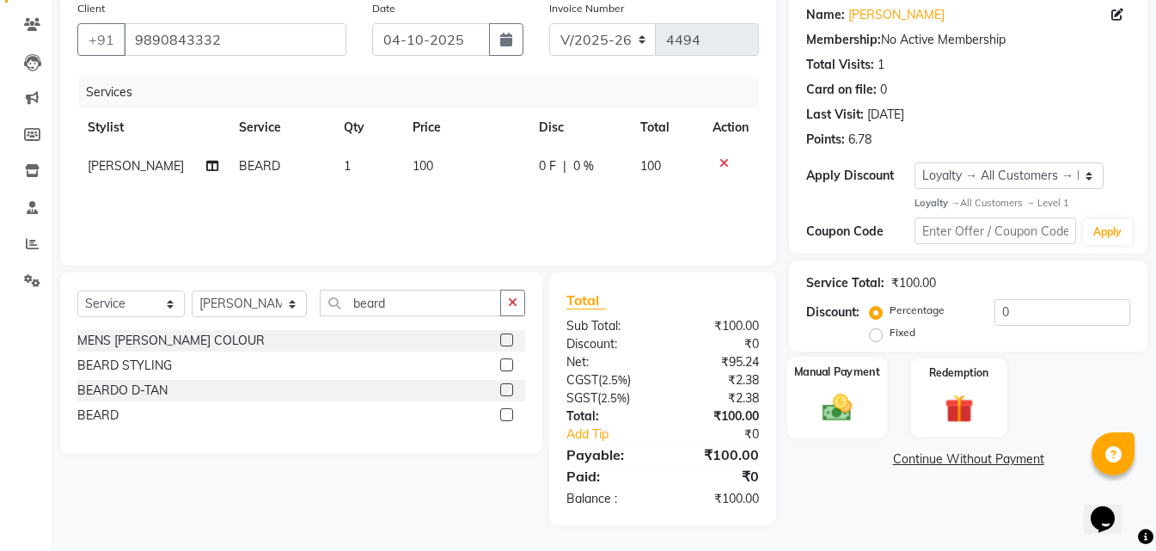
click at [829, 417] on img at bounding box center [837, 408] width 48 height 34
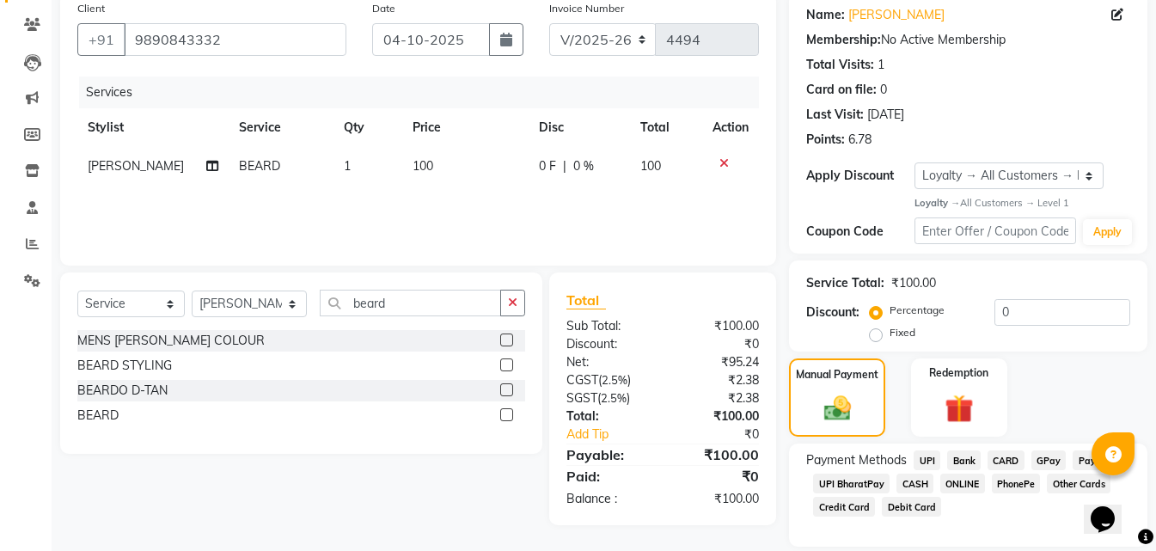
click at [966, 482] on span "ONLINE" at bounding box center [963, 484] width 45 height 20
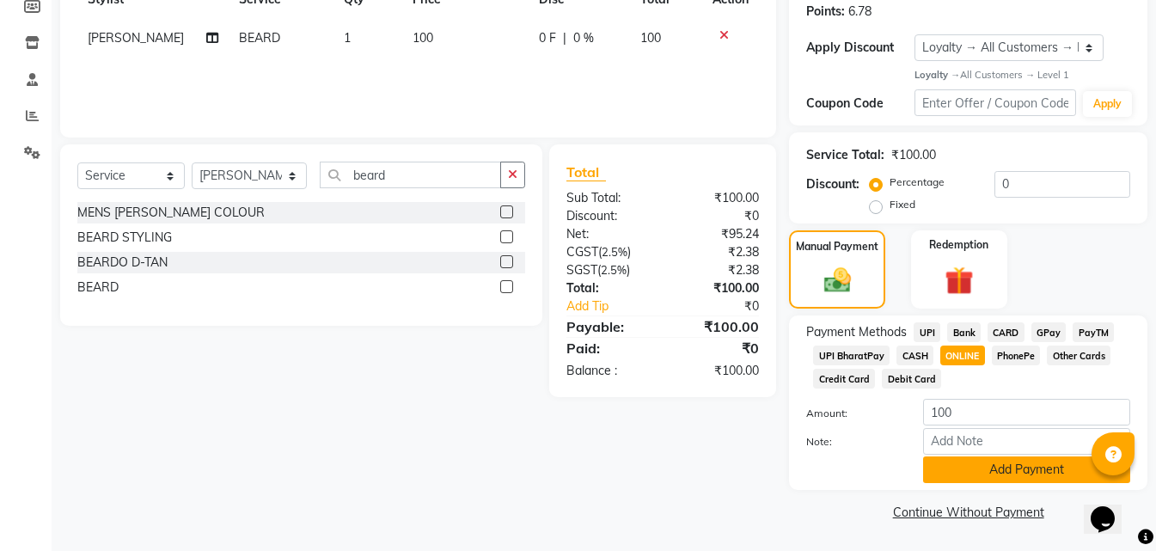
click at [951, 473] on button "Add Payment" at bounding box center [1026, 470] width 207 height 27
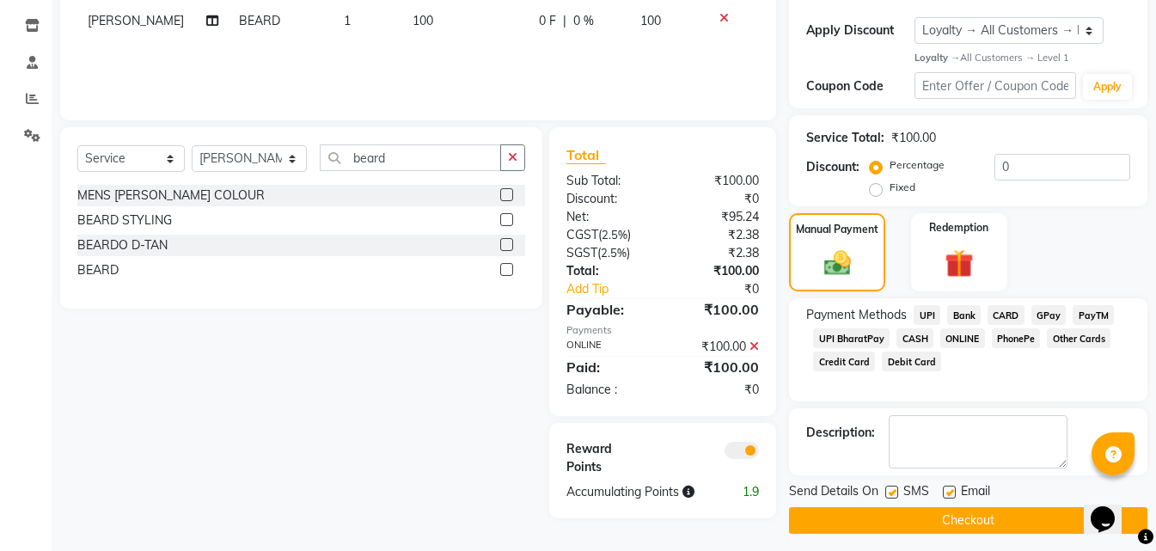
scroll to position [291, 0]
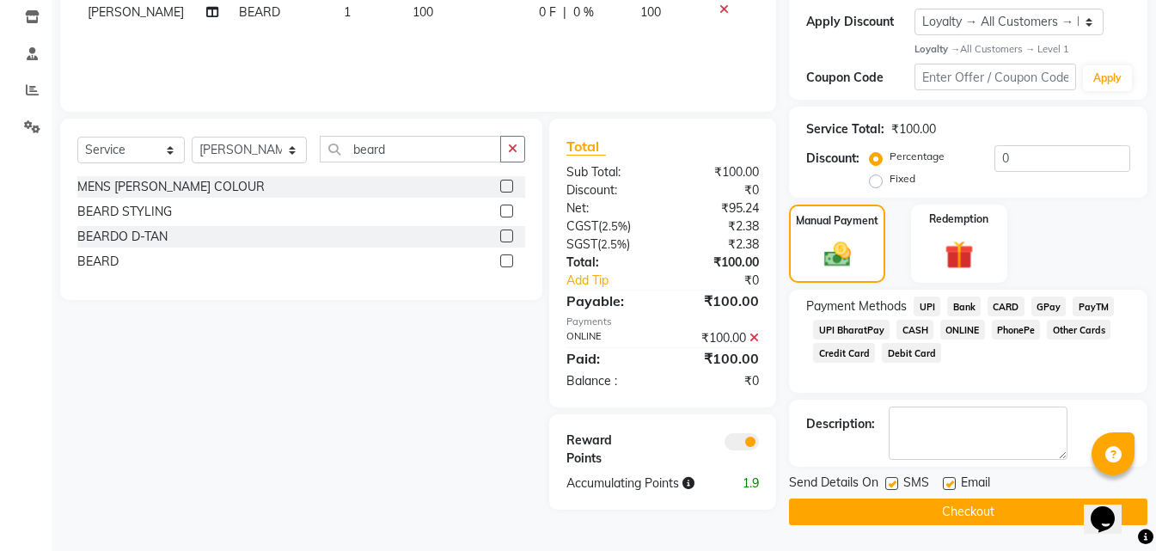
click at [917, 516] on button "Checkout" at bounding box center [968, 512] width 359 height 27
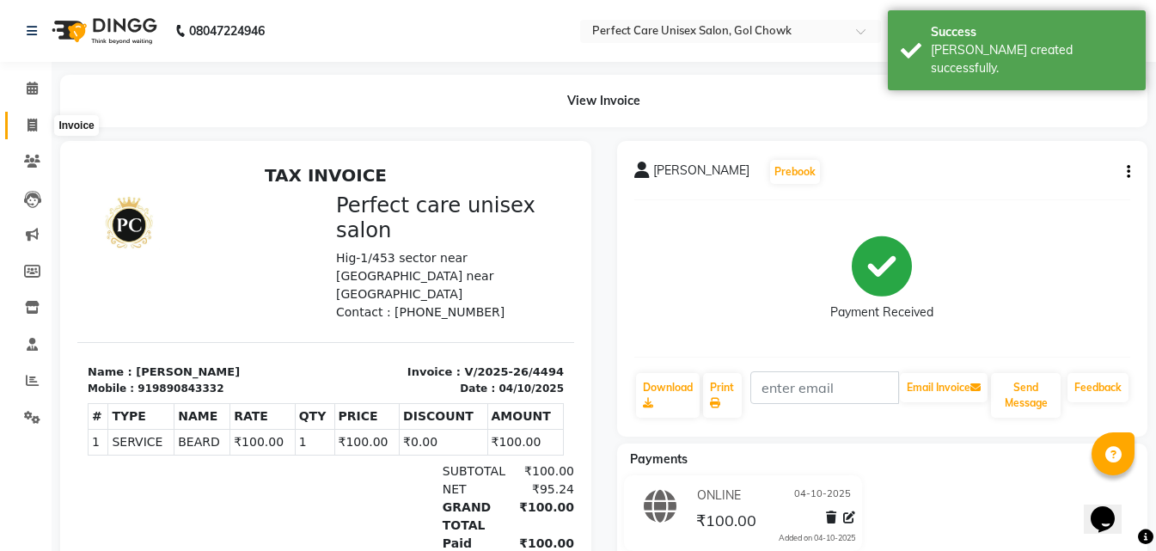
click at [28, 126] on icon at bounding box center [32, 125] width 9 height 13
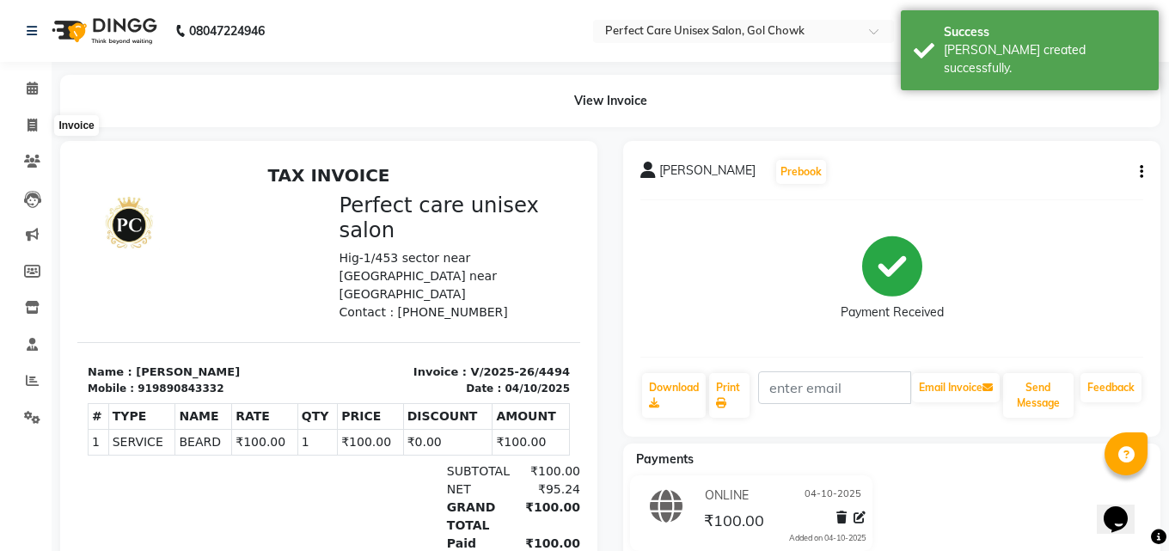
select select "4751"
select select "service"
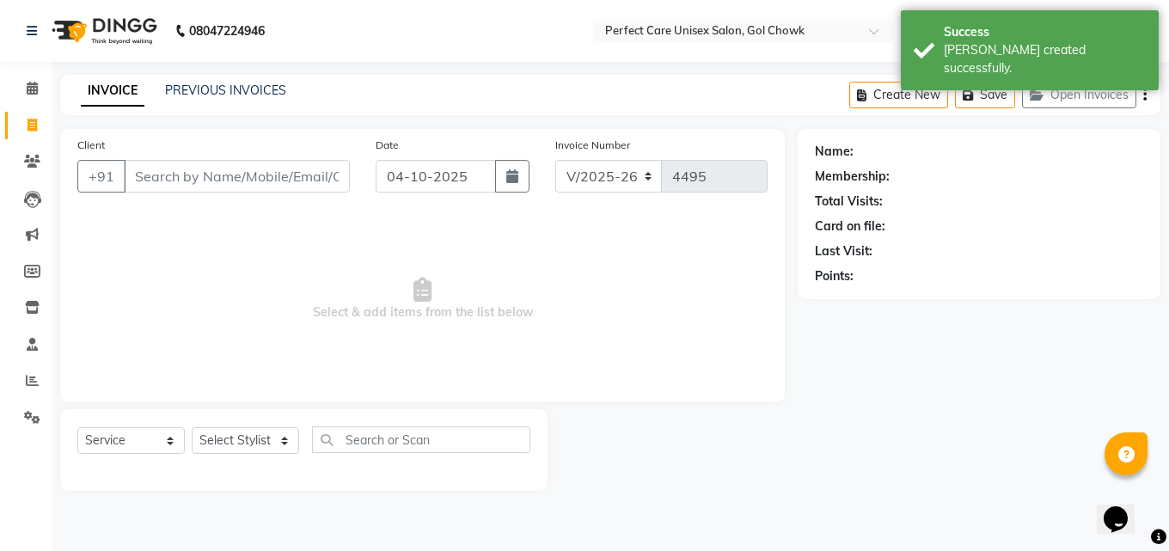
click at [255, 98] on div "PREVIOUS INVOICES" at bounding box center [225, 91] width 121 height 18
click at [261, 89] on link "PREVIOUS INVOICES" at bounding box center [225, 90] width 121 height 15
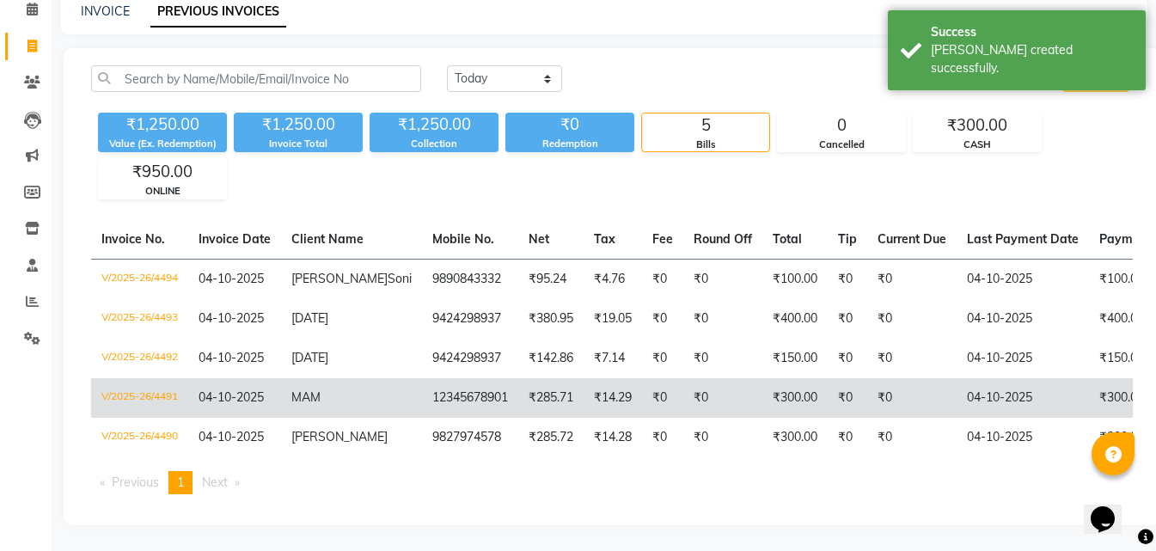
scroll to position [92, 0]
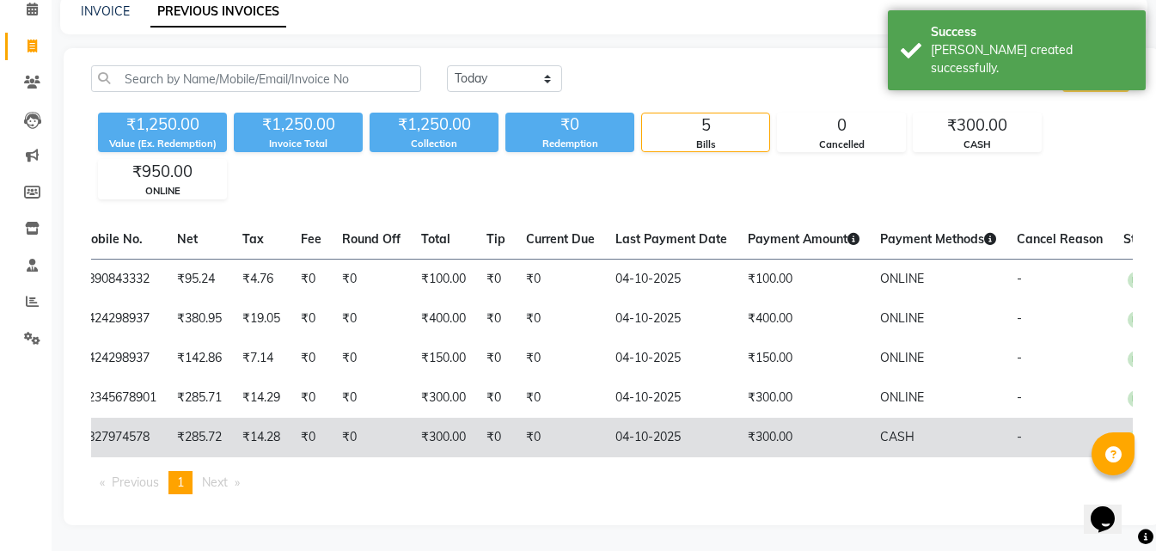
drag, startPoint x: 812, startPoint y: 414, endPoint x: 872, endPoint y: 417, distance: 59.4
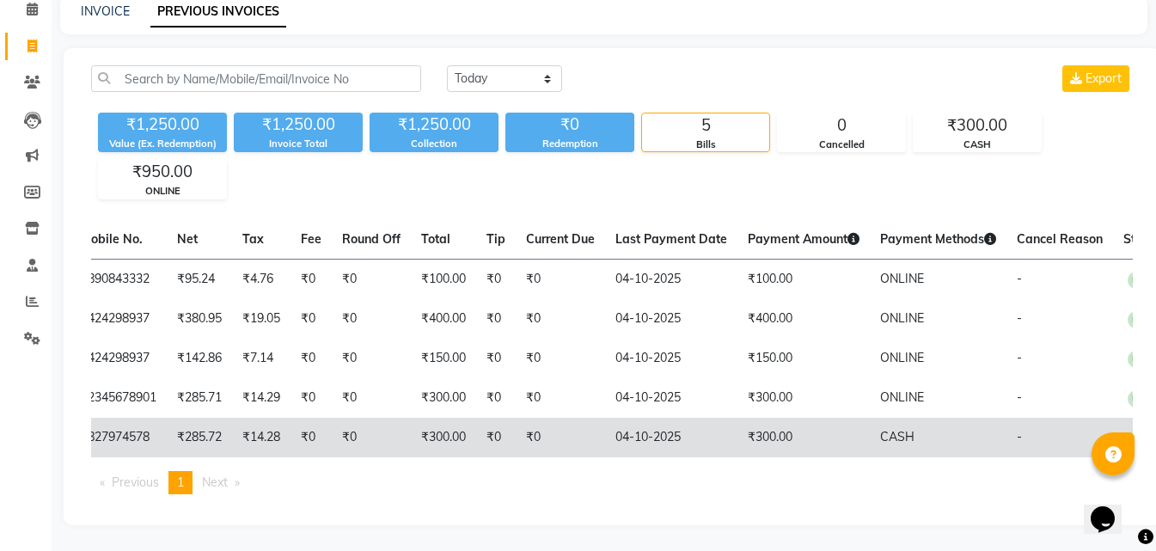
scroll to position [0, 111]
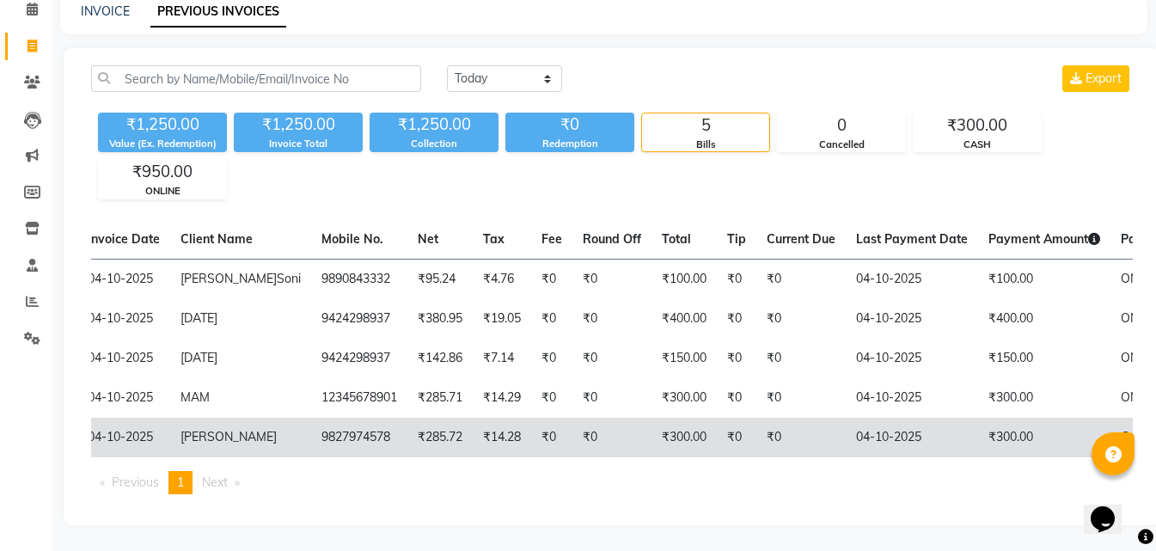
drag, startPoint x: 649, startPoint y: 411, endPoint x: 545, endPoint y: 404, distance: 104.3
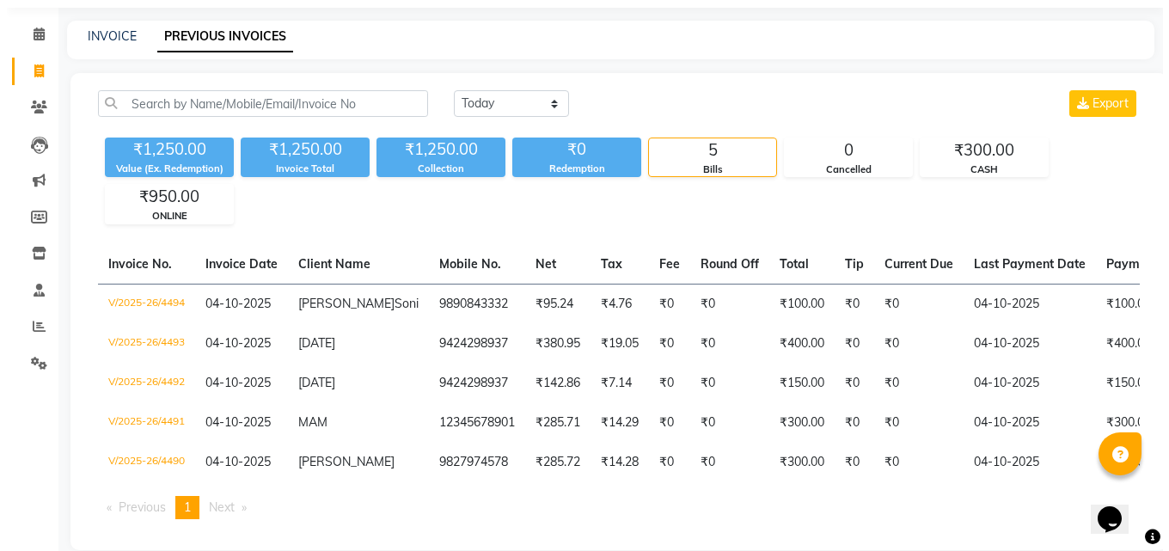
scroll to position [0, 0]
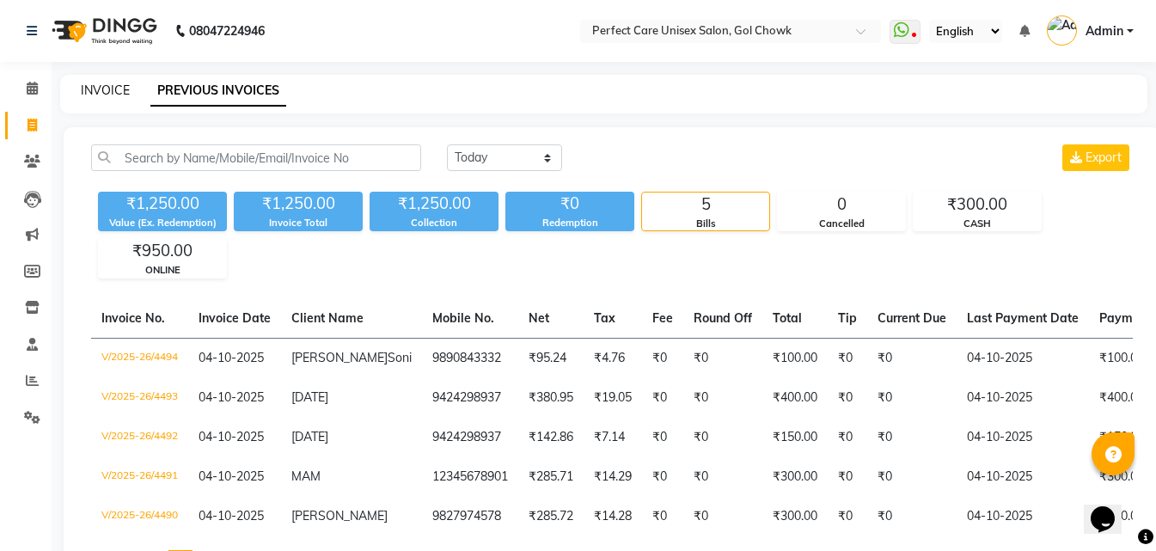
click at [99, 88] on link "INVOICE" at bounding box center [105, 90] width 49 height 15
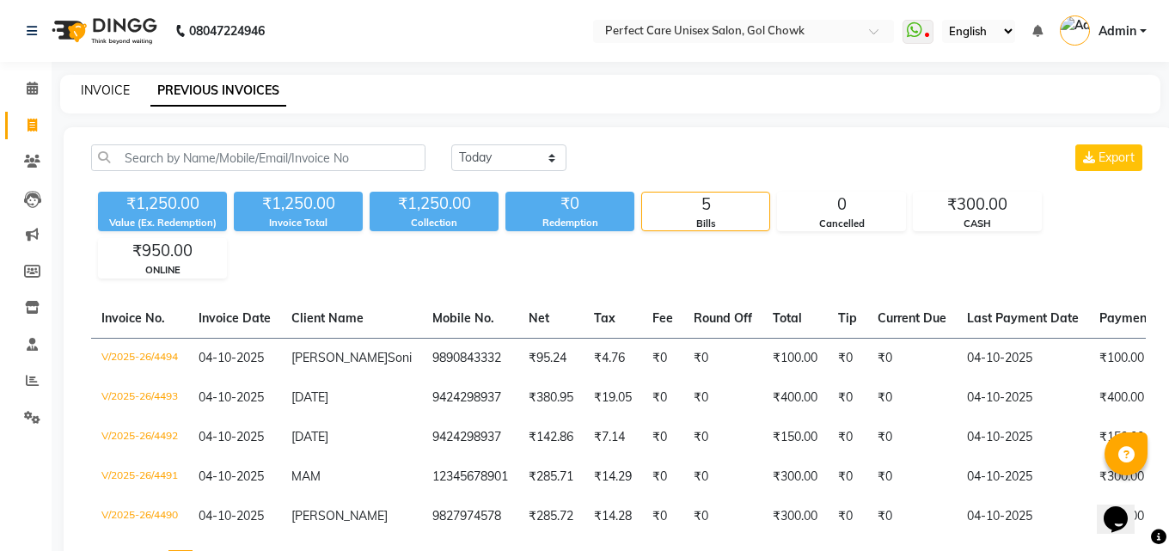
select select "4751"
select select "service"
